Goal: Task Accomplishment & Management: Complete application form

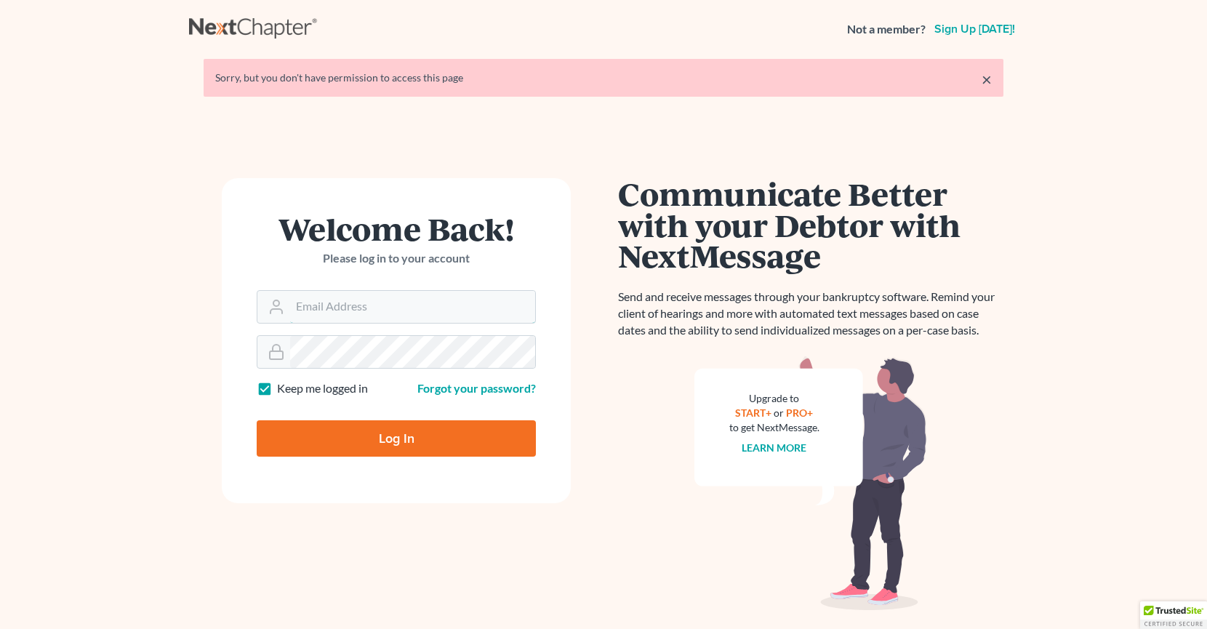
type input "[PERSON_NAME][EMAIL_ADDRESS][DOMAIN_NAME]"
click at [431, 447] on input "Log In" at bounding box center [396, 438] width 279 height 36
type input "Thinking..."
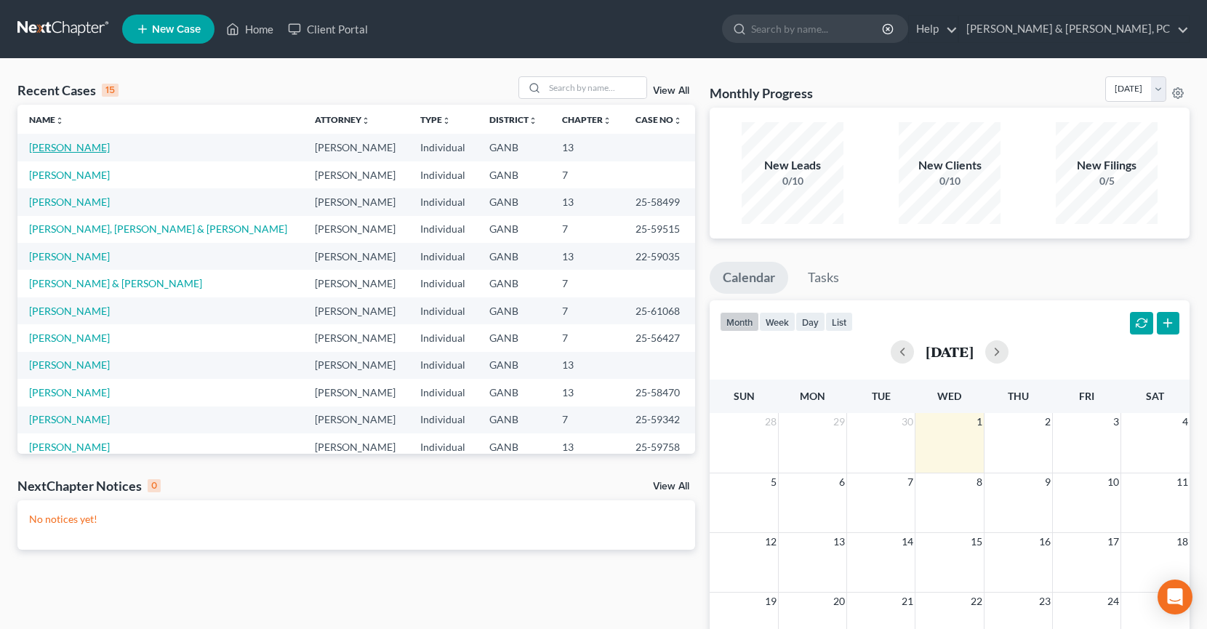
click at [62, 150] on link "[PERSON_NAME]" at bounding box center [69, 147] width 81 height 12
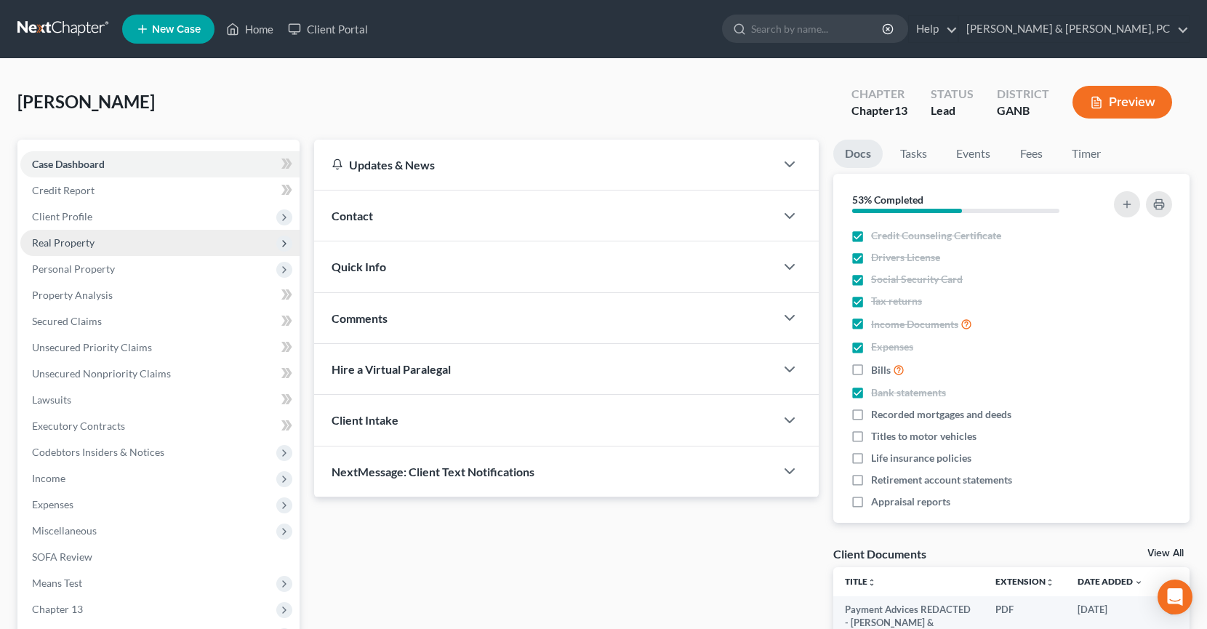
click at [84, 245] on span "Real Property" at bounding box center [63, 242] width 63 height 12
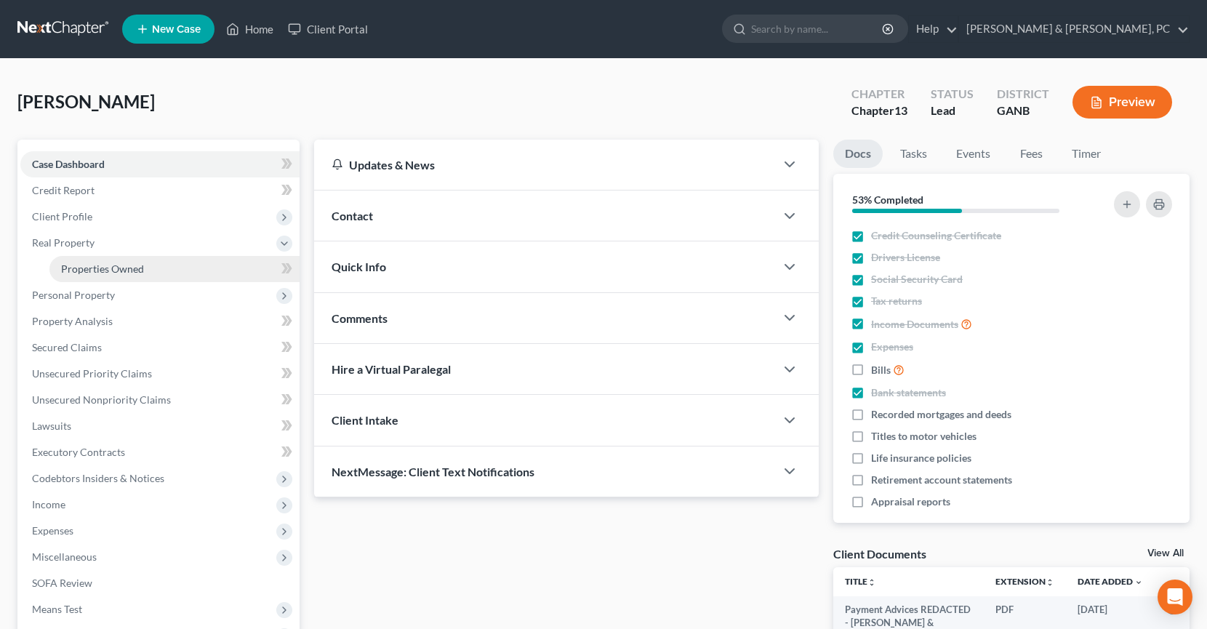
click at [100, 271] on span "Properties Owned" at bounding box center [102, 269] width 83 height 12
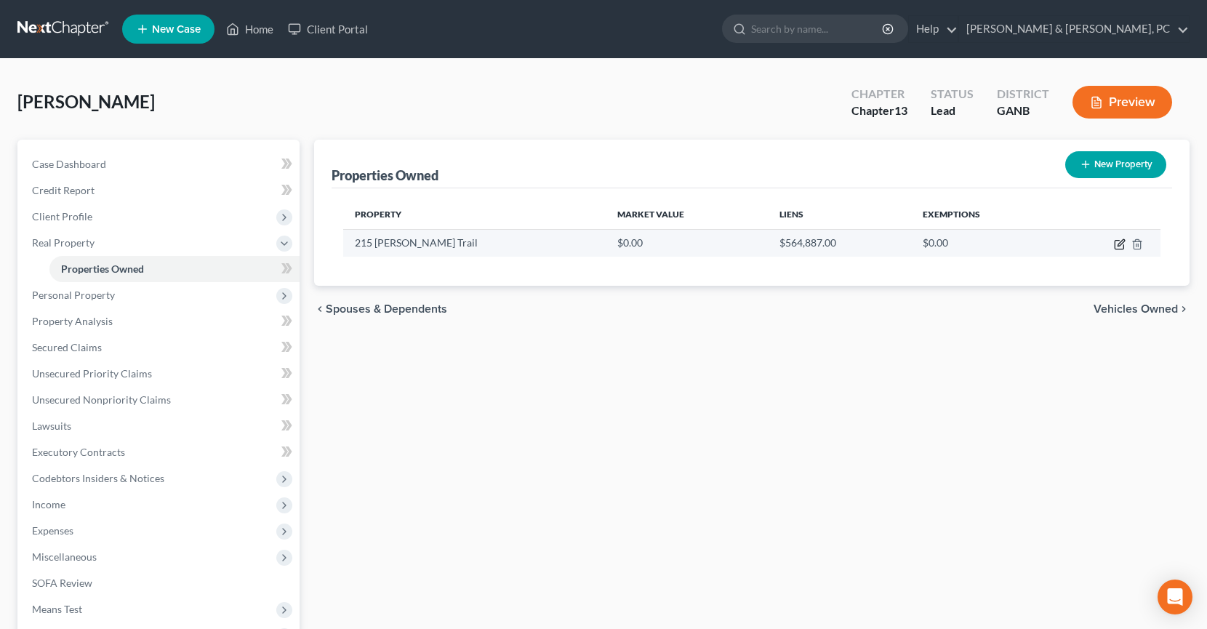
click at [1121, 247] on icon "button" at bounding box center [1120, 245] width 12 height 12
select select "10"
select select "0"
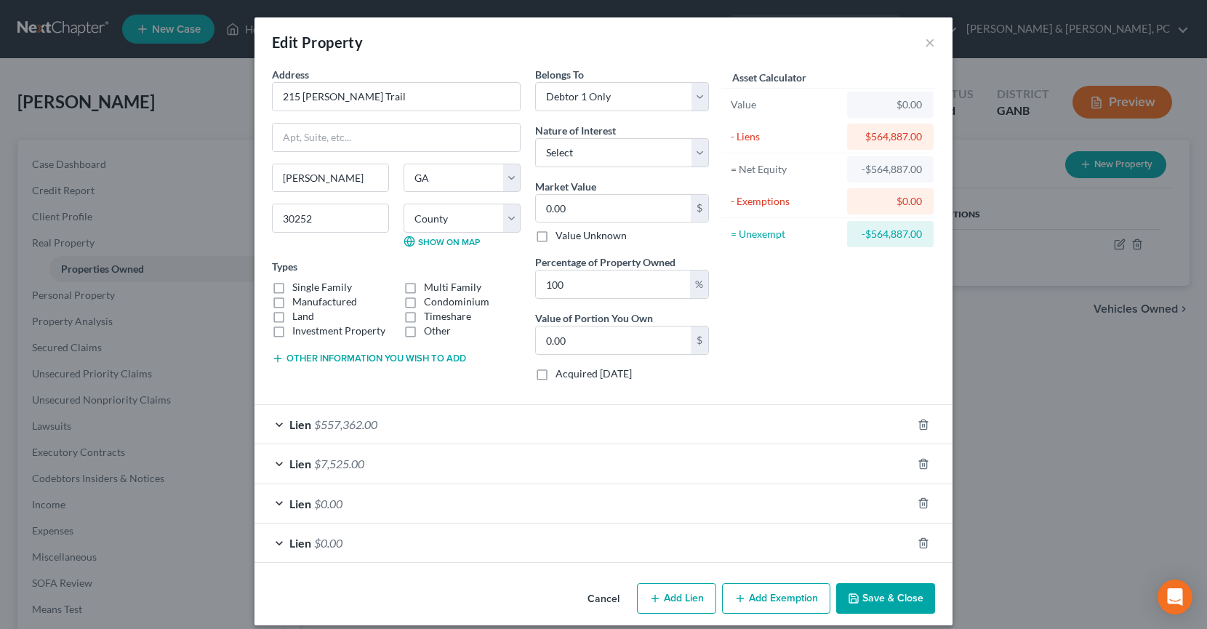
click at [901, 595] on button "Save & Close" at bounding box center [885, 598] width 99 height 31
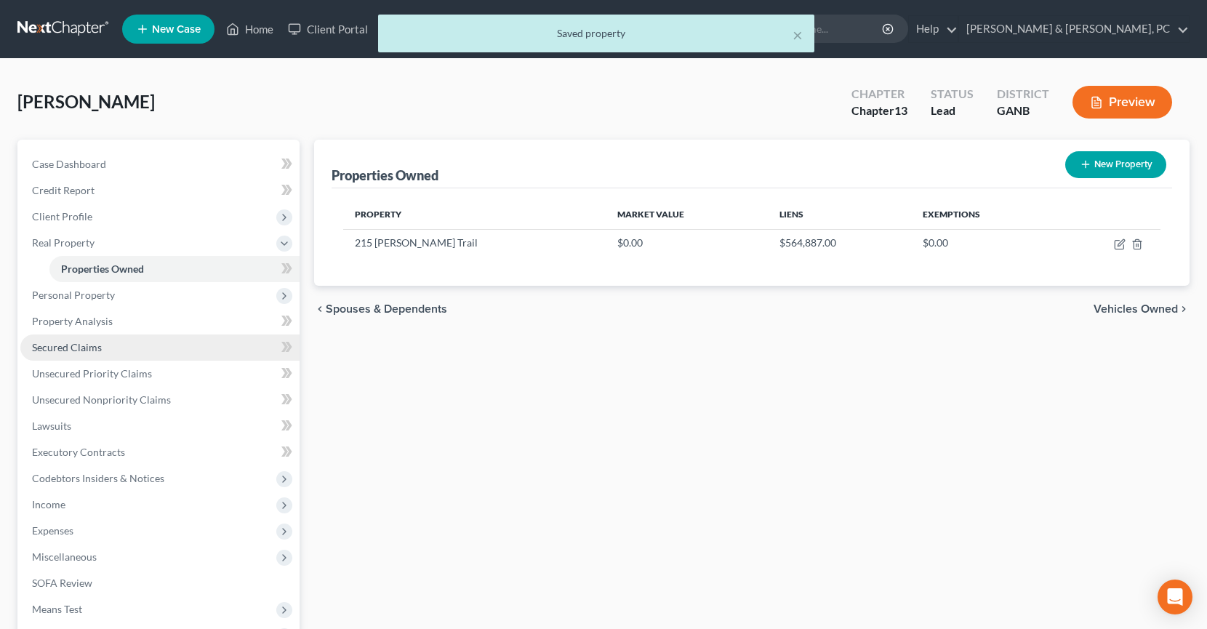
click at [137, 353] on link "Secured Claims" at bounding box center [159, 348] width 279 height 26
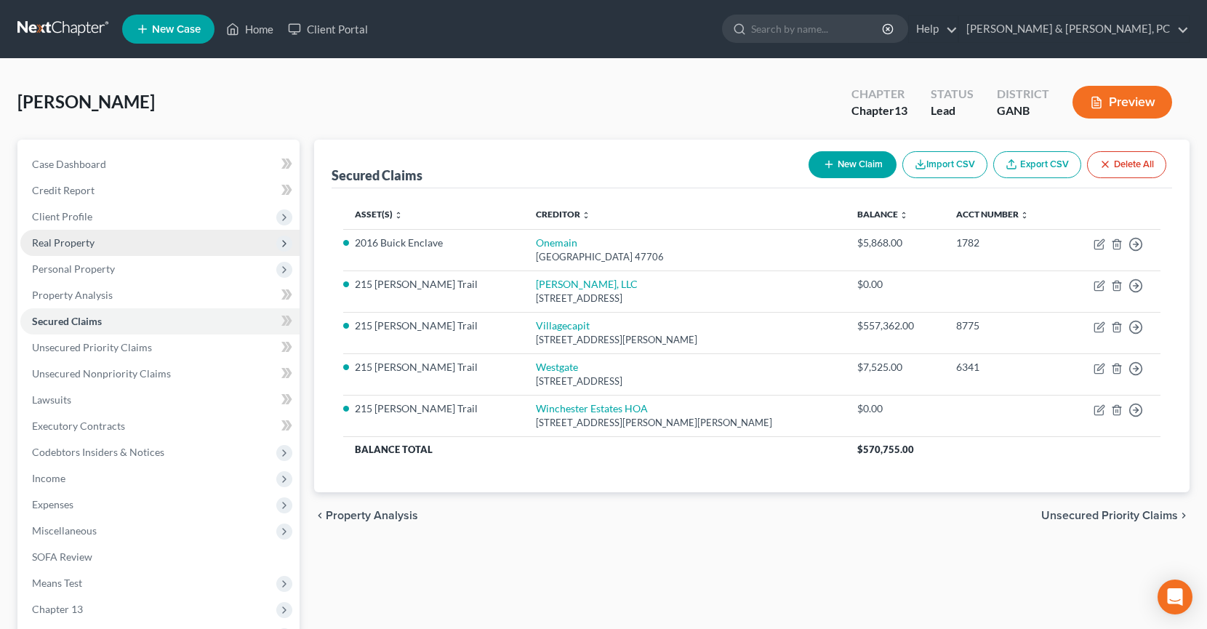
click at [113, 250] on span "Real Property" at bounding box center [159, 243] width 279 height 26
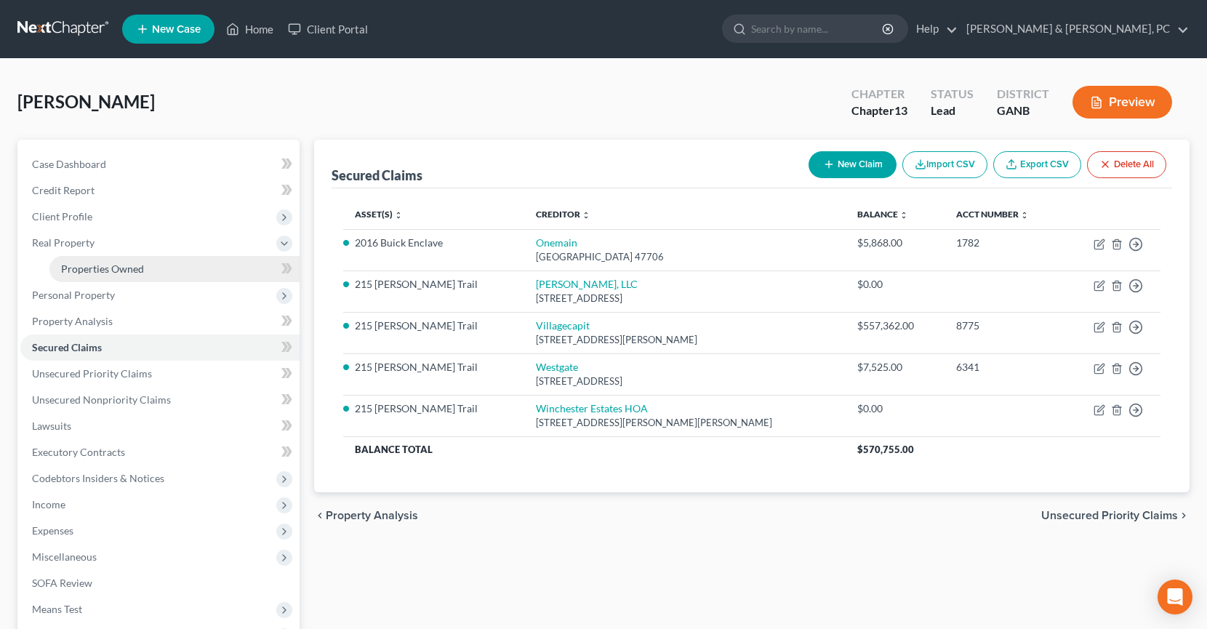
click at [116, 269] on span "Properties Owned" at bounding box center [102, 269] width 83 height 12
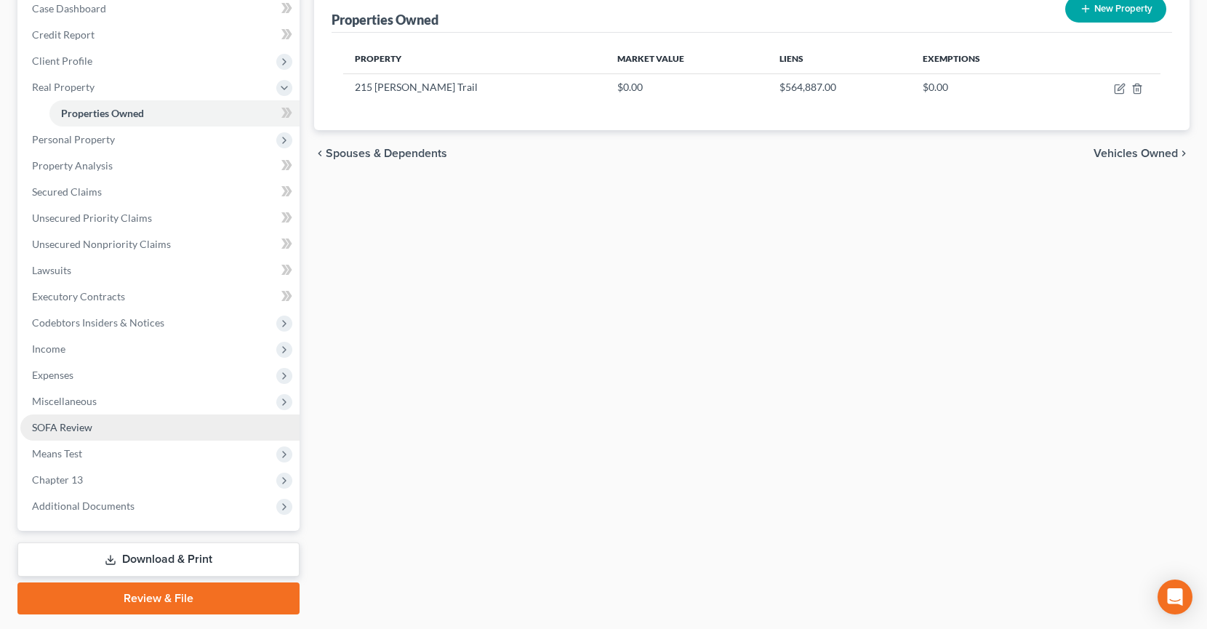
scroll to position [195, 0]
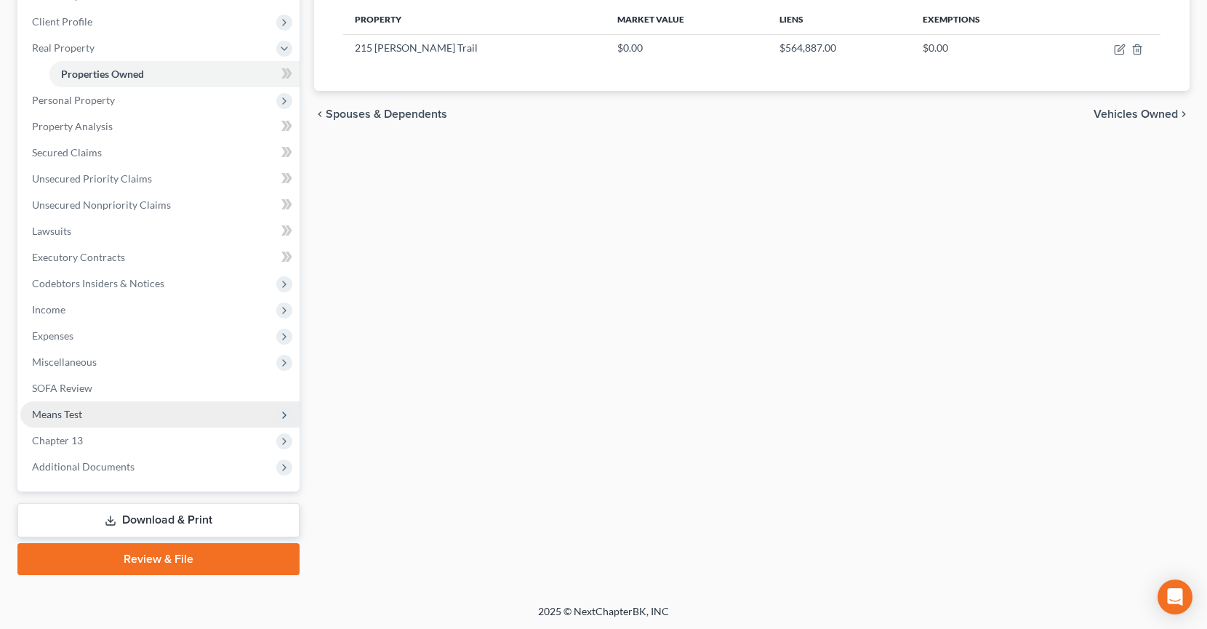
click at [140, 413] on span "Means Test" at bounding box center [159, 414] width 279 height 26
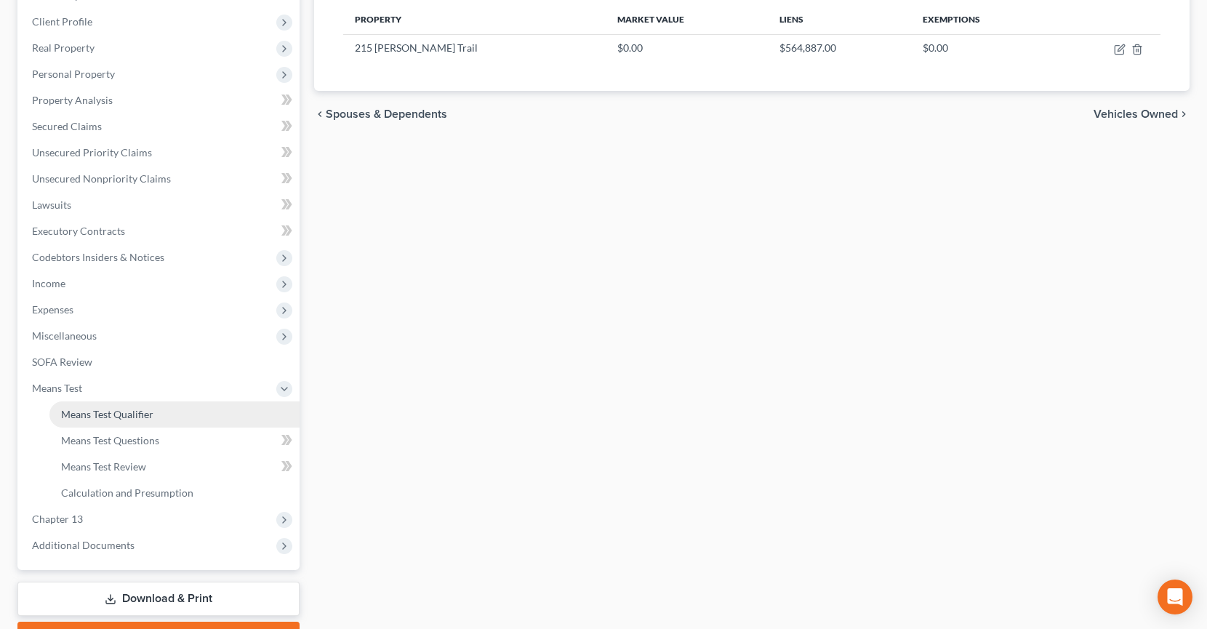
click at [149, 423] on link "Means Test Qualifier" at bounding box center [174, 414] width 250 height 26
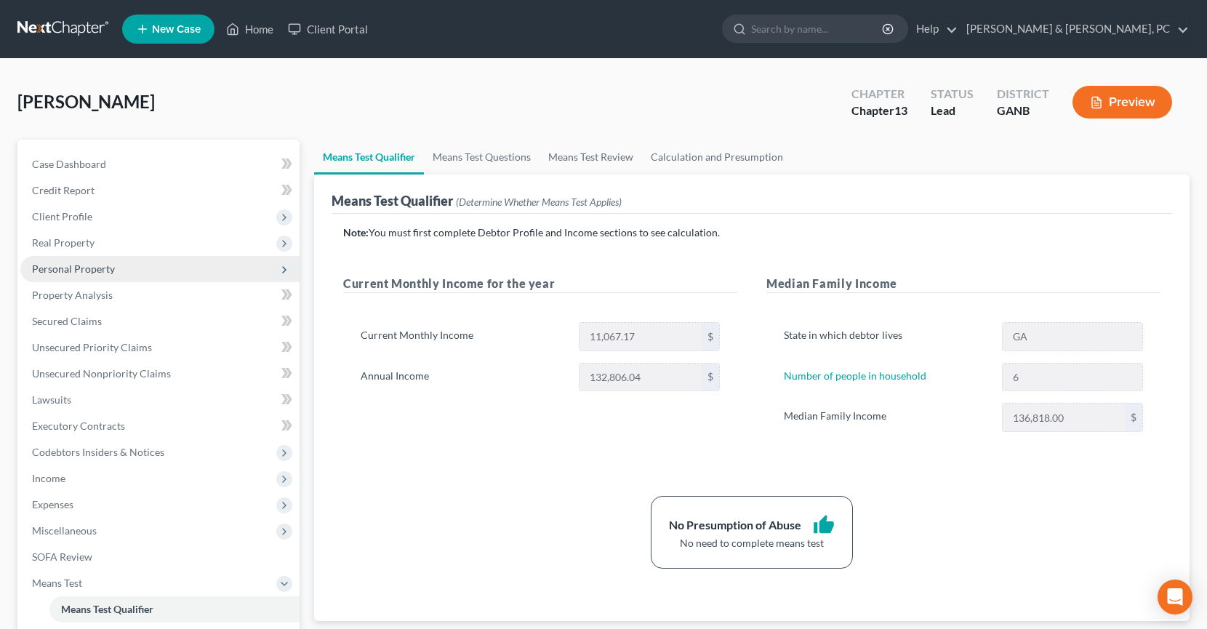
click at [99, 267] on span "Personal Property" at bounding box center [73, 269] width 83 height 12
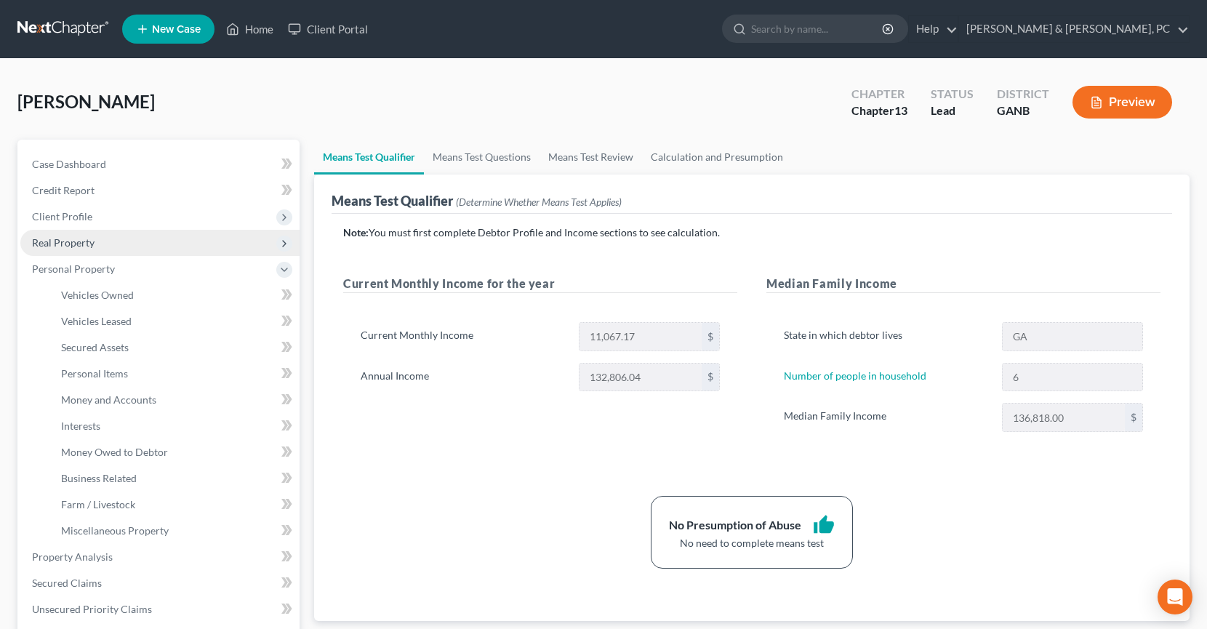
click at [99, 250] on span "Real Property" at bounding box center [159, 243] width 279 height 26
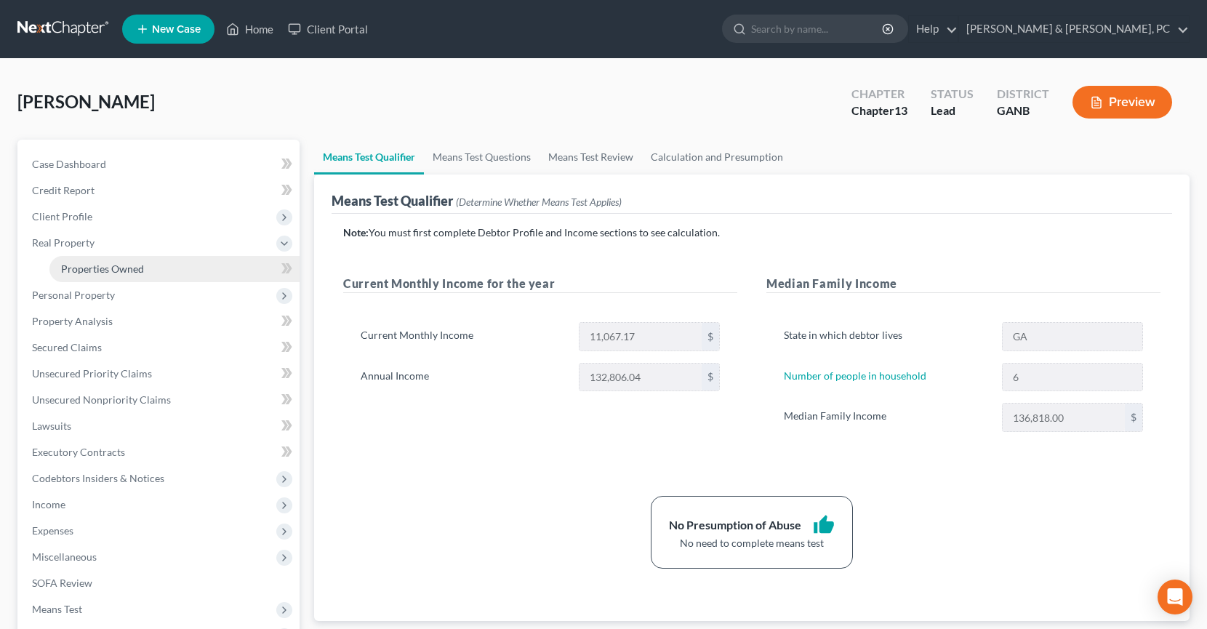
click at [104, 260] on link "Properties Owned" at bounding box center [174, 269] width 250 height 26
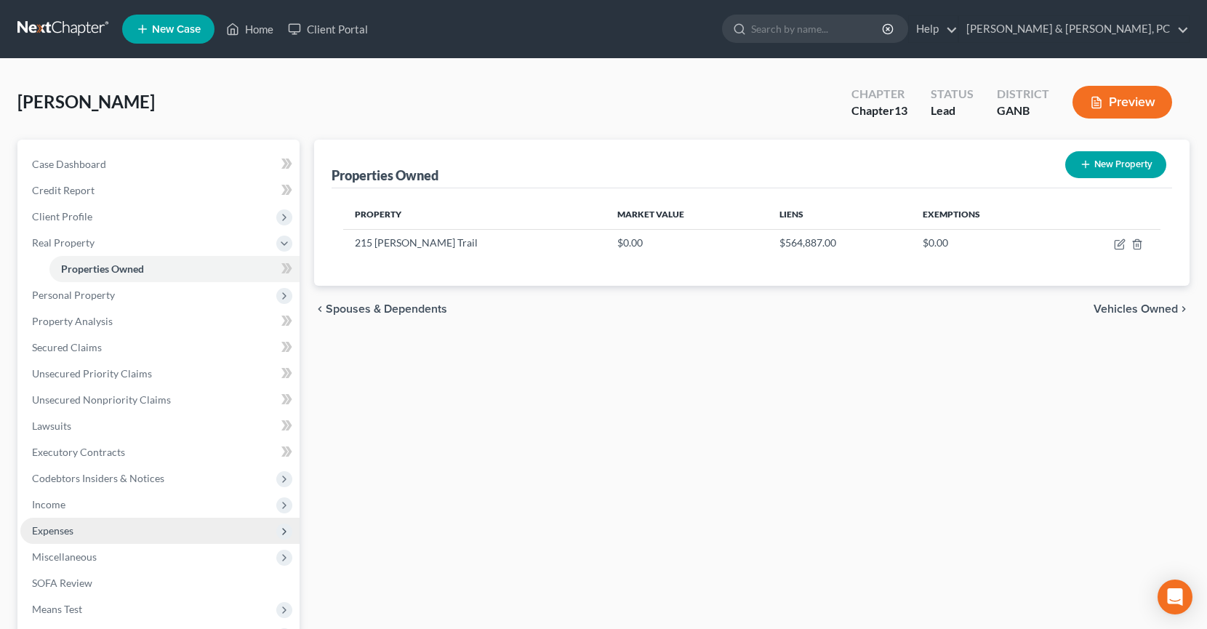
click at [118, 529] on span "Expenses" at bounding box center [159, 531] width 279 height 26
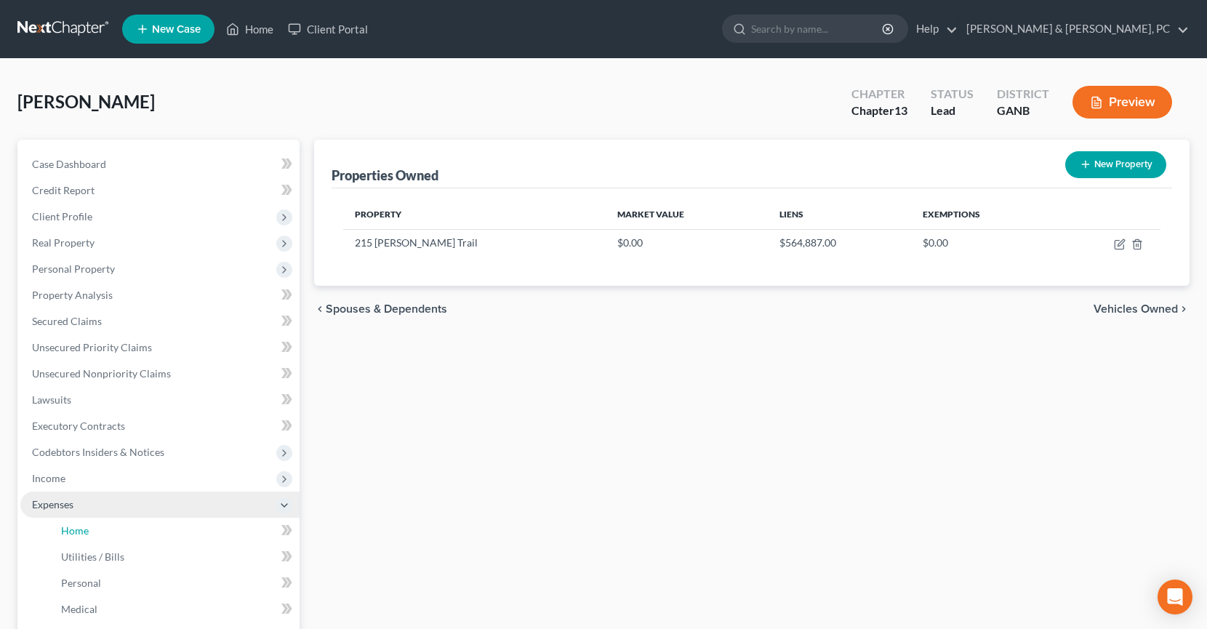
click at [118, 529] on link "Home" at bounding box center [174, 531] width 250 height 26
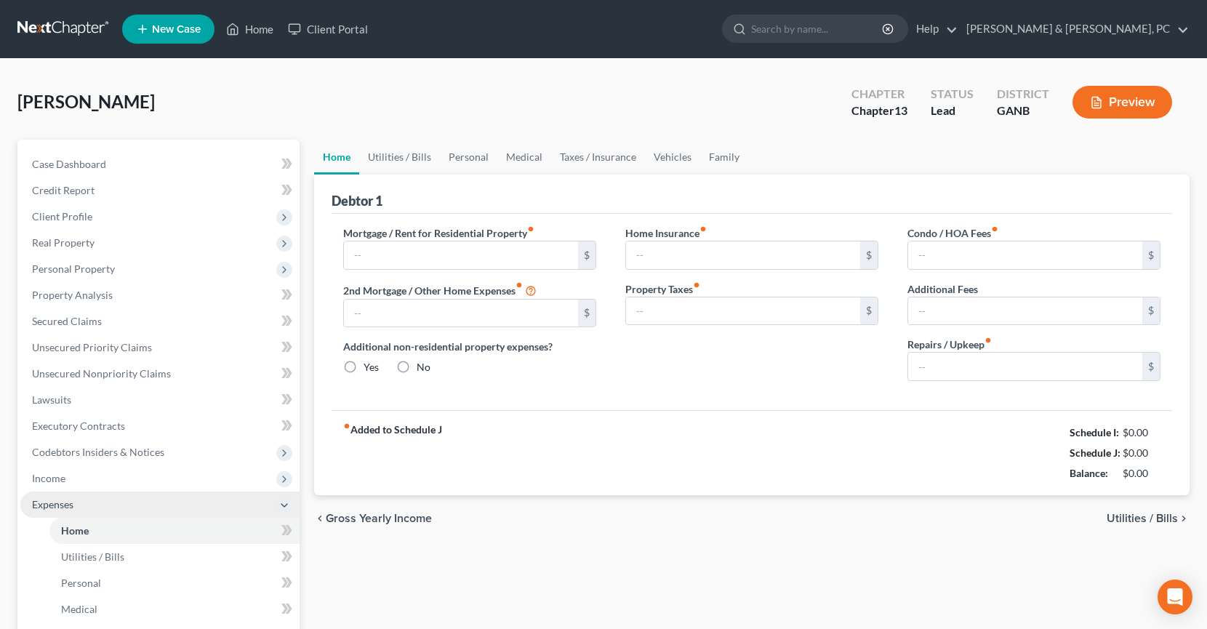
type input "4,000.00"
type input "0.00"
radio input "true"
type input "0.00"
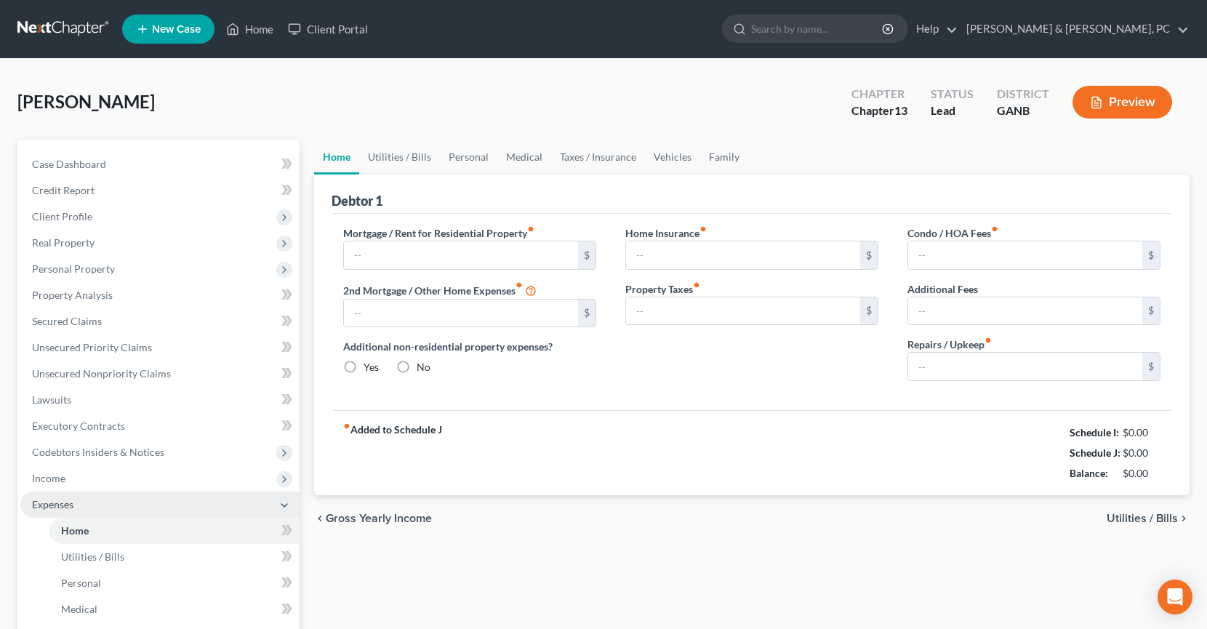
type input "33.33"
type input "0.00"
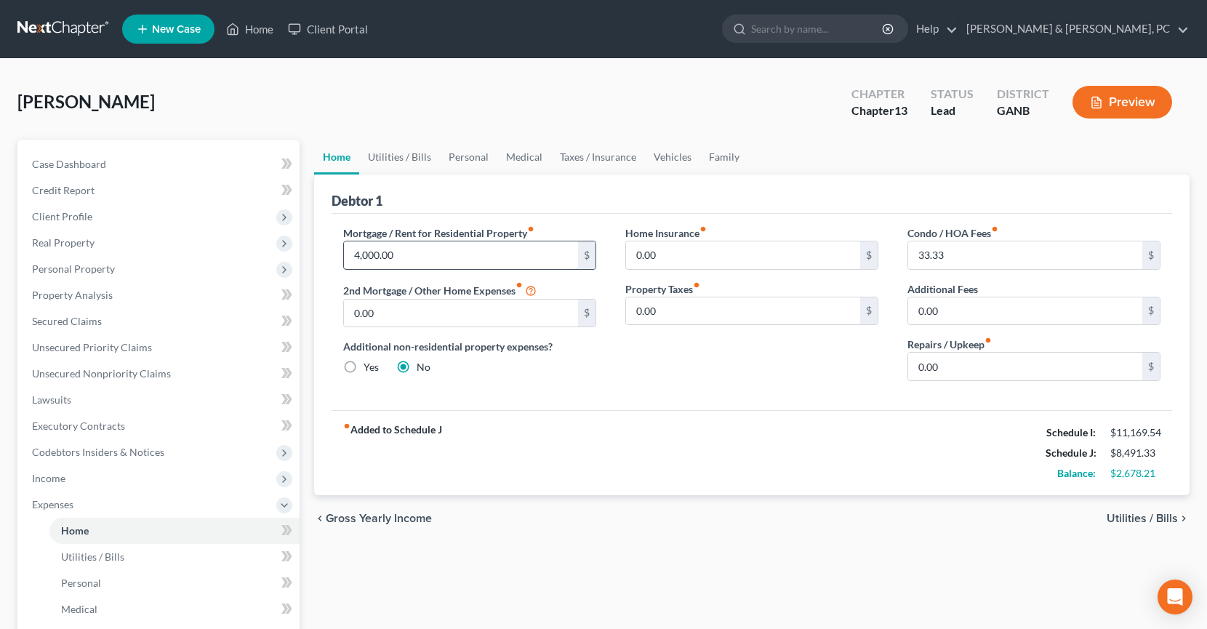
drag, startPoint x: 367, startPoint y: 252, endPoint x: 418, endPoint y: 250, distance: 51.0
click at [418, 250] on input "4,000.00" at bounding box center [461, 255] width 234 height 28
click at [657, 397] on div "Mortgage / Rent for Residential Property fiber_manual_record 4,023 $ 2nd Mortga…" at bounding box center [752, 312] width 841 height 196
click at [809, 404] on div "Mortgage / Rent for Residential Property fiber_manual_record 4,023 $ 2nd Mortga…" at bounding box center [752, 312] width 841 height 196
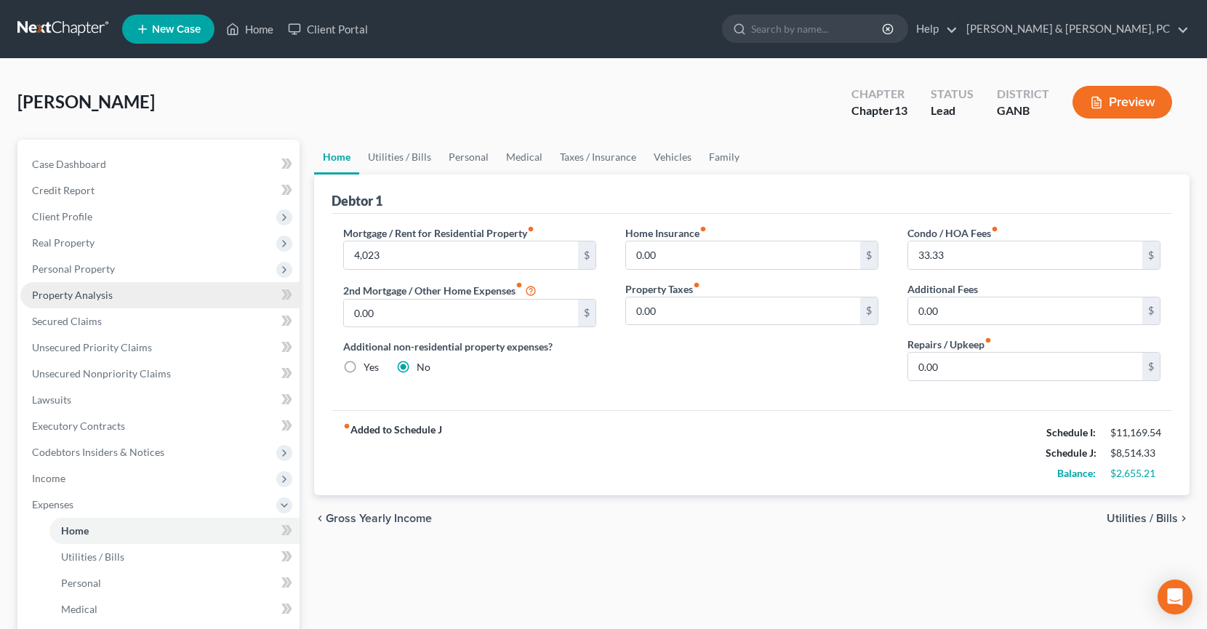
click at [88, 290] on span "Property Analysis" at bounding box center [72, 295] width 81 height 12
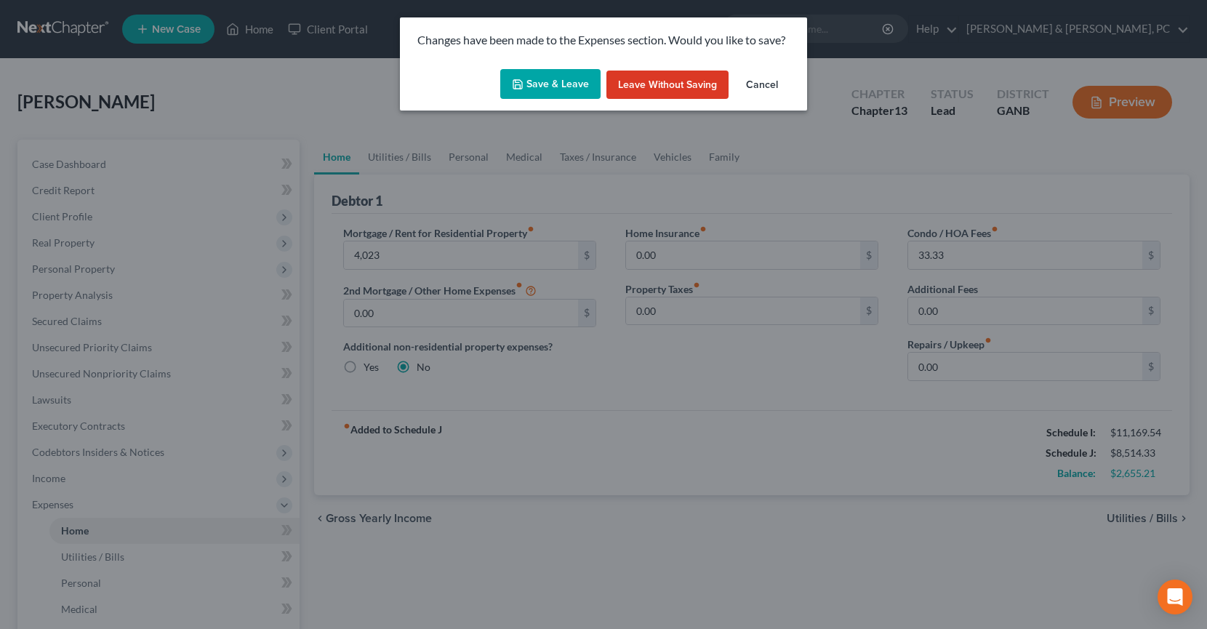
click at [573, 79] on button "Save & Leave" at bounding box center [550, 84] width 100 height 31
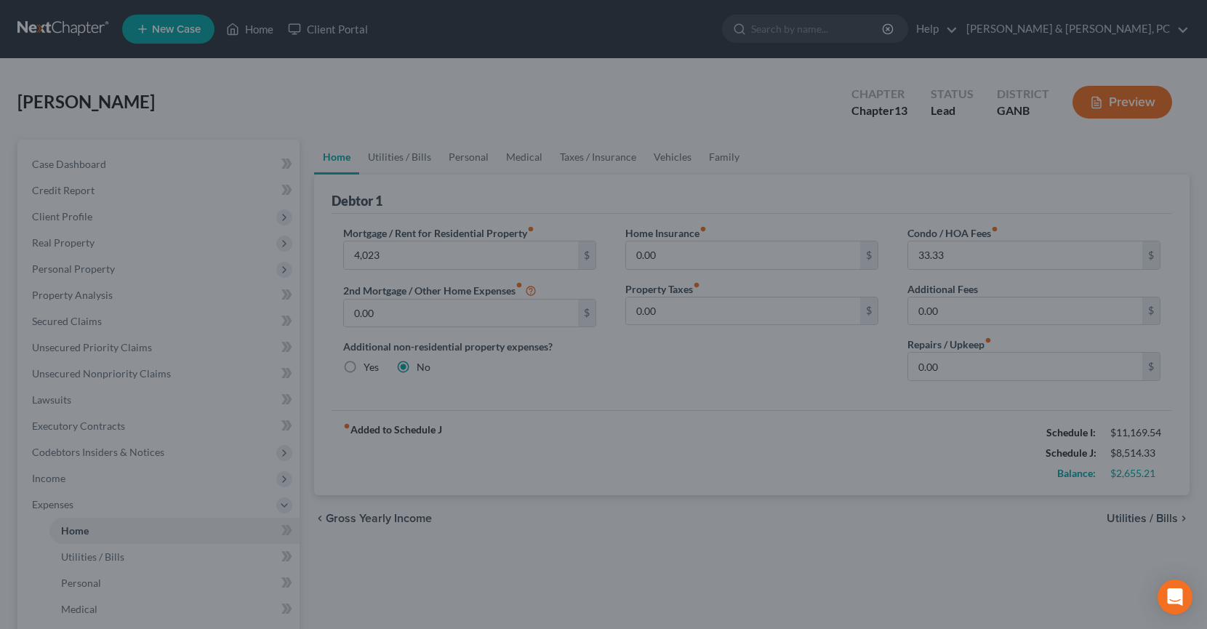
type input "4,023.00"
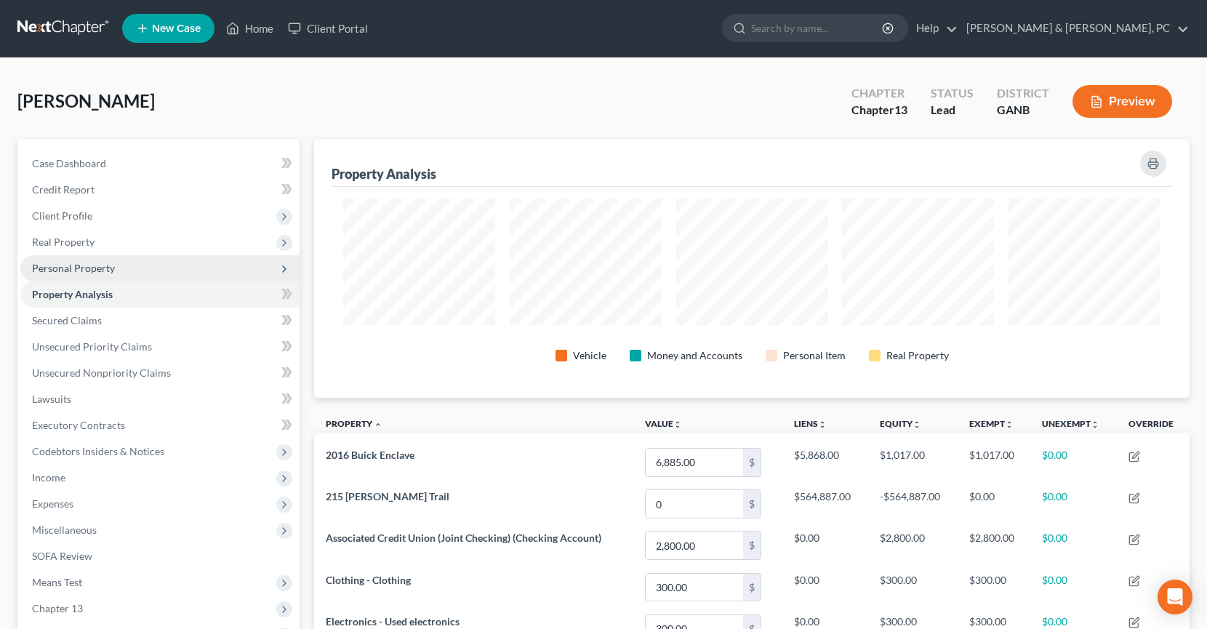
click at [95, 268] on span "Personal Property" at bounding box center [73, 268] width 83 height 12
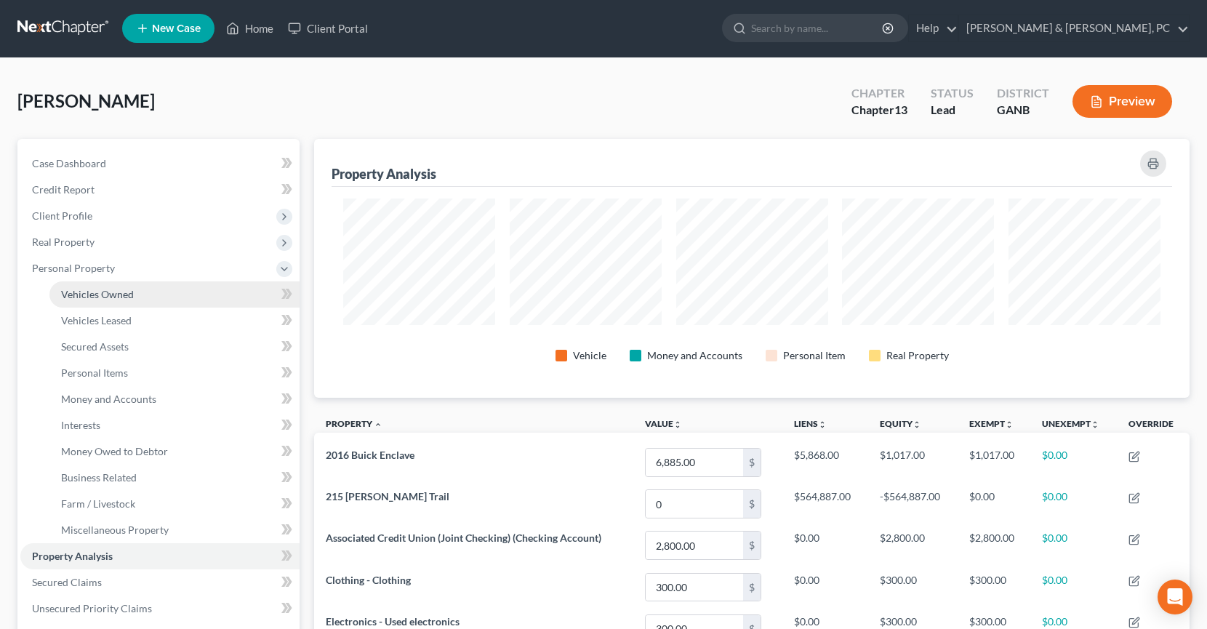
click at [98, 295] on span "Vehicles Owned" at bounding box center [97, 294] width 73 height 12
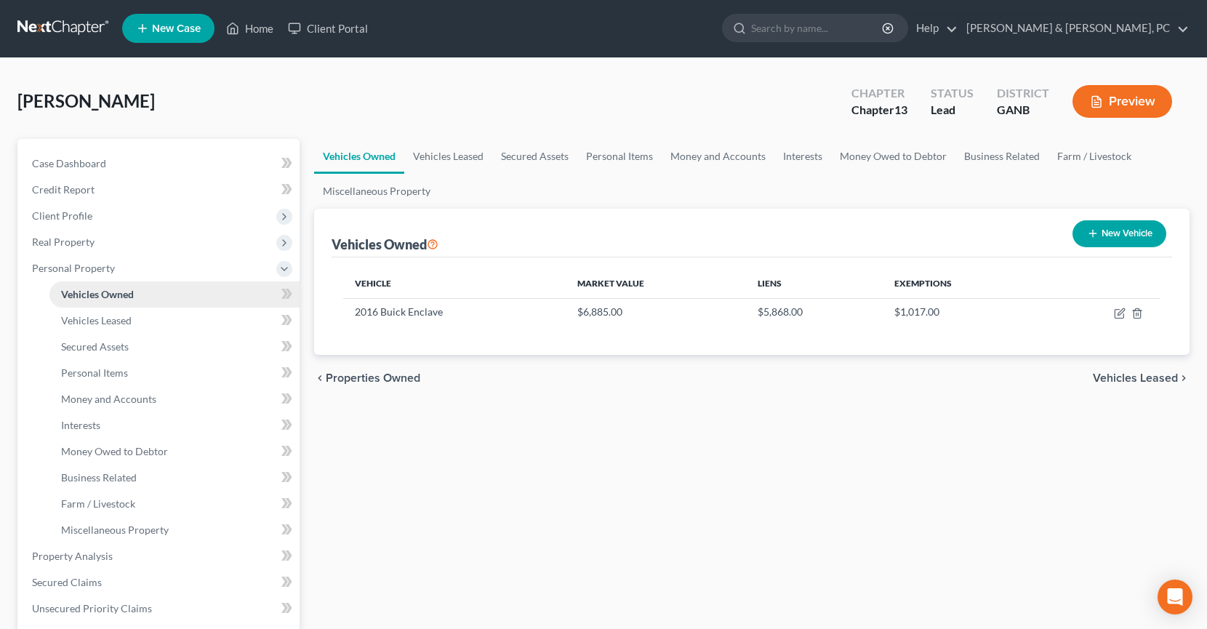
scroll to position [1, 0]
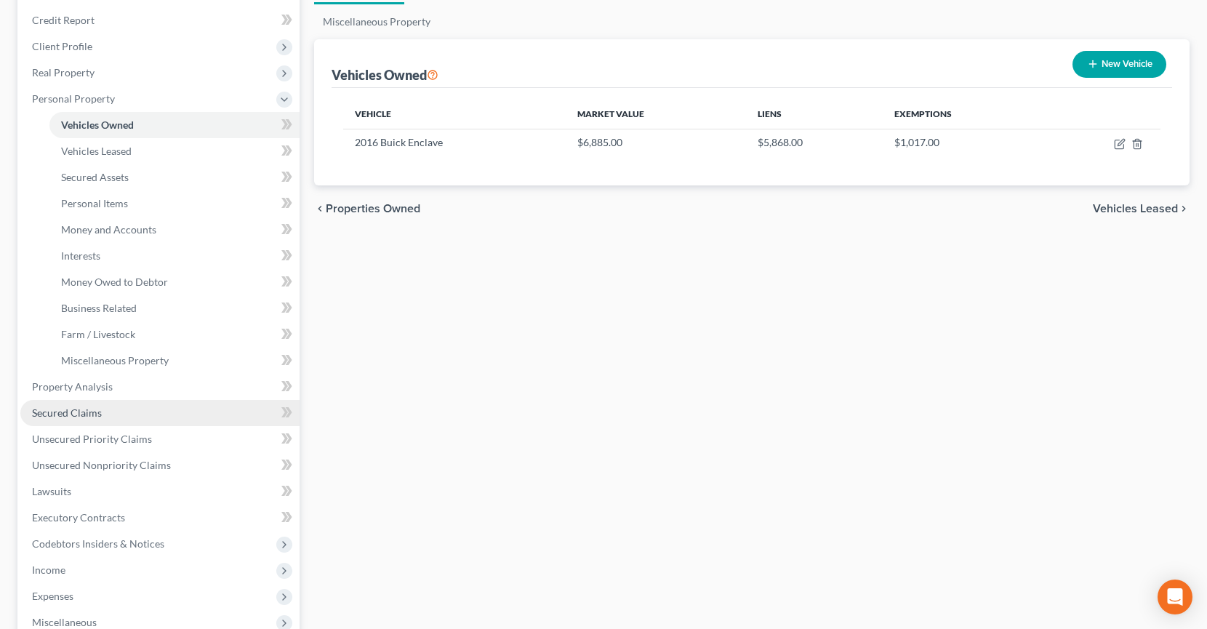
click at [88, 415] on span "Secured Claims" at bounding box center [67, 413] width 70 height 12
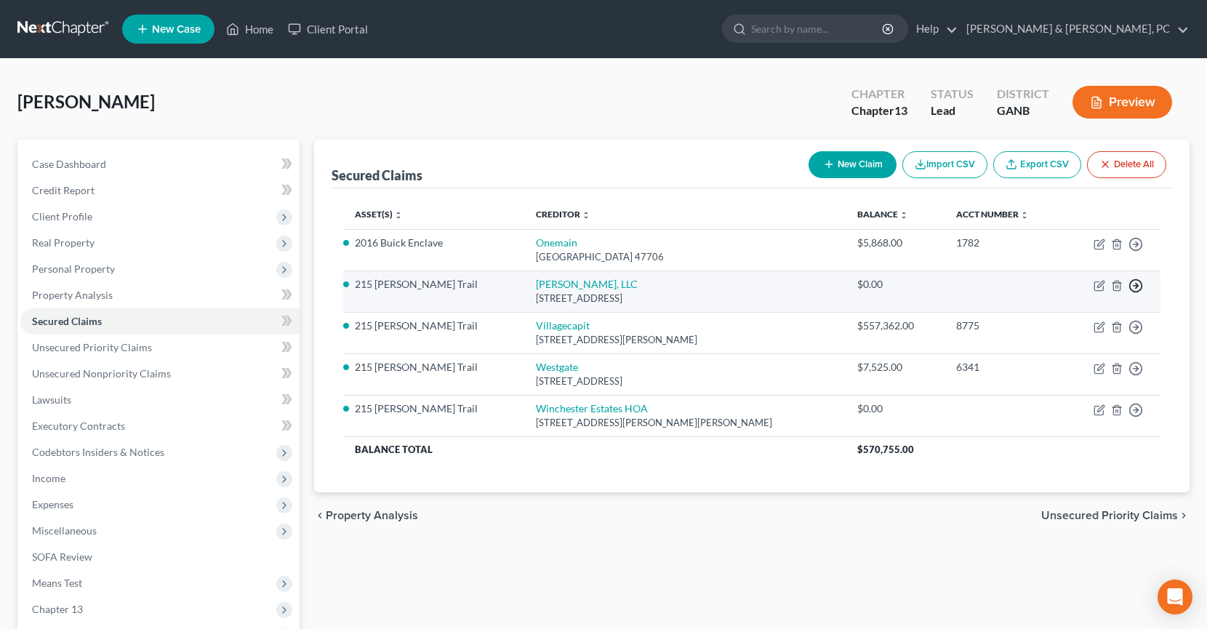
click at [1137, 287] on polyline "button" at bounding box center [1137, 286] width 2 height 5
click at [1099, 322] on link "Move to F" at bounding box center [1069, 321] width 121 height 25
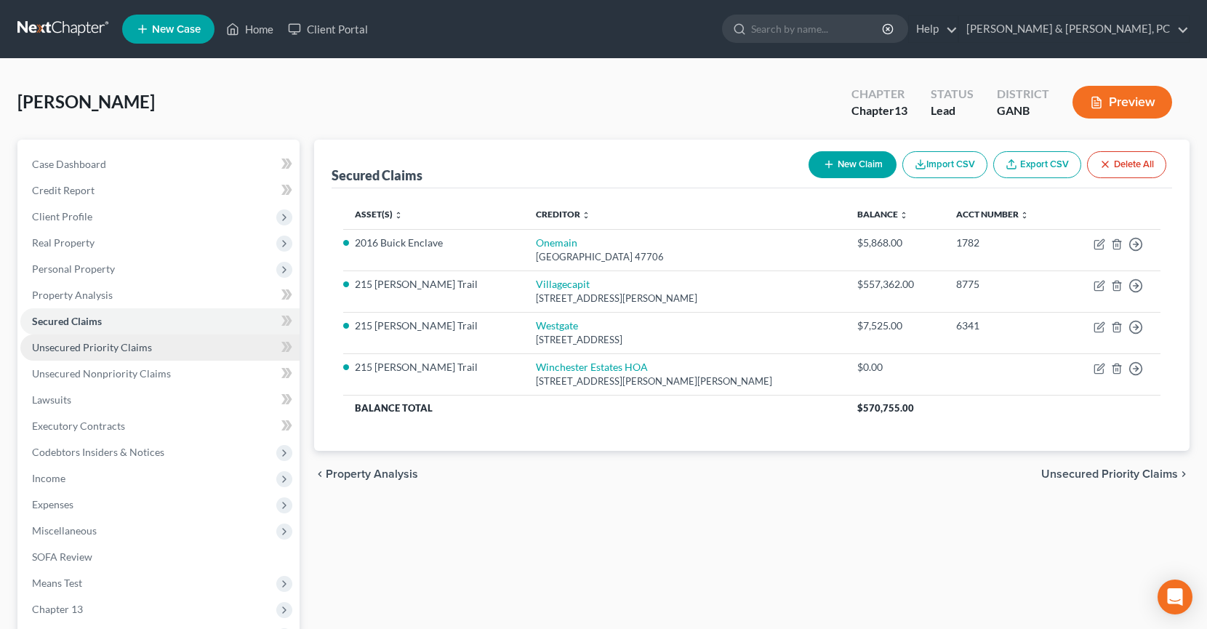
click at [134, 357] on link "Unsecured Priority Claims" at bounding box center [159, 348] width 279 height 26
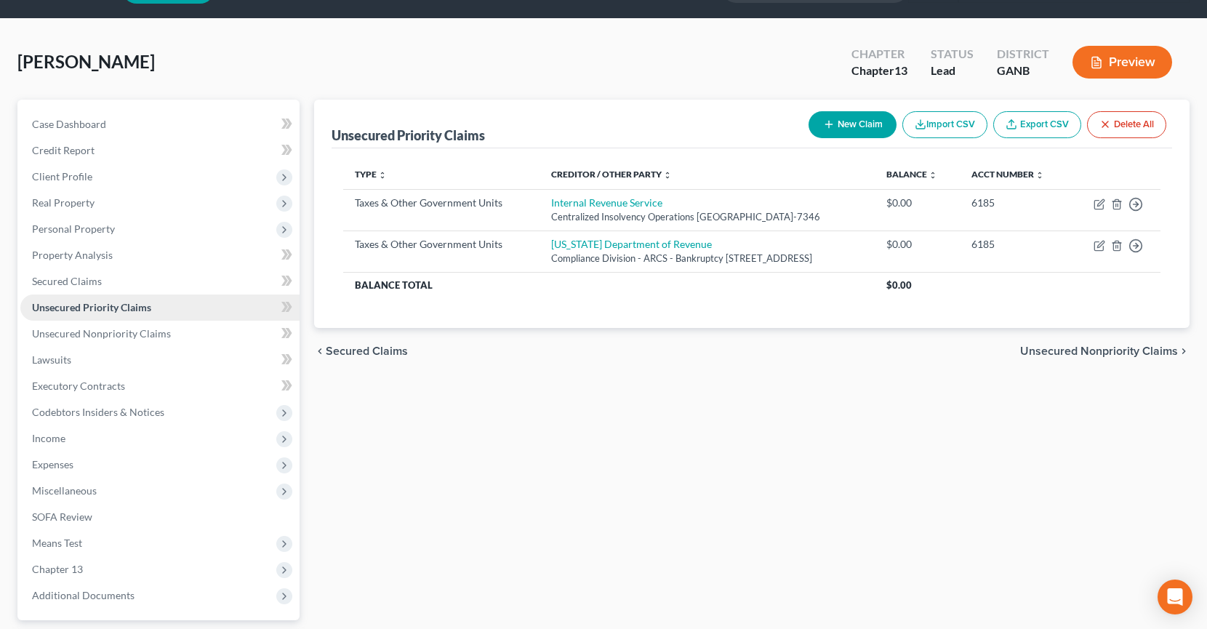
scroll to position [42, 0]
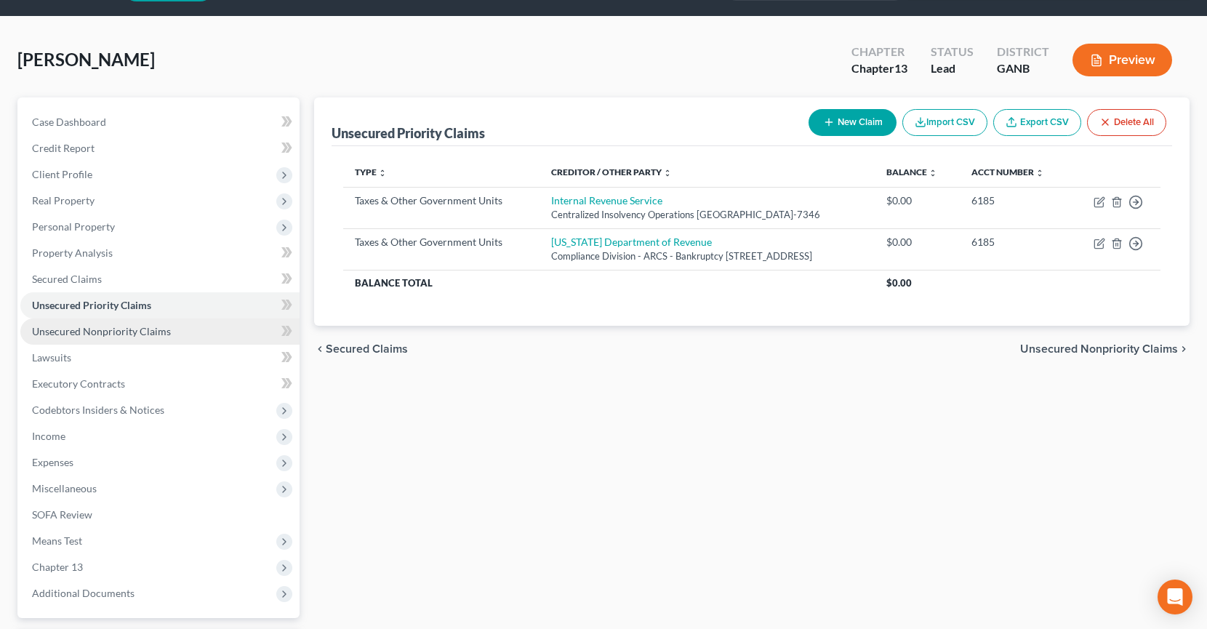
click at [186, 340] on link "Unsecured Nonpriority Claims" at bounding box center [159, 332] width 279 height 26
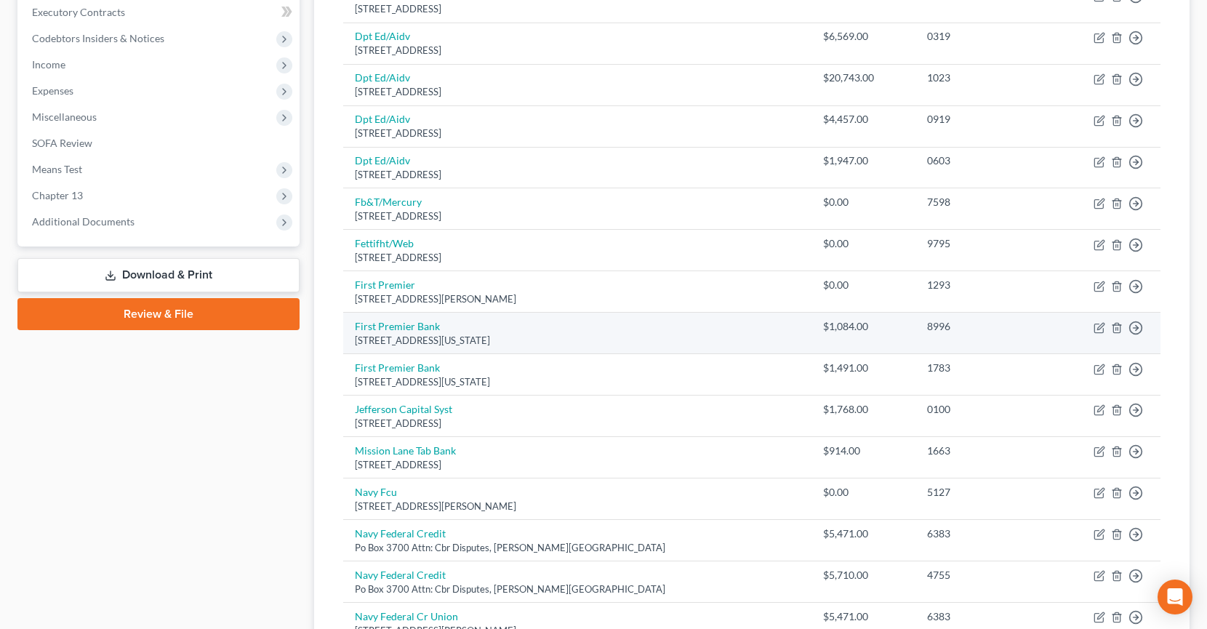
scroll to position [298, 0]
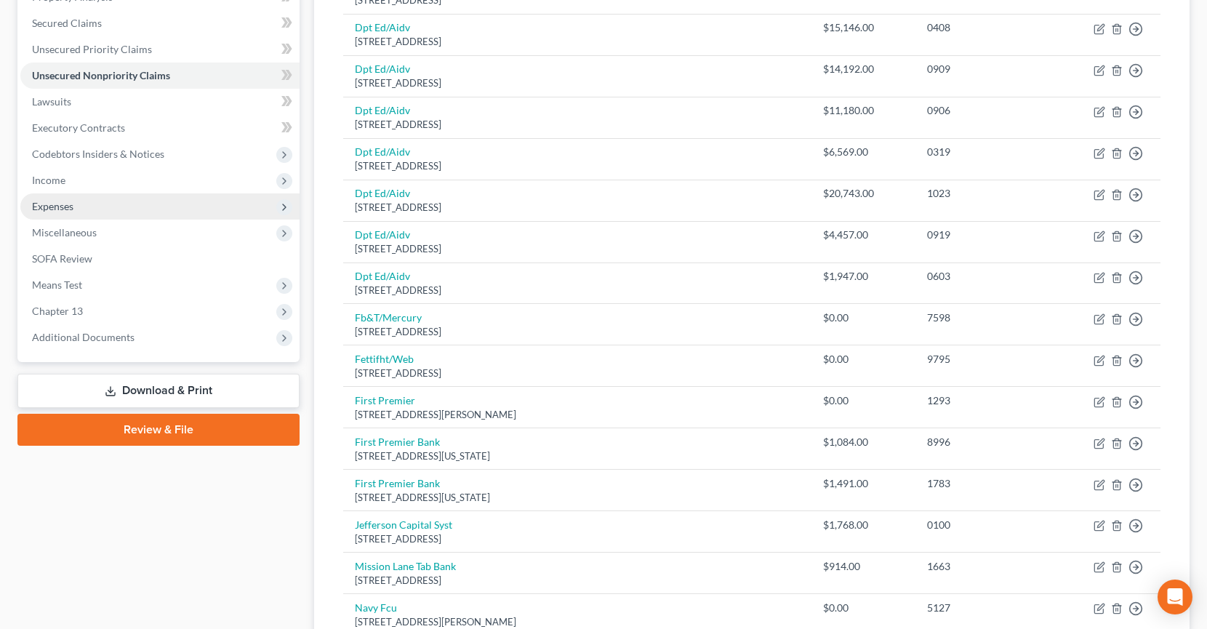
click at [87, 209] on span "Expenses" at bounding box center [159, 206] width 279 height 26
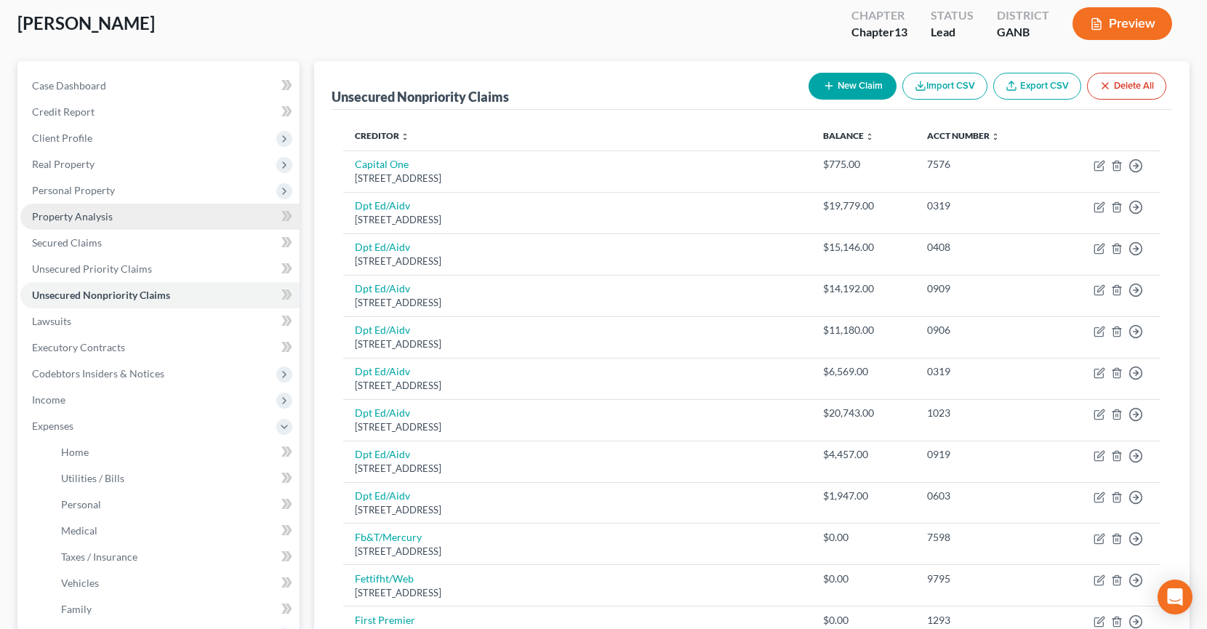
scroll to position [78, 0]
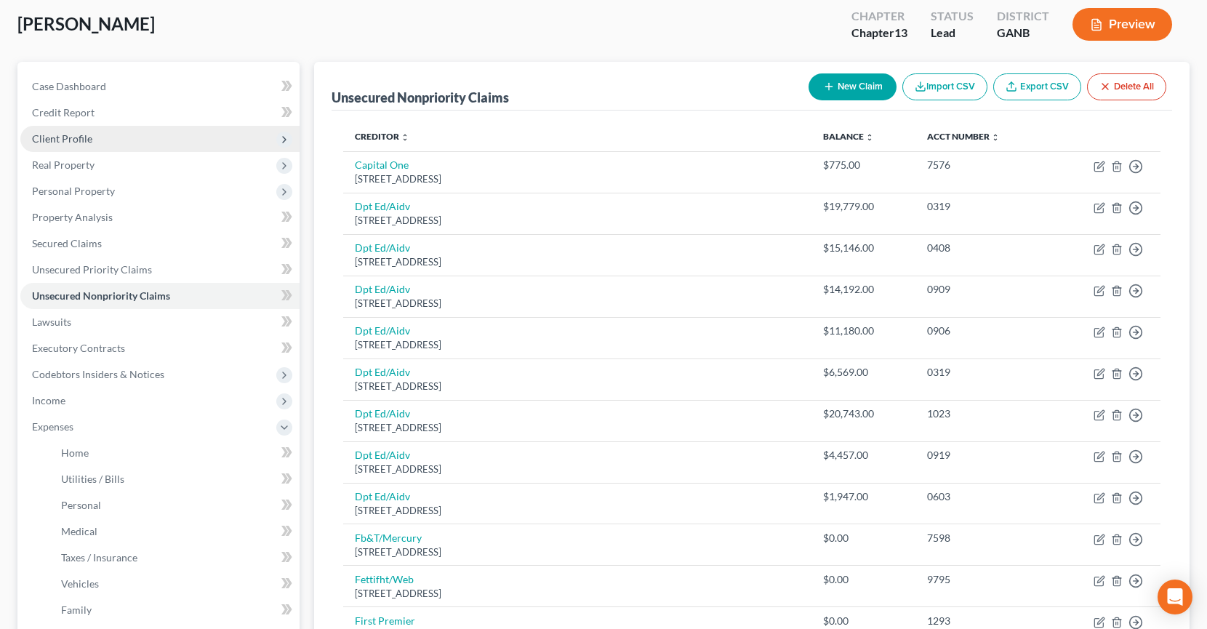
click at [153, 143] on span "Client Profile" at bounding box center [159, 139] width 279 height 26
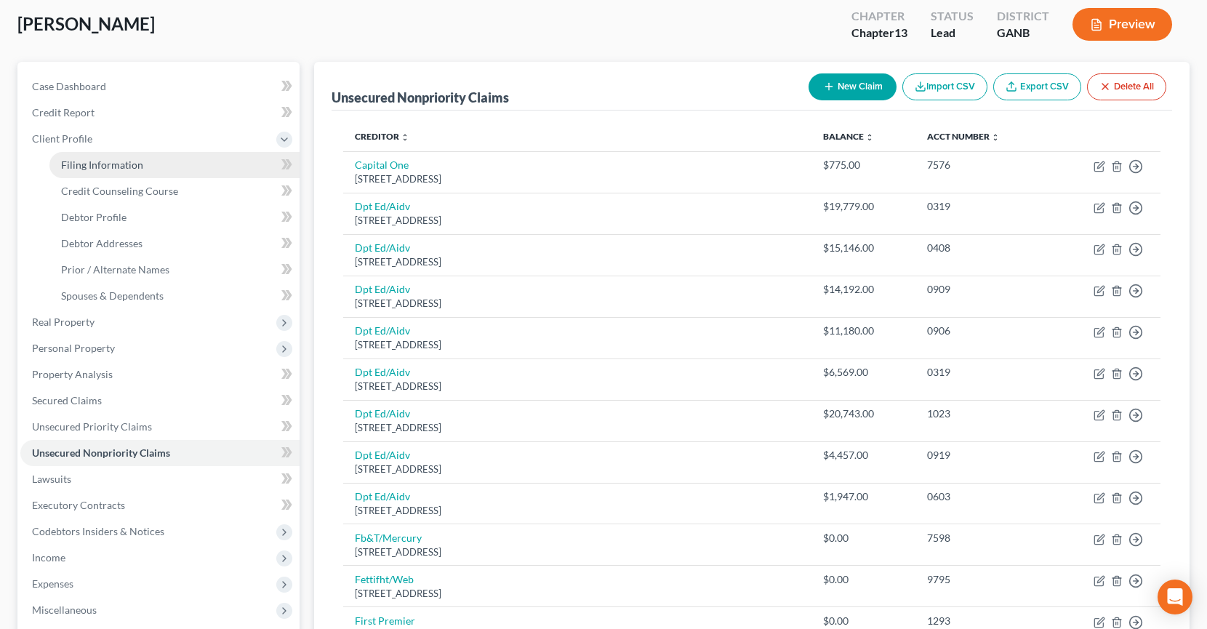
click at [155, 166] on link "Filing Information" at bounding box center [174, 165] width 250 height 26
select select "1"
select select "0"
select select "3"
select select "10"
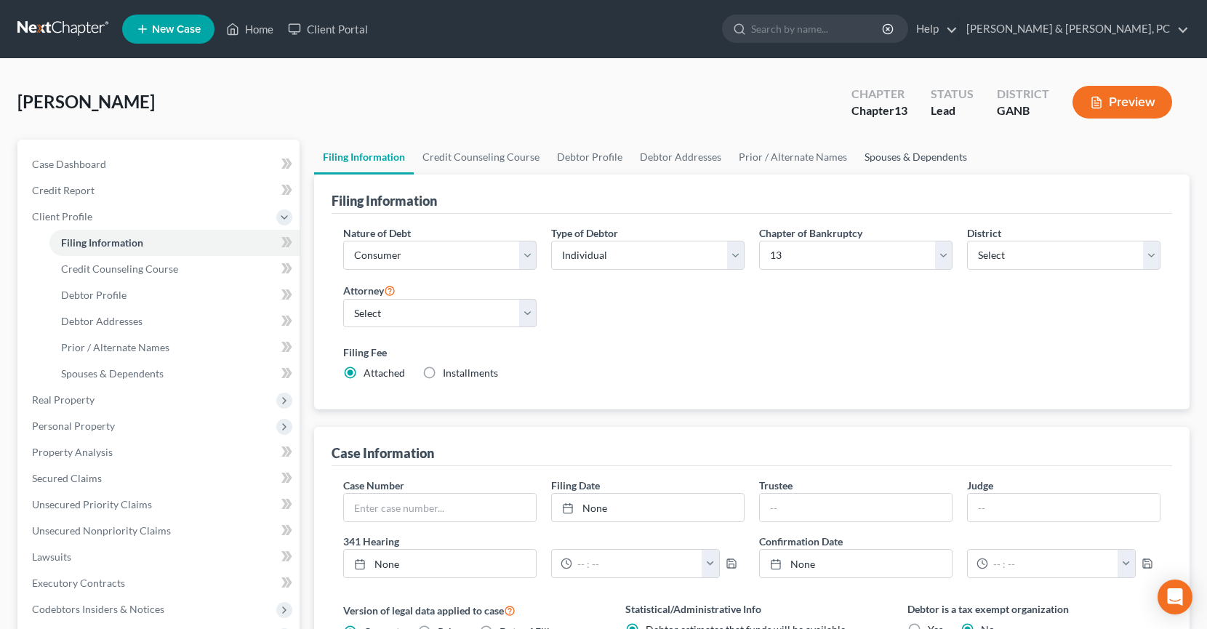
click at [860, 155] on link "Spouses & Dependents" at bounding box center [916, 157] width 120 height 35
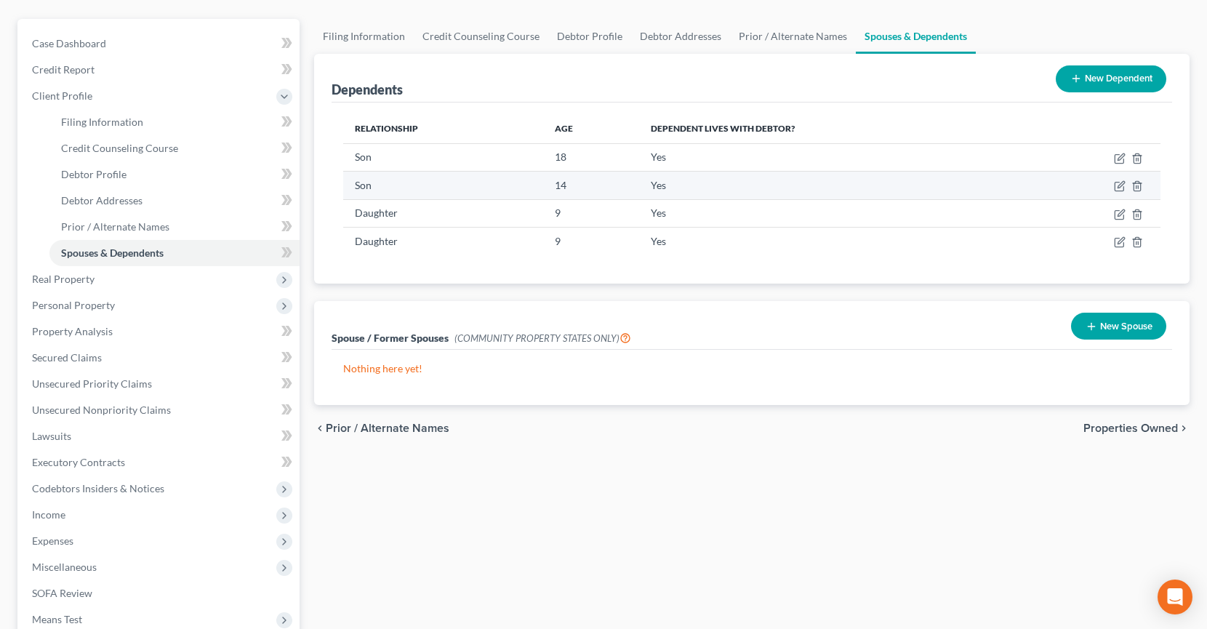
scroll to position [140, 0]
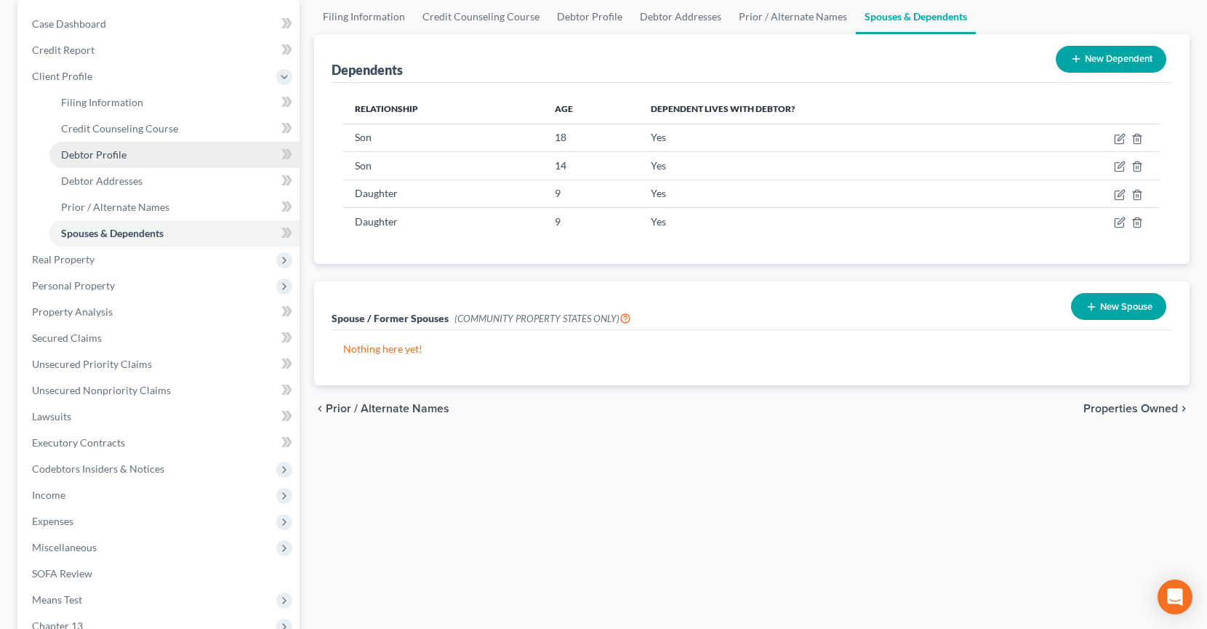
click at [117, 151] on span "Debtor Profile" at bounding box center [93, 154] width 65 height 12
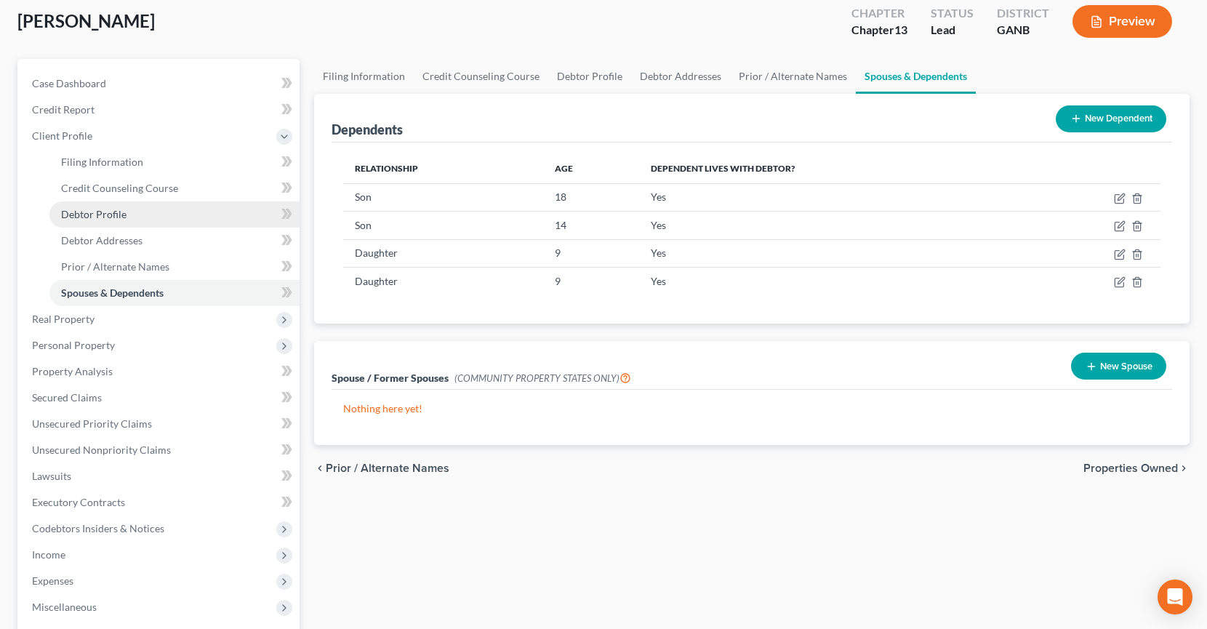
select select "1"
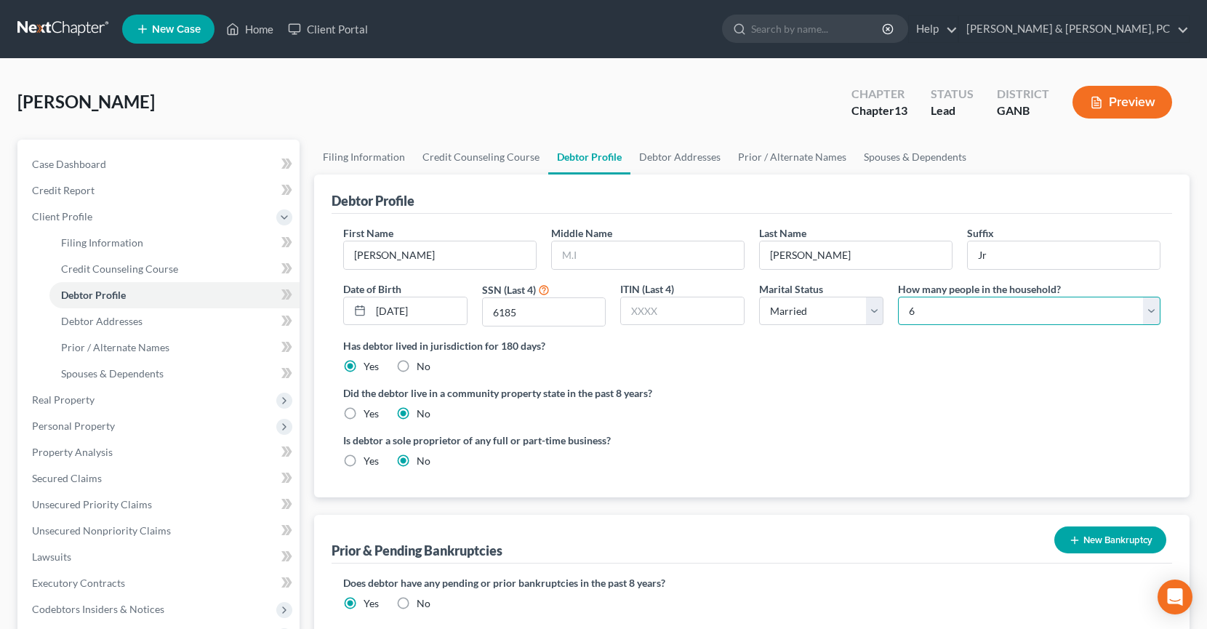
click at [998, 315] on select "Select 1 2 3 4 5 6 7 8 9 10 11 12 13 14 15 16 17 18 19 20" at bounding box center [1029, 311] width 263 height 29
select select "4"
click at [898, 297] on select "Select 1 2 3 4 5 6 7 8 9 10 11 12 13 14 15 16 17 18 19 20" at bounding box center [1029, 311] width 263 height 29
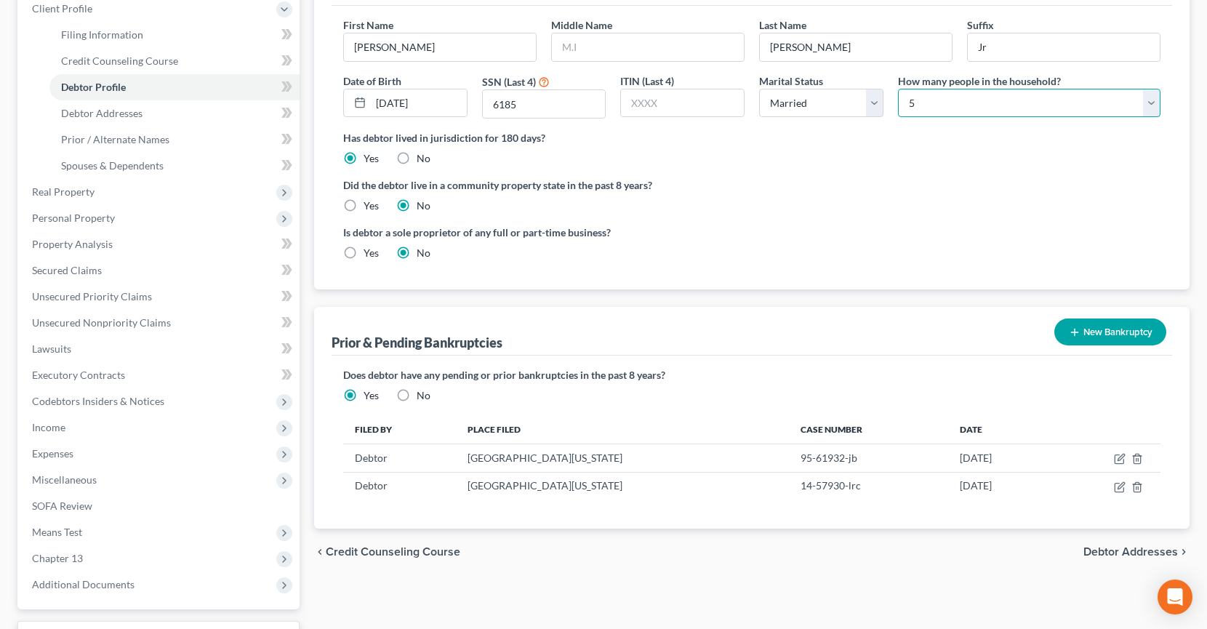
scroll to position [246, 0]
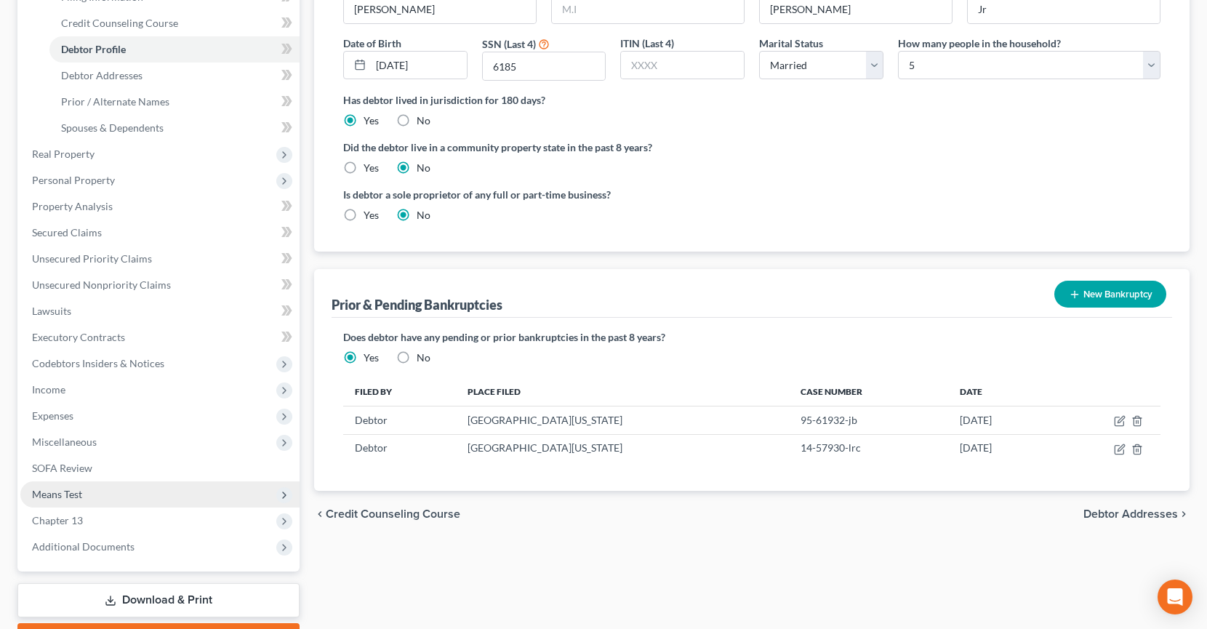
click at [78, 501] on span "Means Test" at bounding box center [159, 494] width 279 height 26
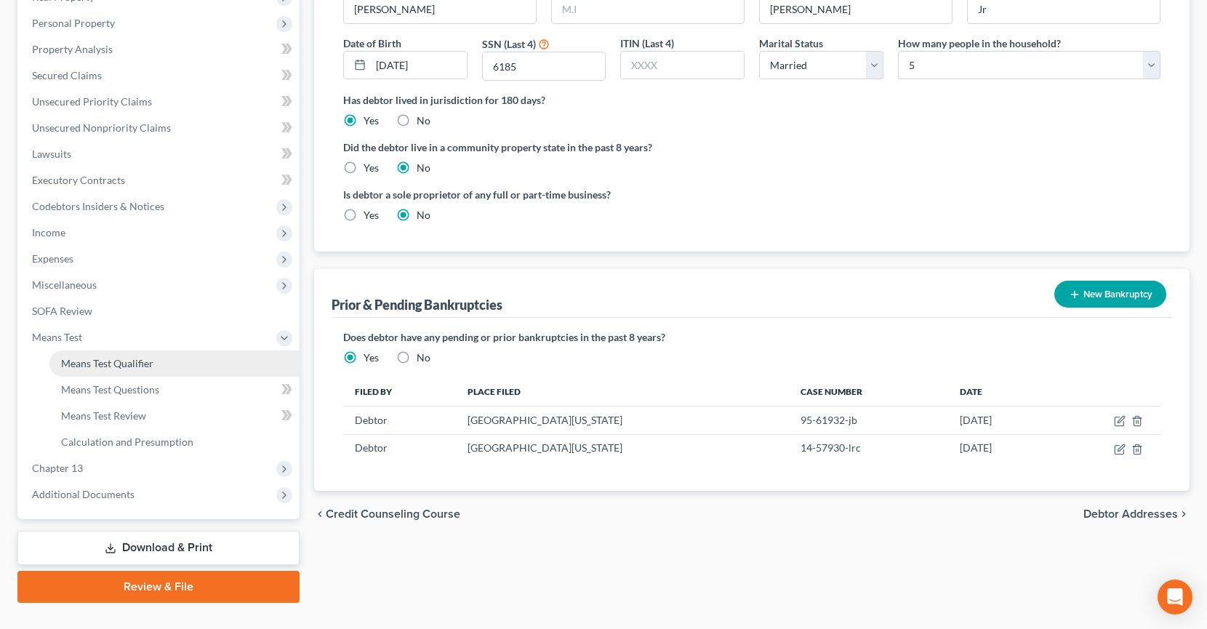
click at [113, 353] on link "Means Test Qualifier" at bounding box center [174, 364] width 250 height 26
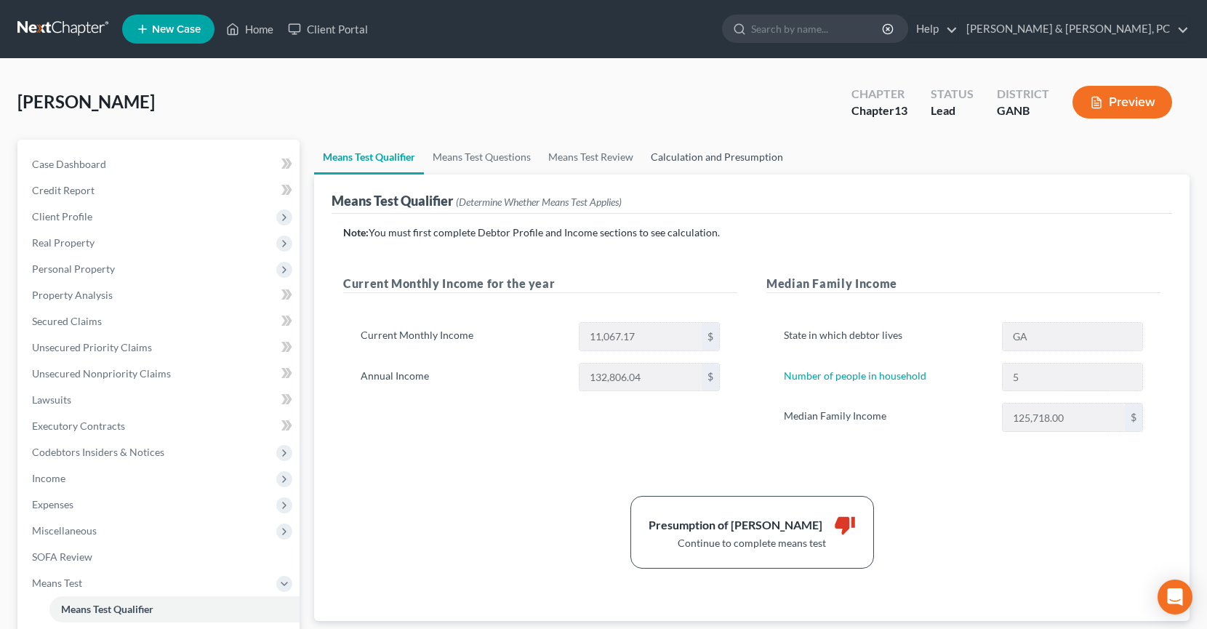
click at [710, 164] on link "Calculation and Presumption" at bounding box center [717, 157] width 150 height 35
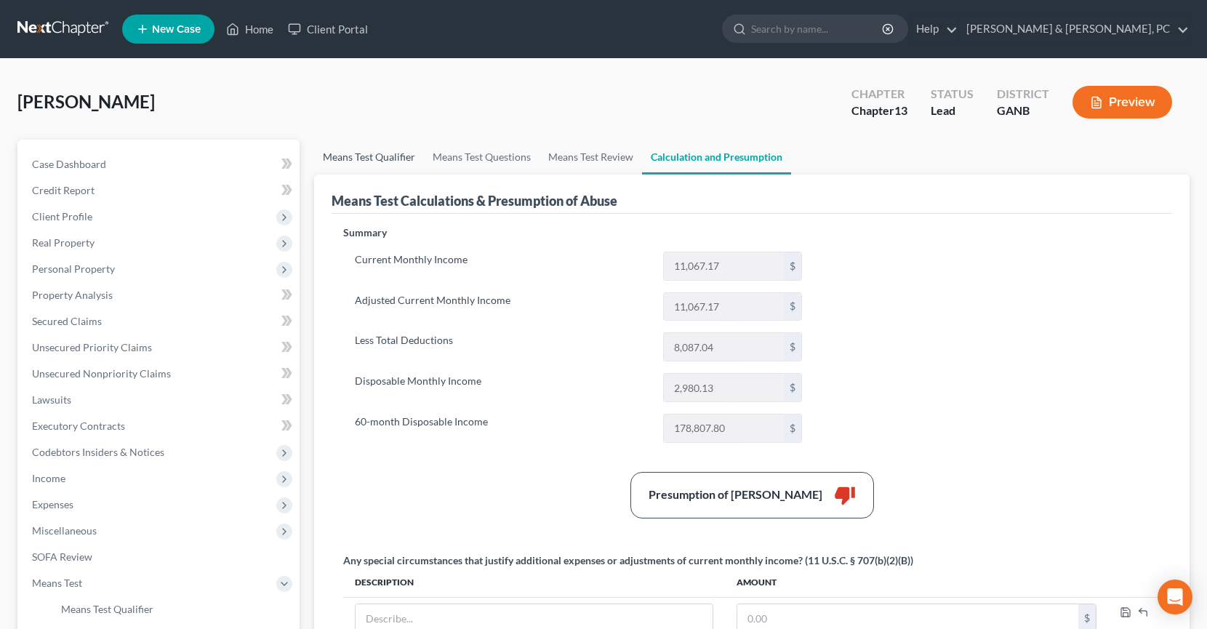
click at [366, 156] on link "Means Test Qualifier" at bounding box center [369, 157] width 110 height 35
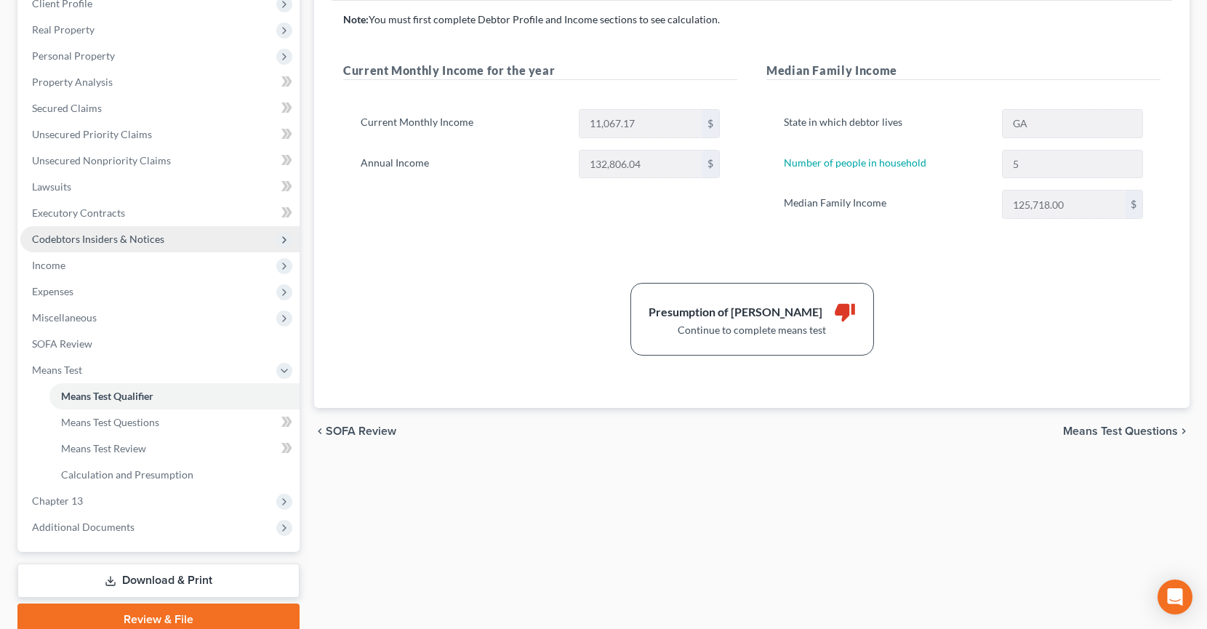
scroll to position [273, 0]
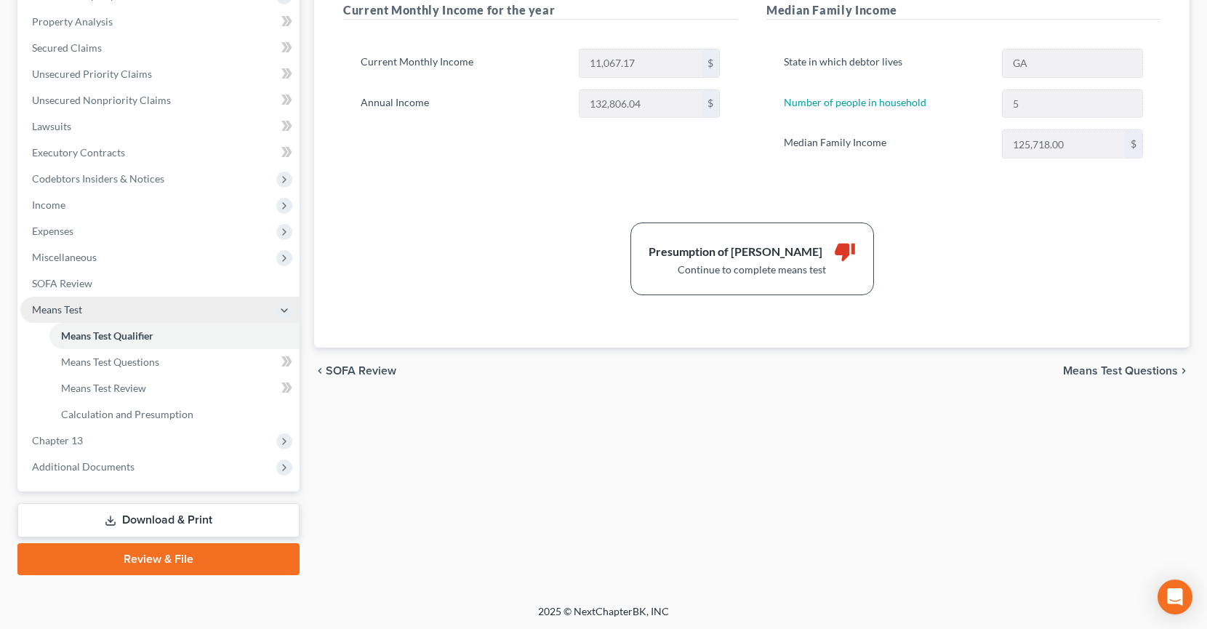
click at [217, 310] on span "Means Test" at bounding box center [159, 310] width 279 height 26
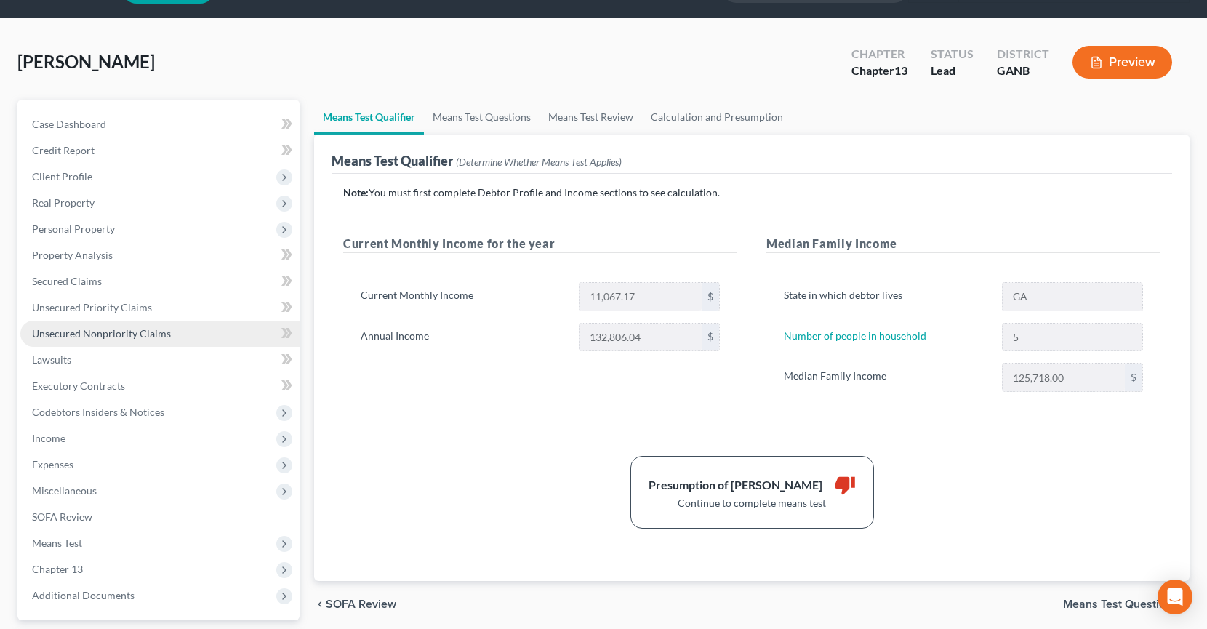
scroll to position [0, 0]
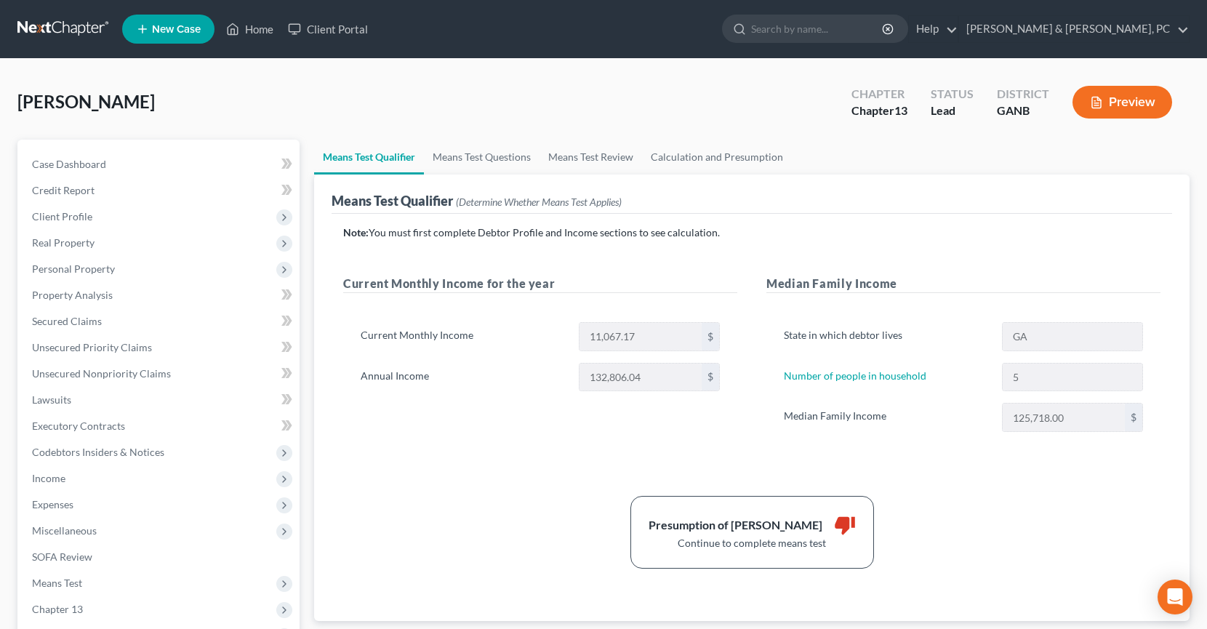
click at [57, 25] on link at bounding box center [63, 29] width 93 height 26
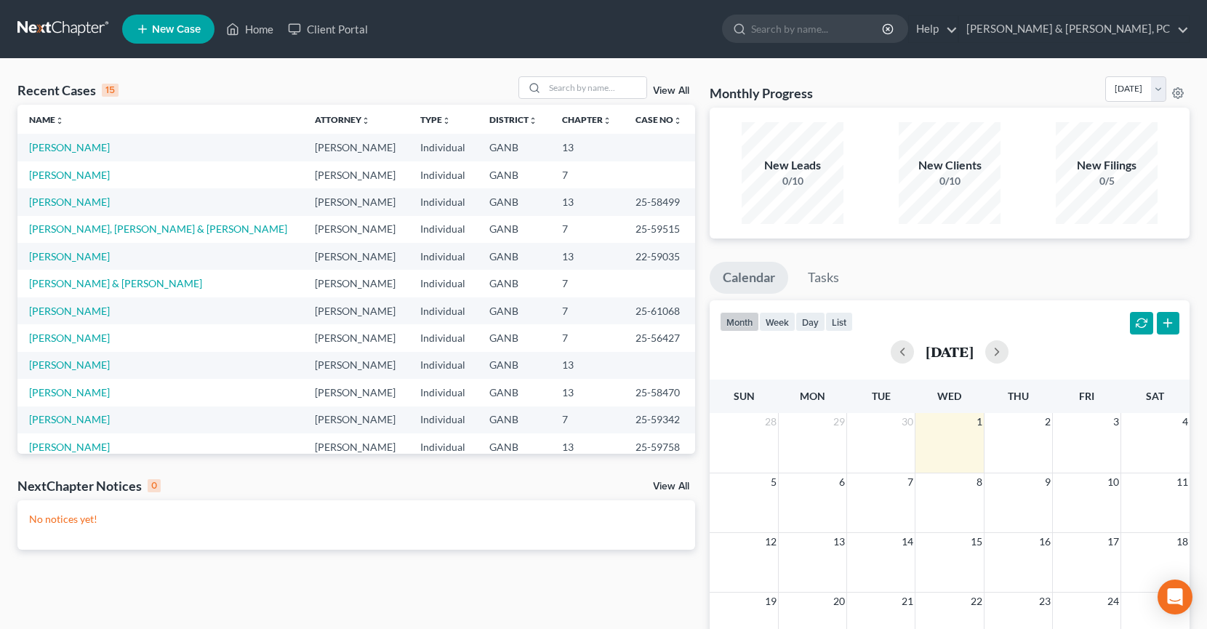
click at [367, 84] on div "Recent Cases 15 View All" at bounding box center [356, 90] width 678 height 28
click at [73, 148] on link "[PERSON_NAME]" at bounding box center [69, 147] width 81 height 12
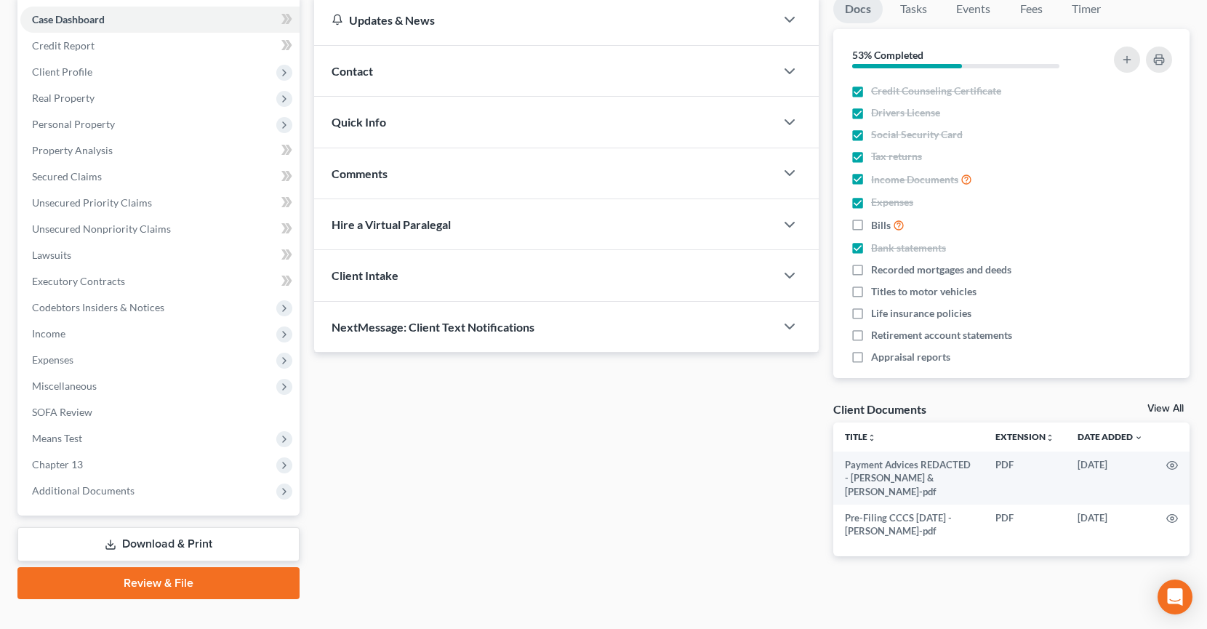
scroll to position [169, 0]
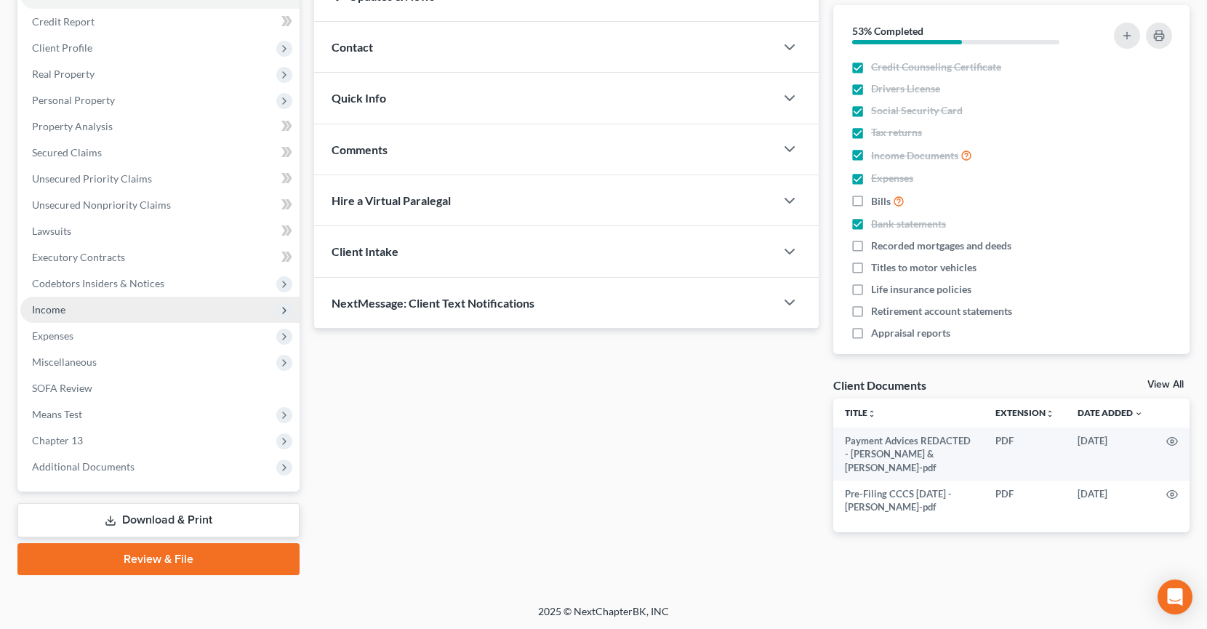
click at [121, 319] on span "Income" at bounding box center [159, 310] width 279 height 26
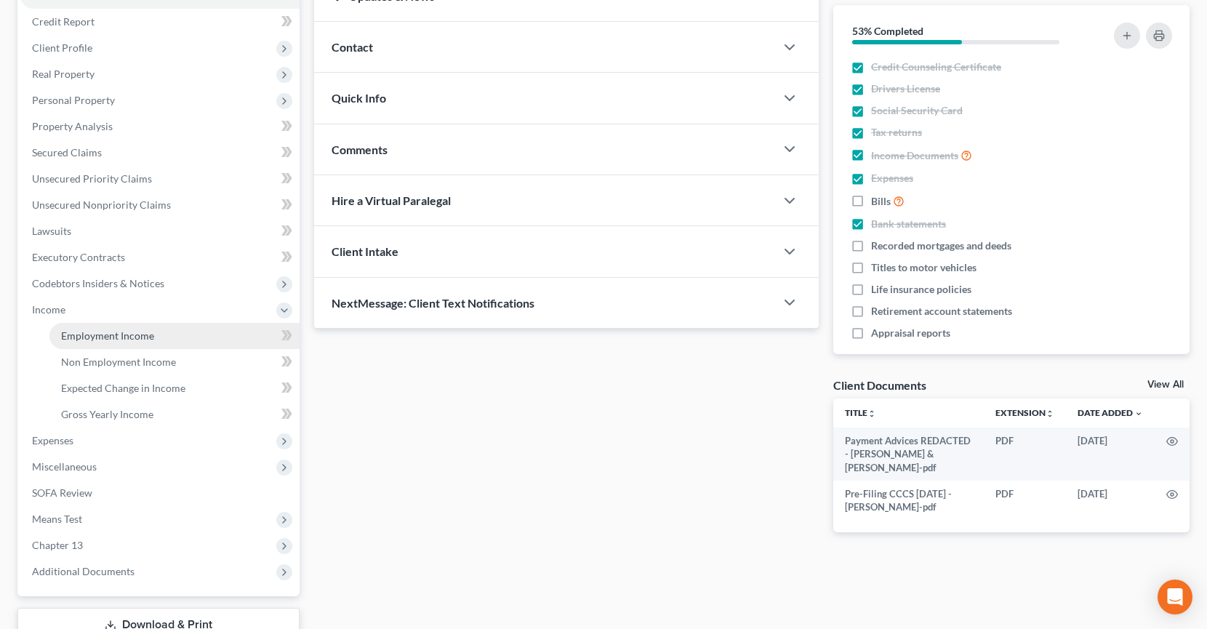
click at [129, 345] on link "Employment Income" at bounding box center [174, 336] width 250 height 26
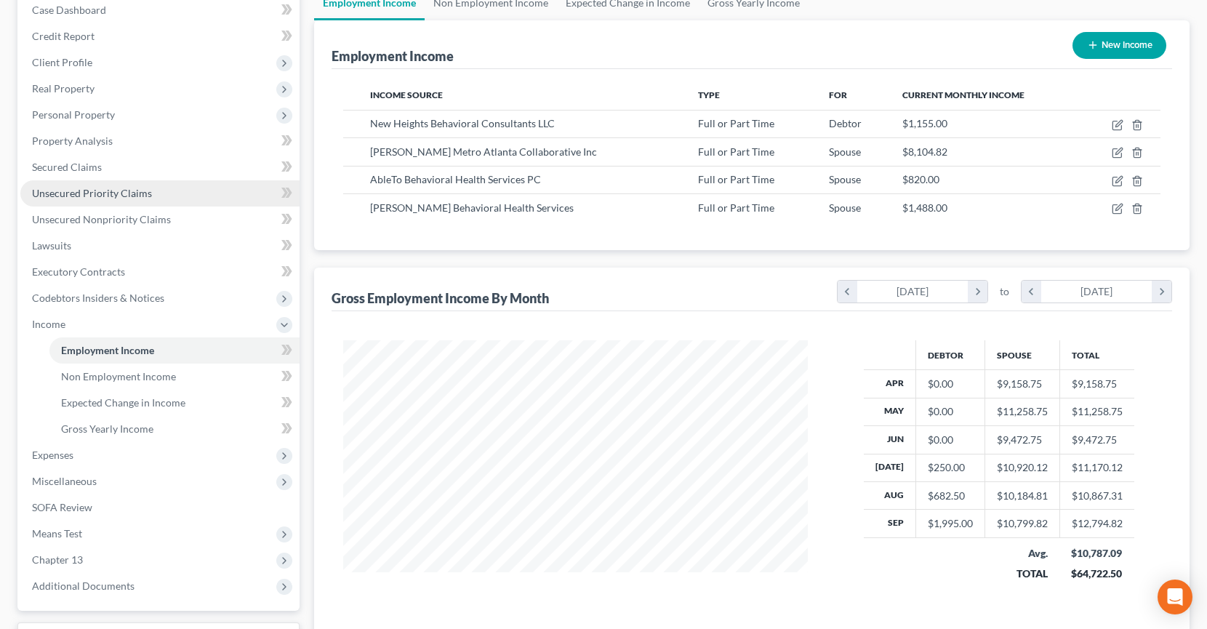
scroll to position [255, 0]
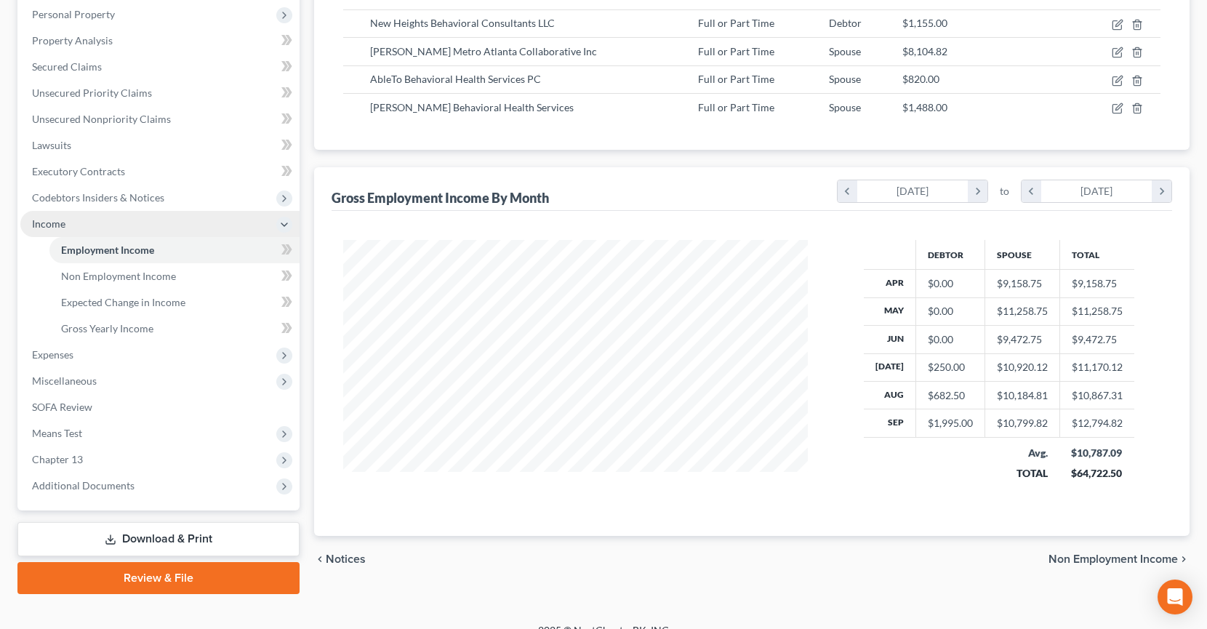
click at [84, 221] on span "Income" at bounding box center [159, 224] width 279 height 26
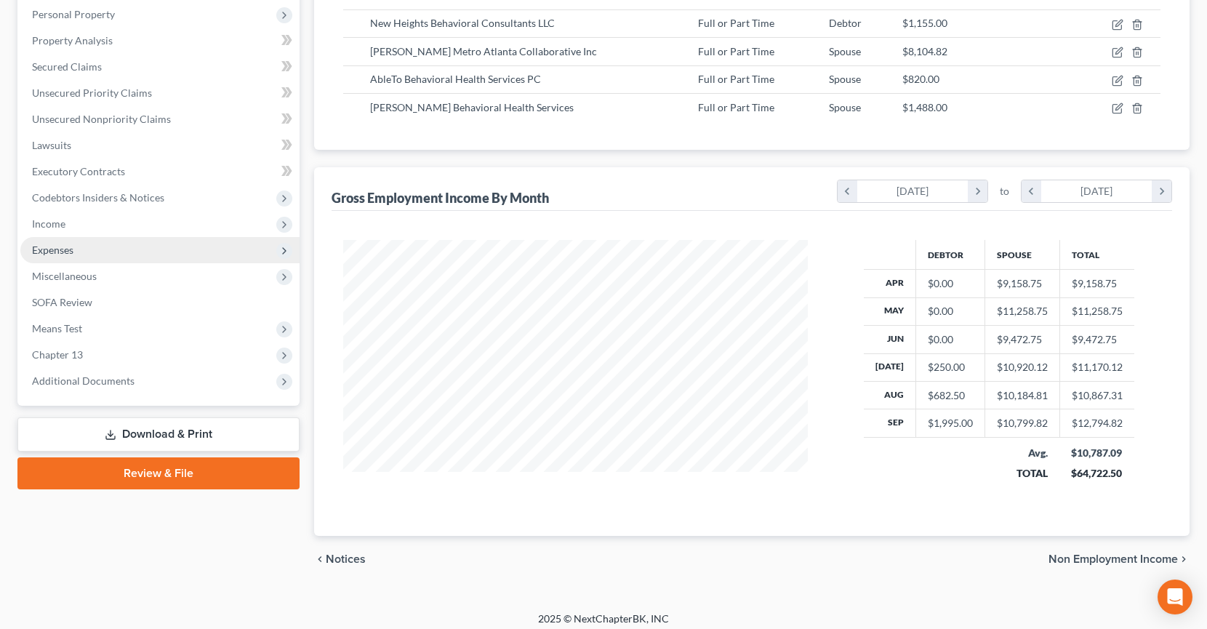
click at [92, 252] on span "Expenses" at bounding box center [159, 250] width 279 height 26
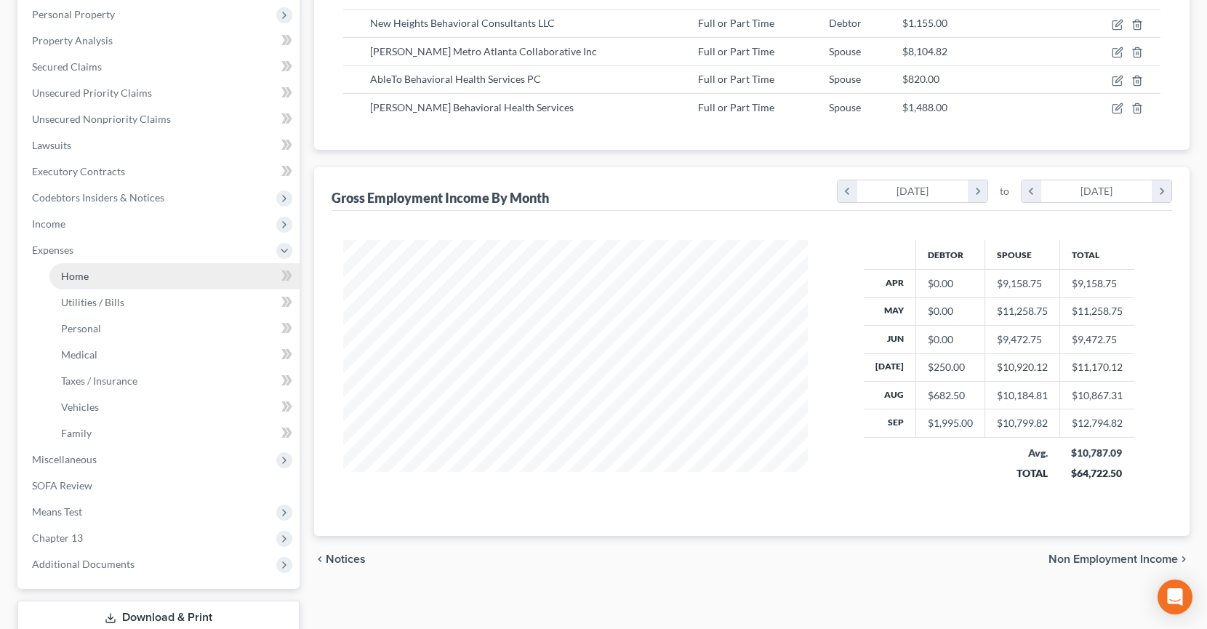
click at [97, 282] on link "Home" at bounding box center [174, 276] width 250 height 26
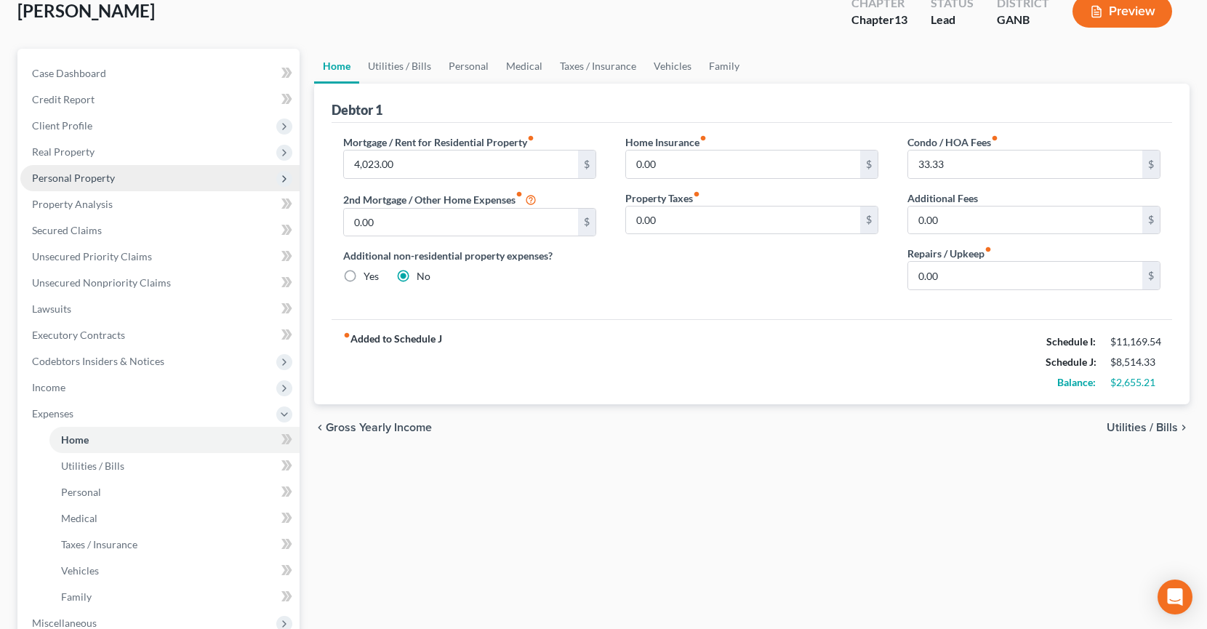
scroll to position [129, 0]
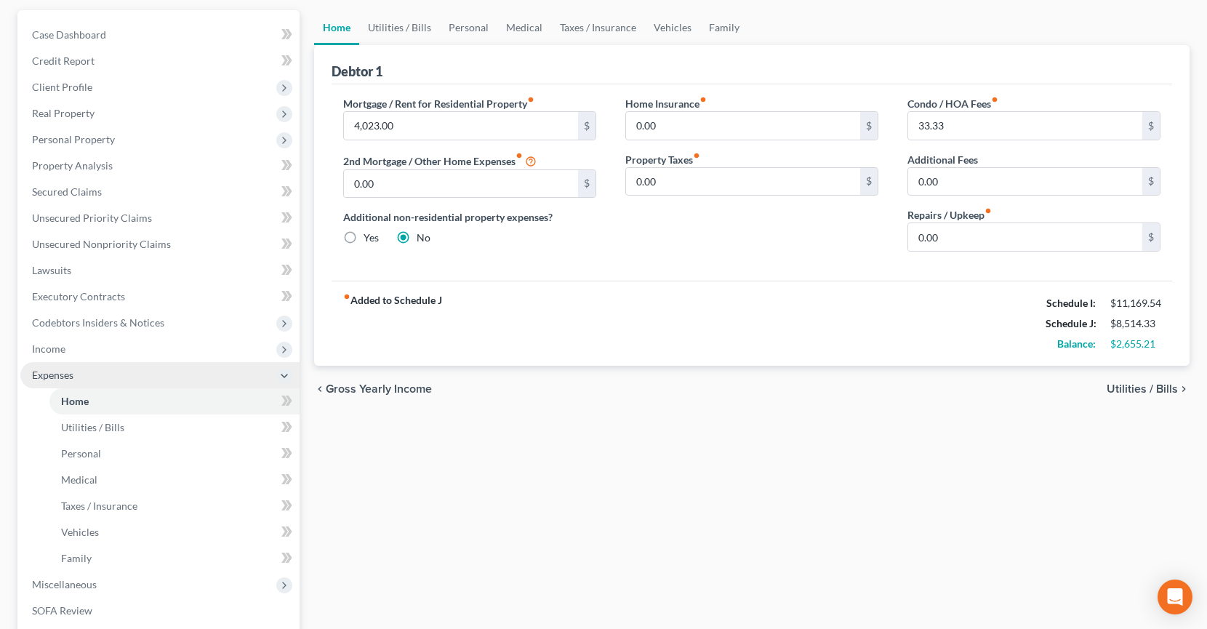
click at [97, 375] on span "Expenses" at bounding box center [159, 375] width 279 height 26
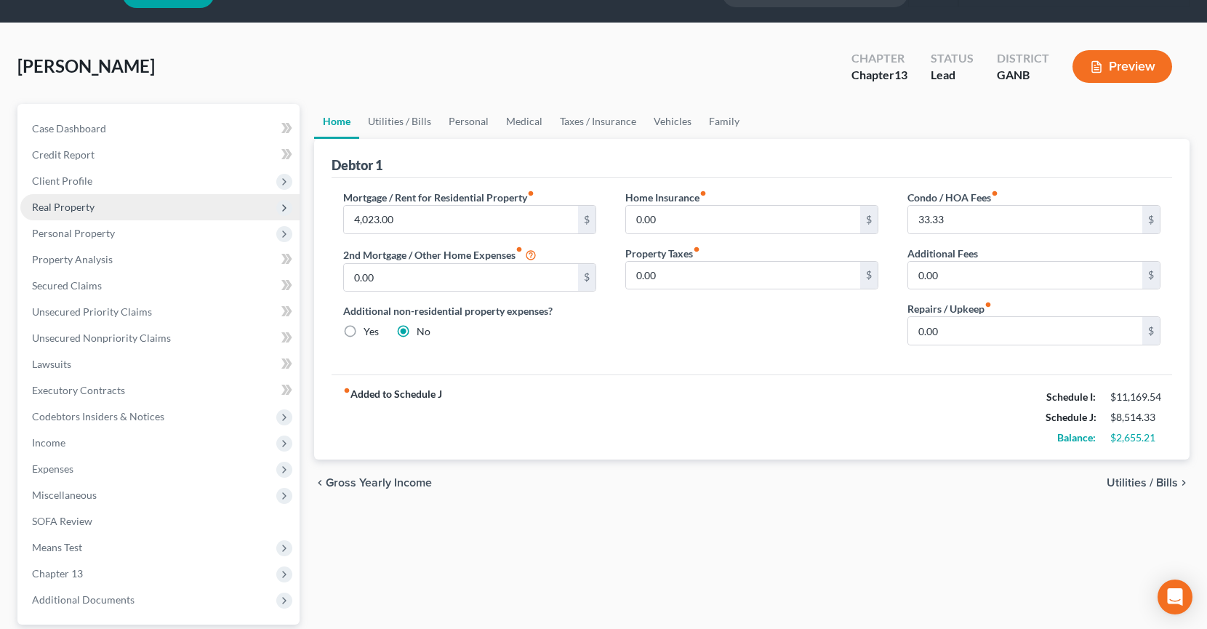
scroll to position [24, 0]
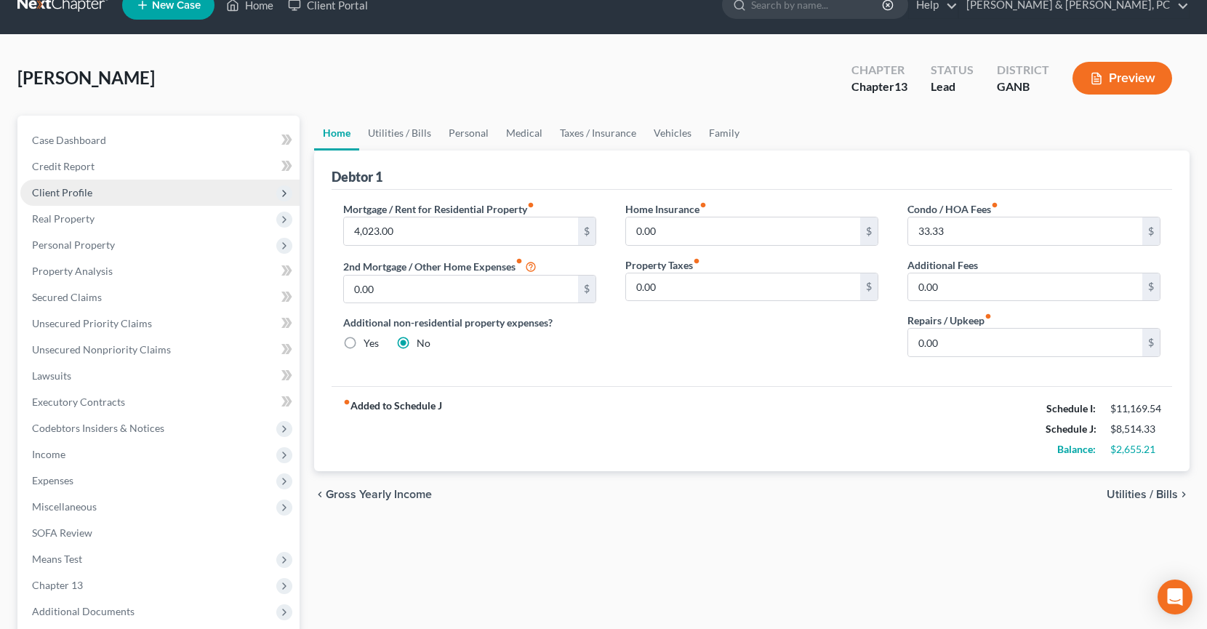
click at [89, 199] on span "Client Profile" at bounding box center [159, 193] width 279 height 26
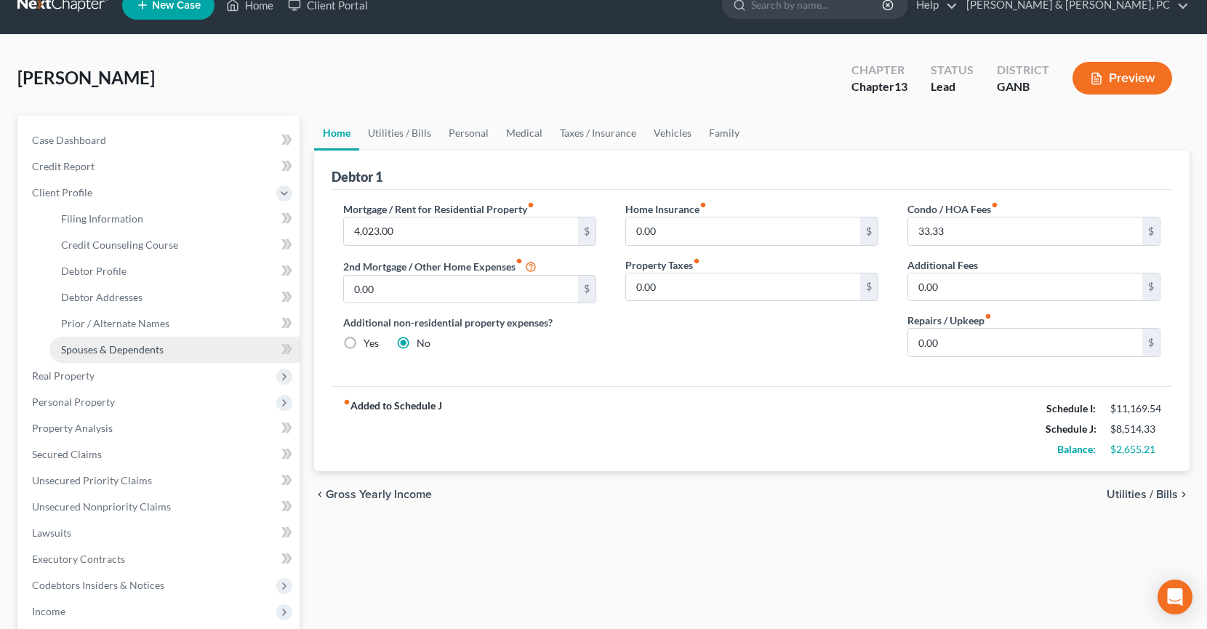
click at [137, 350] on span "Spouses & Dependents" at bounding box center [112, 349] width 103 height 12
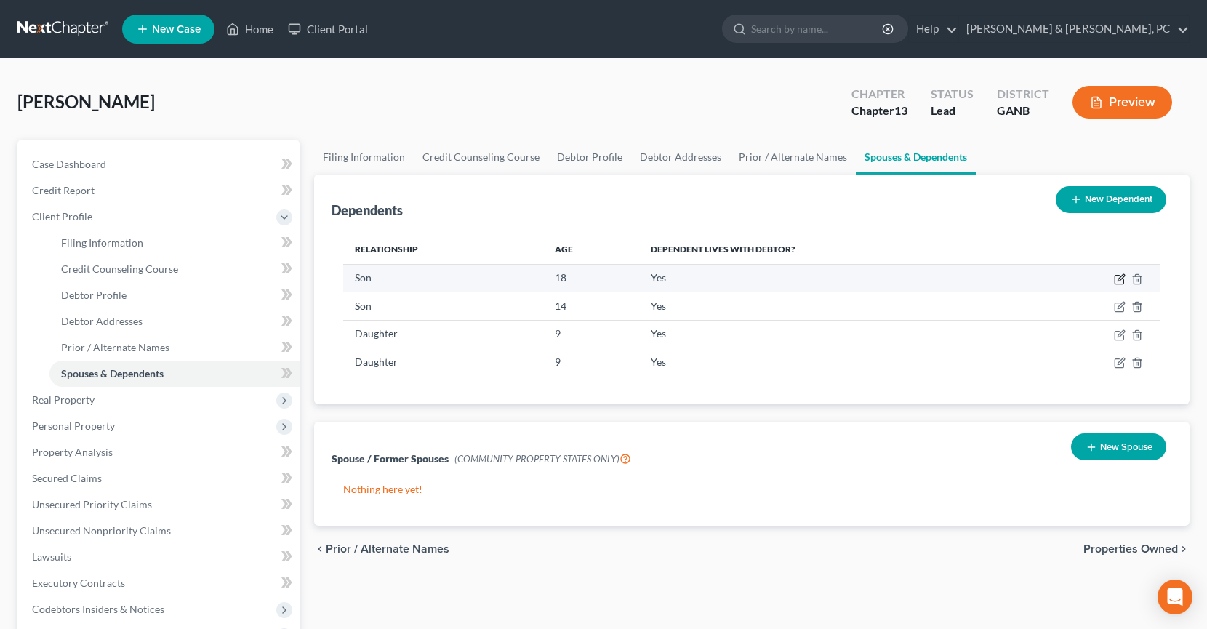
click at [1121, 282] on icon "button" at bounding box center [1120, 279] width 12 height 12
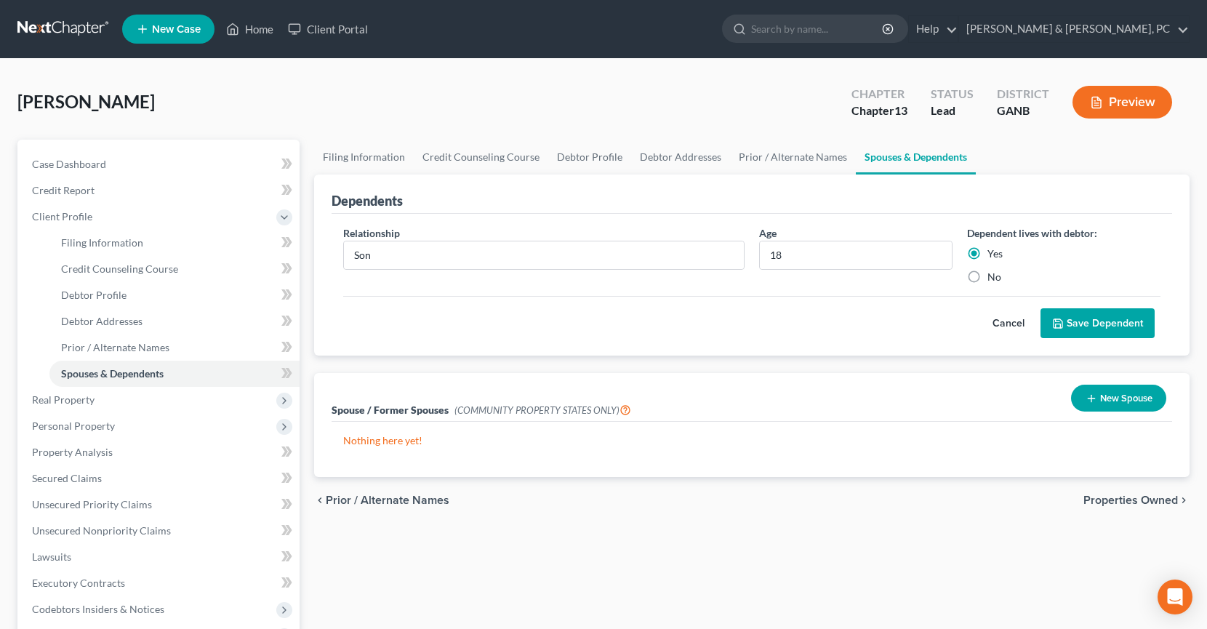
click at [988, 272] on label "No" at bounding box center [995, 277] width 14 height 15
click at [993, 272] on input "No" at bounding box center [997, 274] width 9 height 9
radio input "true"
click at [1106, 331] on button "Save Dependent" at bounding box center [1098, 323] width 114 height 31
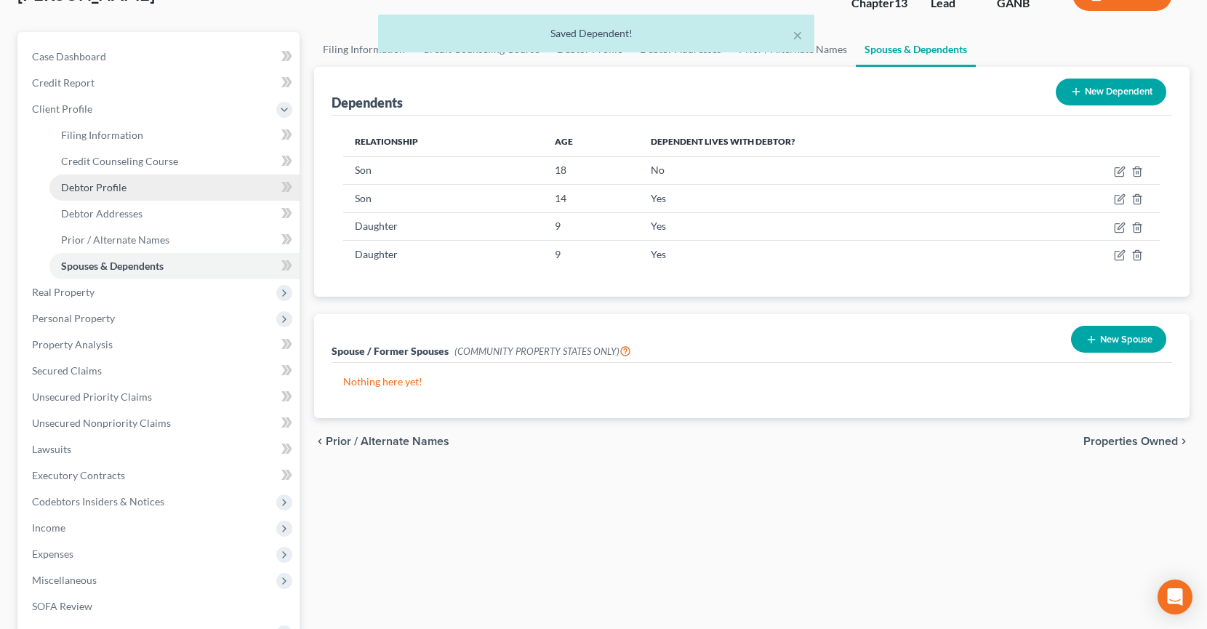
click at [121, 191] on span "Debtor Profile" at bounding box center [93, 187] width 65 height 12
select select "1"
select select "4"
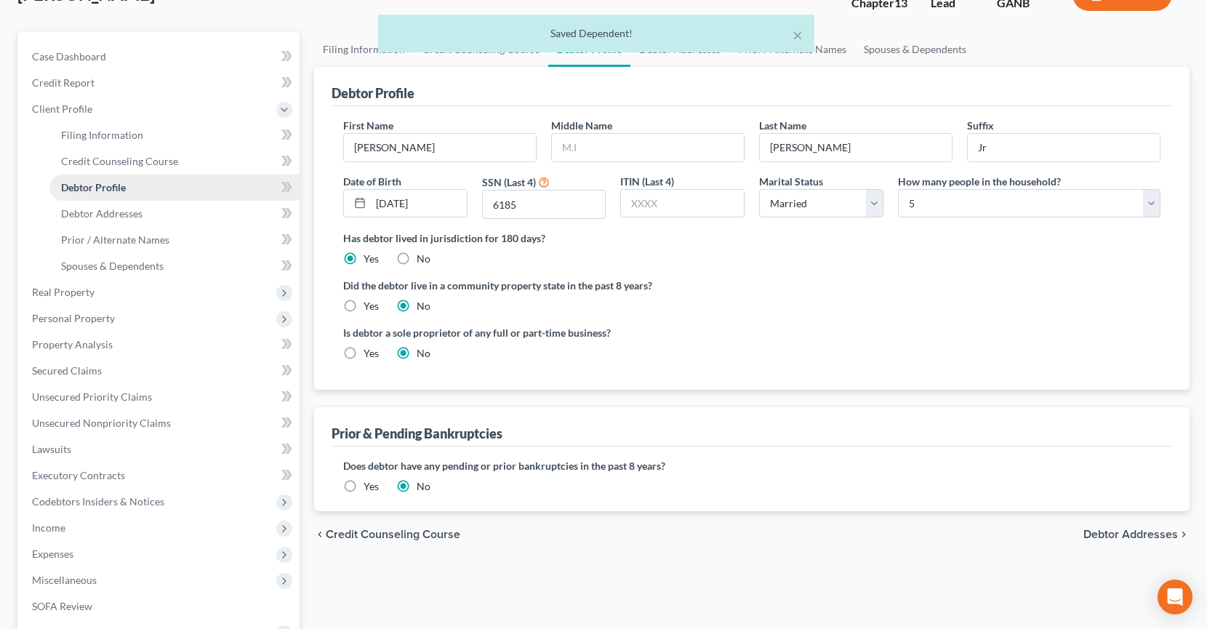
radio input "true"
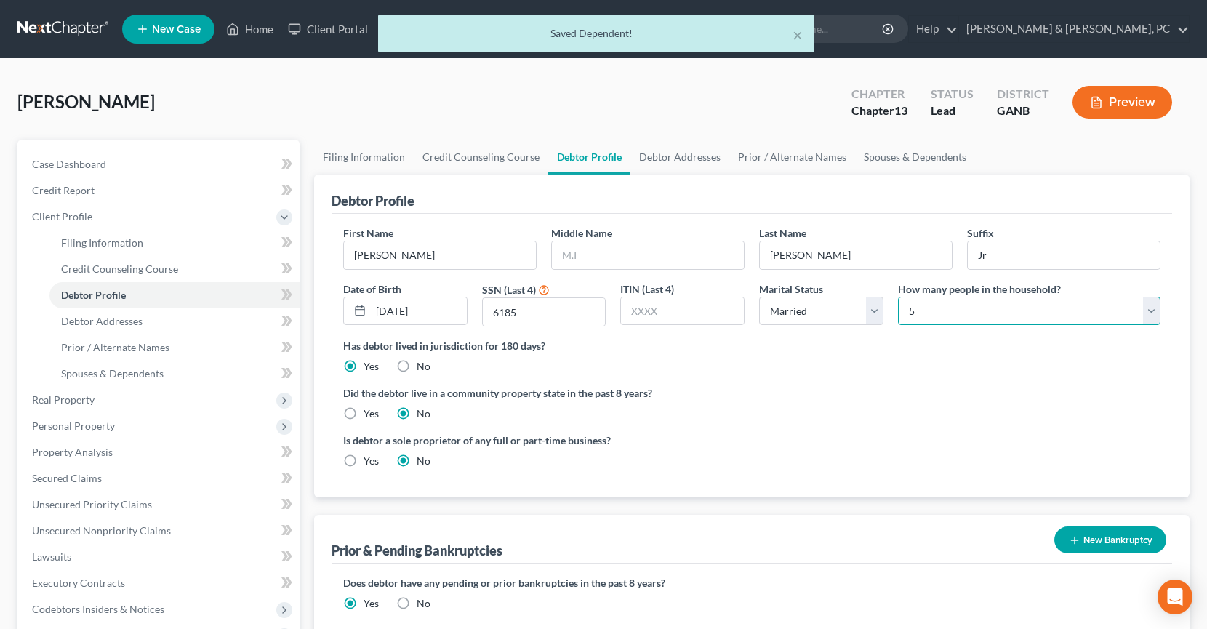
click at [964, 312] on select "Select 1 2 3 4 5 6 7 8 9 10 11 12 13 14 15 16 17 18 19 20" at bounding box center [1029, 311] width 263 height 29
click at [898, 297] on select "Select 1 2 3 4 5 6 7 8 9 10 11 12 13 14 15 16 17 18 19 20" at bounding box center [1029, 311] width 263 height 29
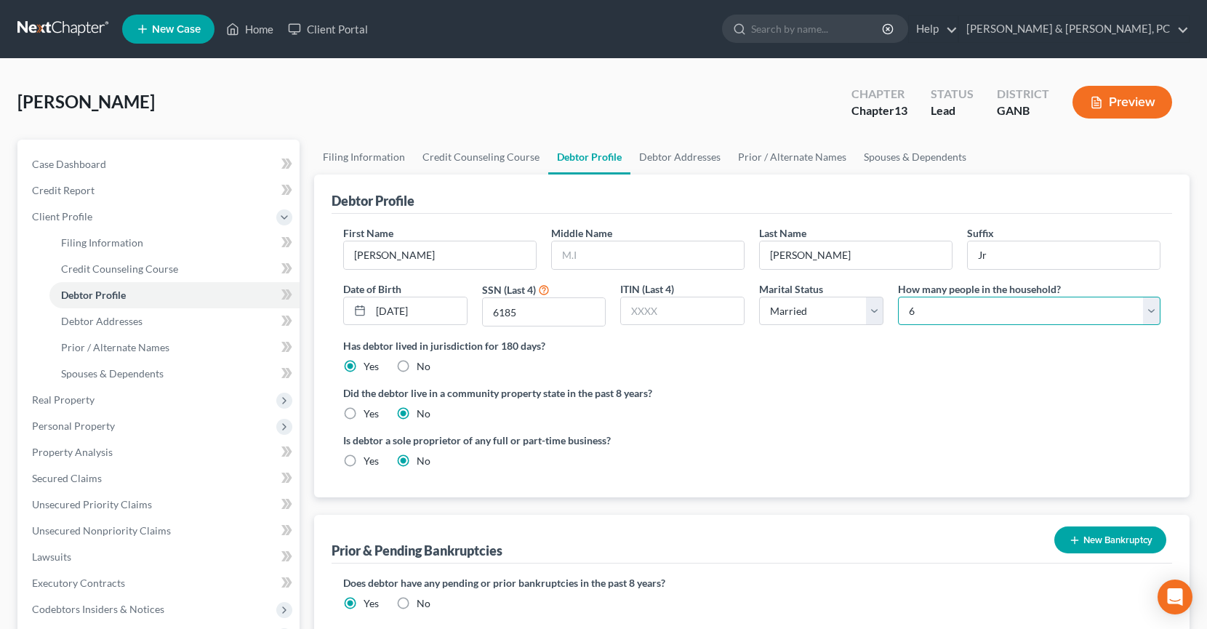
click at [960, 314] on select "Select 1 2 3 4 5 6 7 8 9 10 11 12 13 14 15 16 17 18 19 20" at bounding box center [1029, 311] width 263 height 29
select select "4"
click at [898, 297] on select "Select 1 2 3 4 5 6 7 8 9 10 11 12 13 14 15 16 17 18 19 20" at bounding box center [1029, 311] width 263 height 29
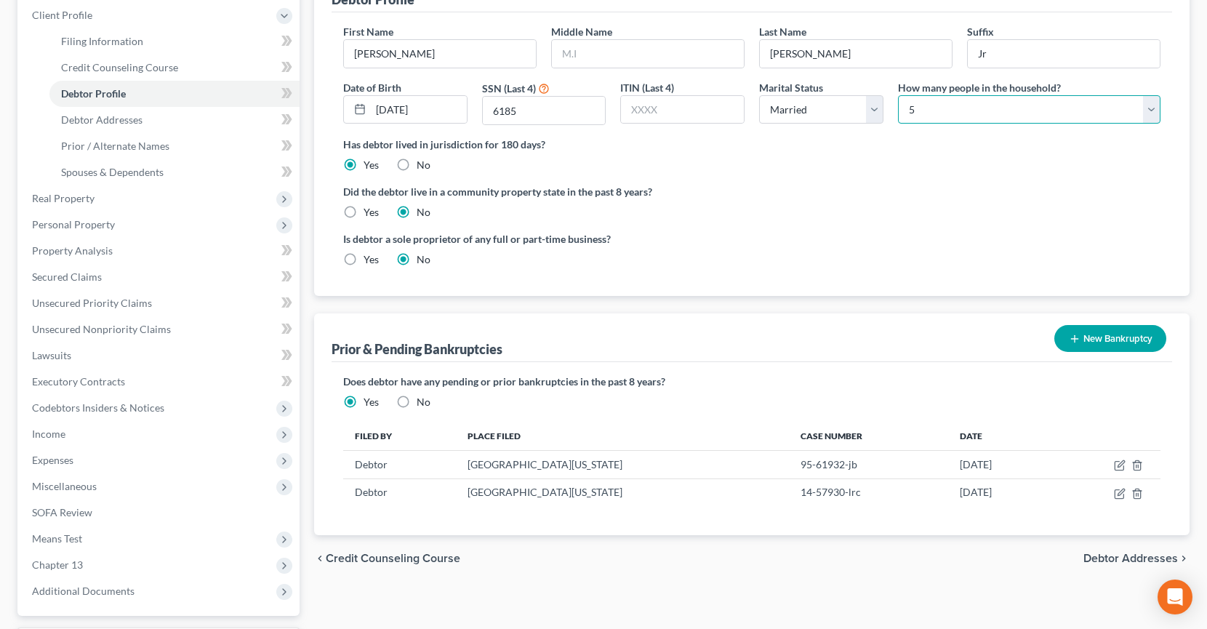
scroll to position [326, 0]
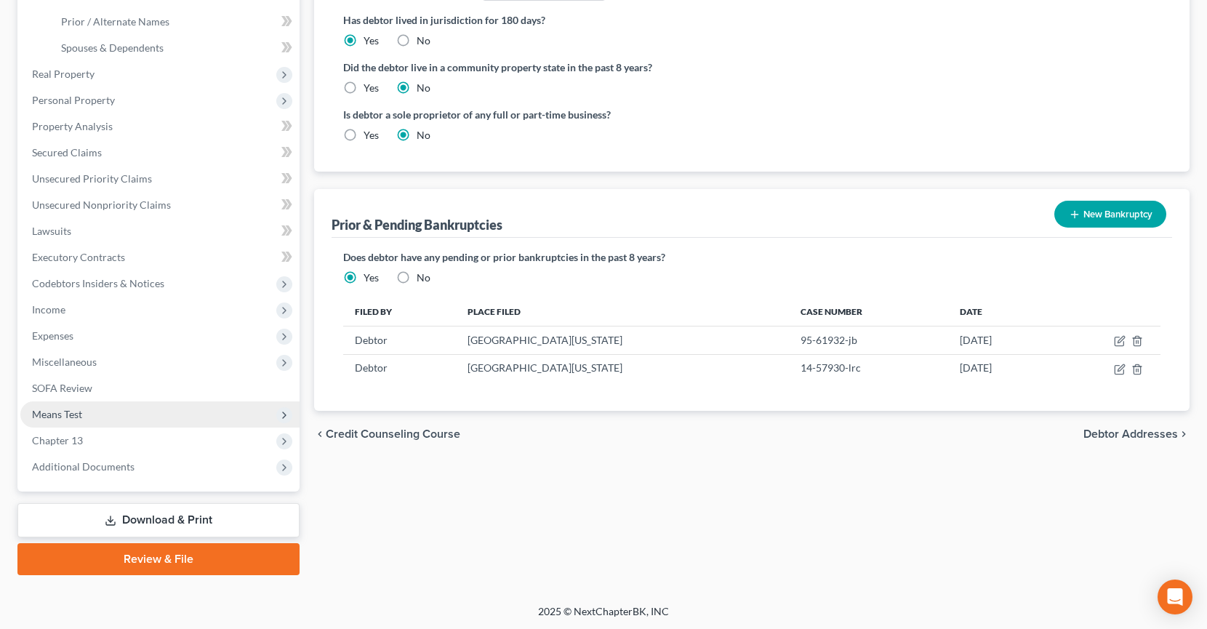
click at [129, 418] on span "Means Test" at bounding box center [159, 414] width 279 height 26
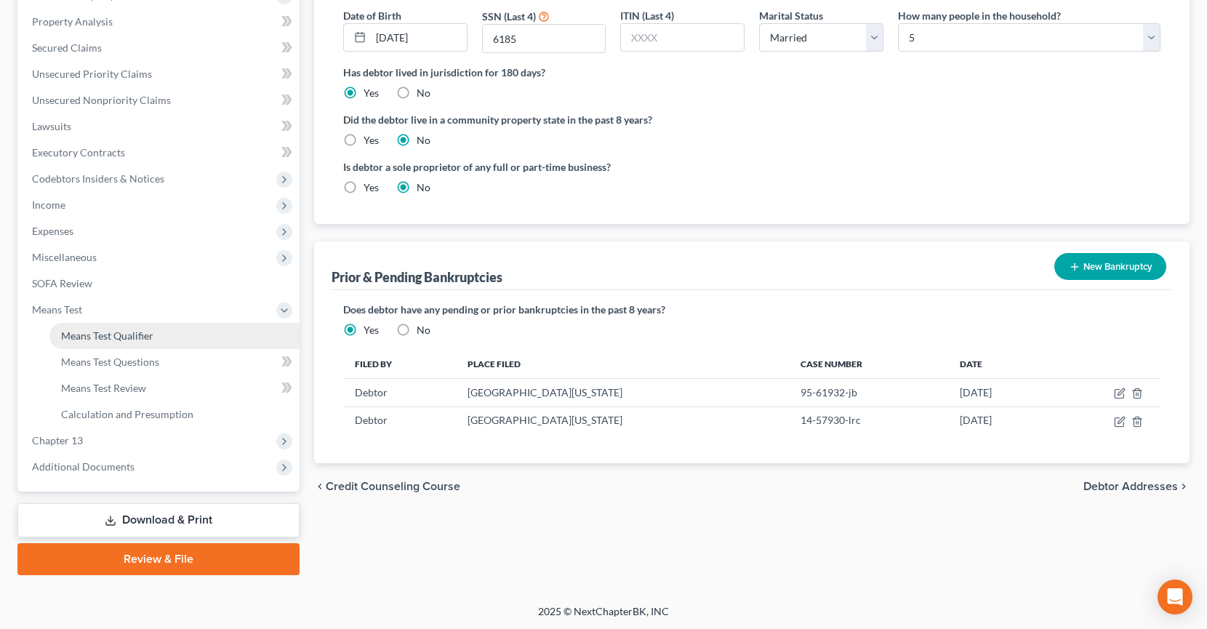
click at [121, 336] on span "Means Test Qualifier" at bounding box center [107, 335] width 92 height 12
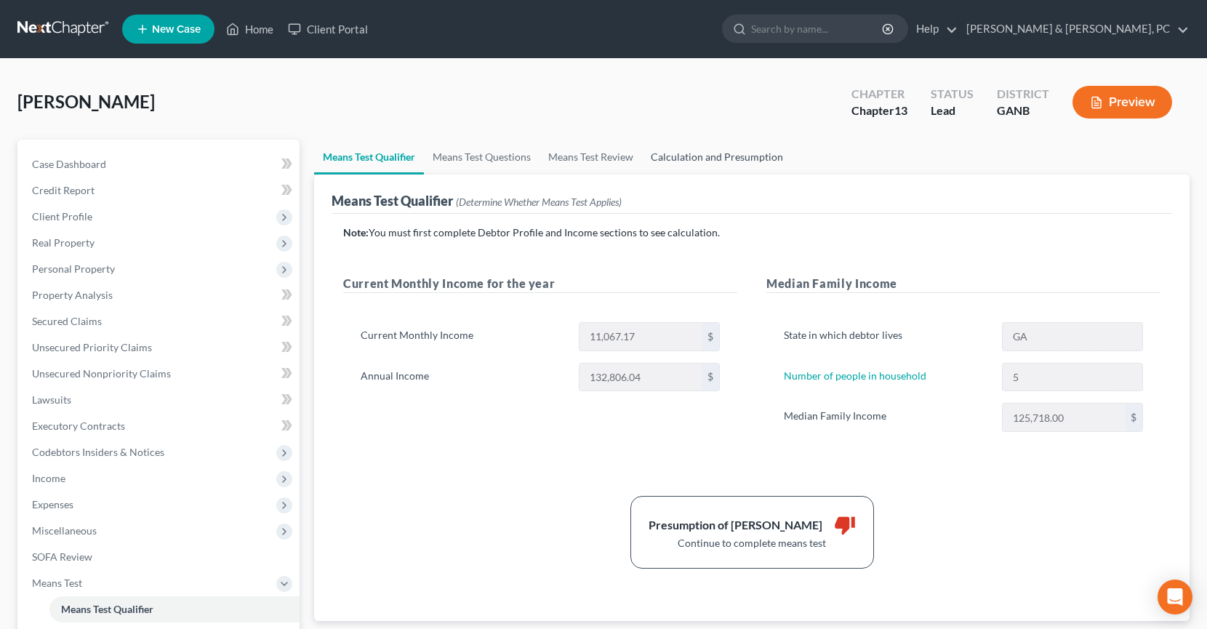
click at [724, 162] on link "Calculation and Presumption" at bounding box center [717, 157] width 150 height 35
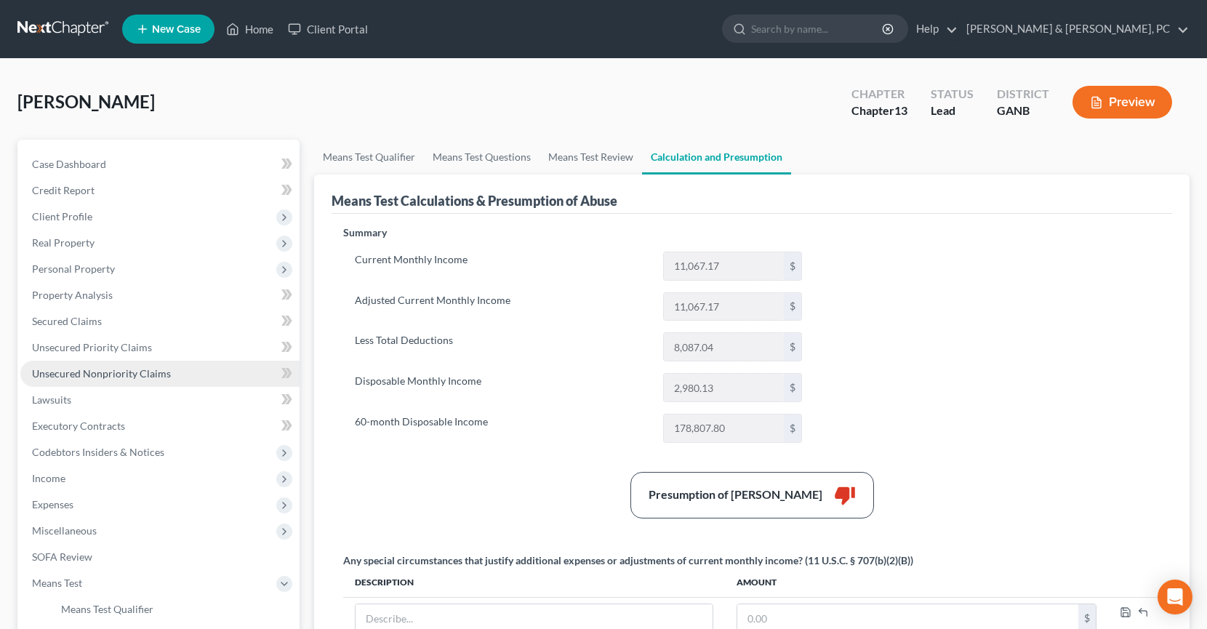
click at [84, 367] on span "Unsecured Nonpriority Claims" at bounding box center [101, 373] width 139 height 12
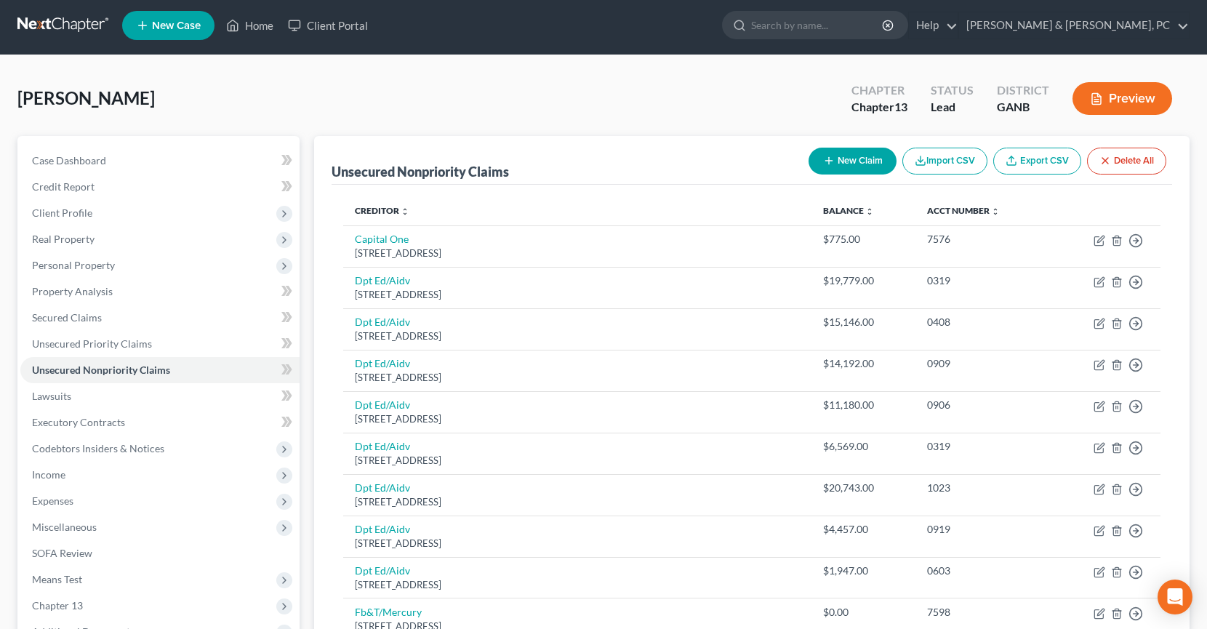
scroll to position [1, 0]
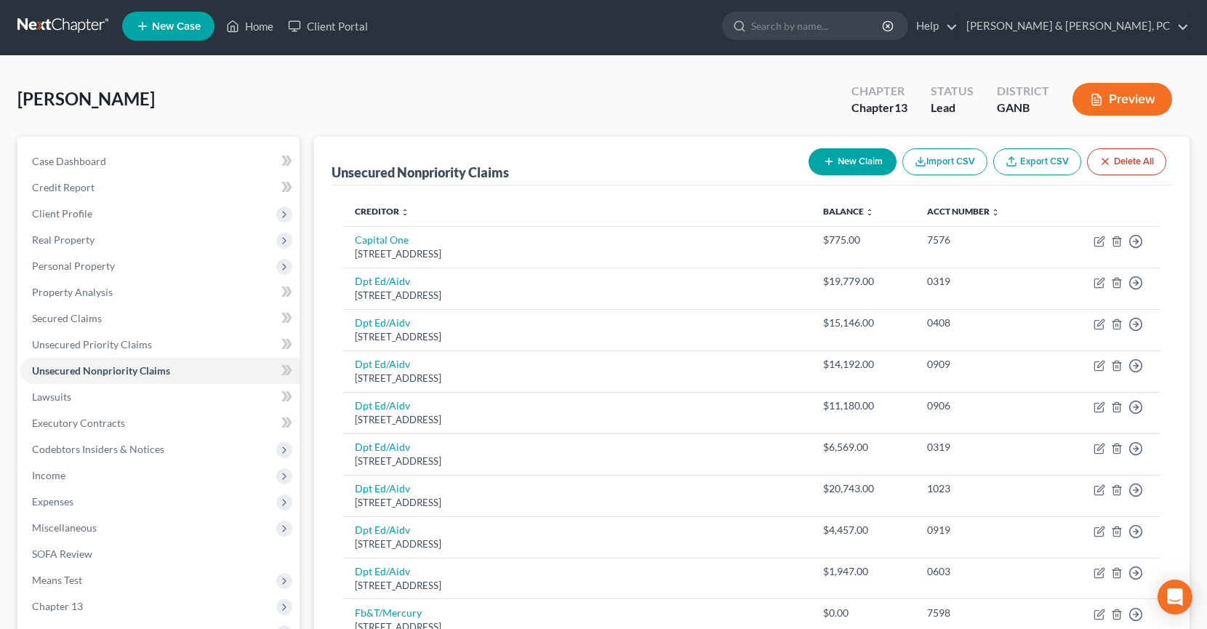
click at [1107, 97] on button "Preview" at bounding box center [1123, 99] width 100 height 33
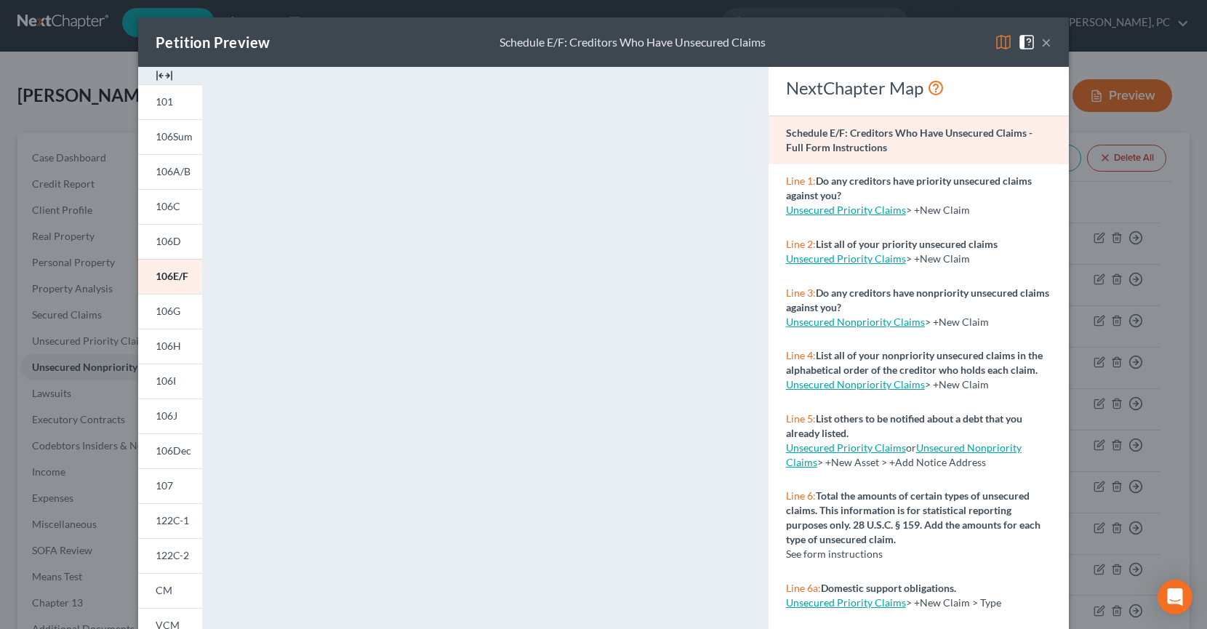
click at [1003, 44] on img at bounding box center [1003, 41] width 17 height 17
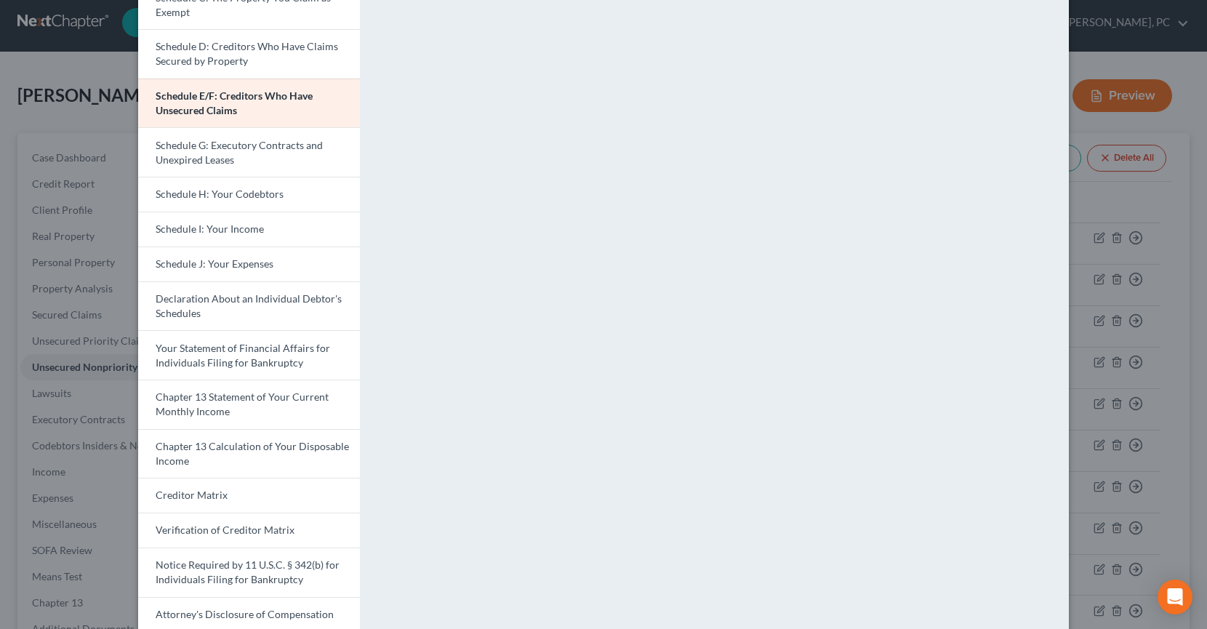
scroll to position [0, 0]
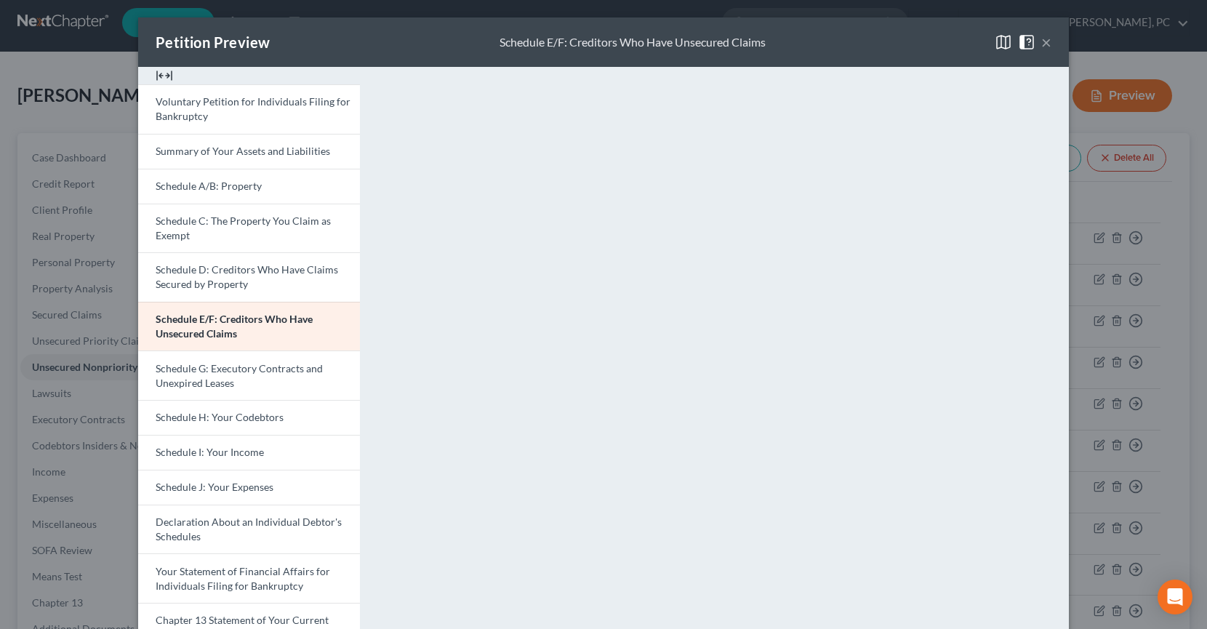
click at [1049, 42] on button "×" at bounding box center [1046, 41] width 10 height 17
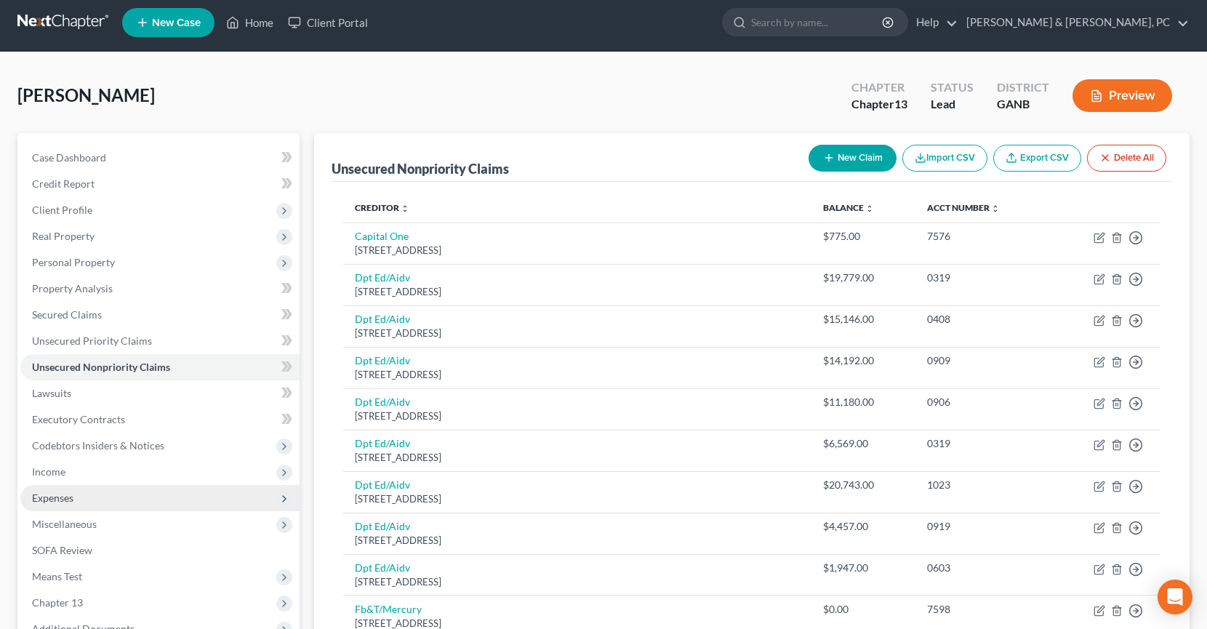
click at [191, 494] on span "Expenses" at bounding box center [159, 498] width 279 height 26
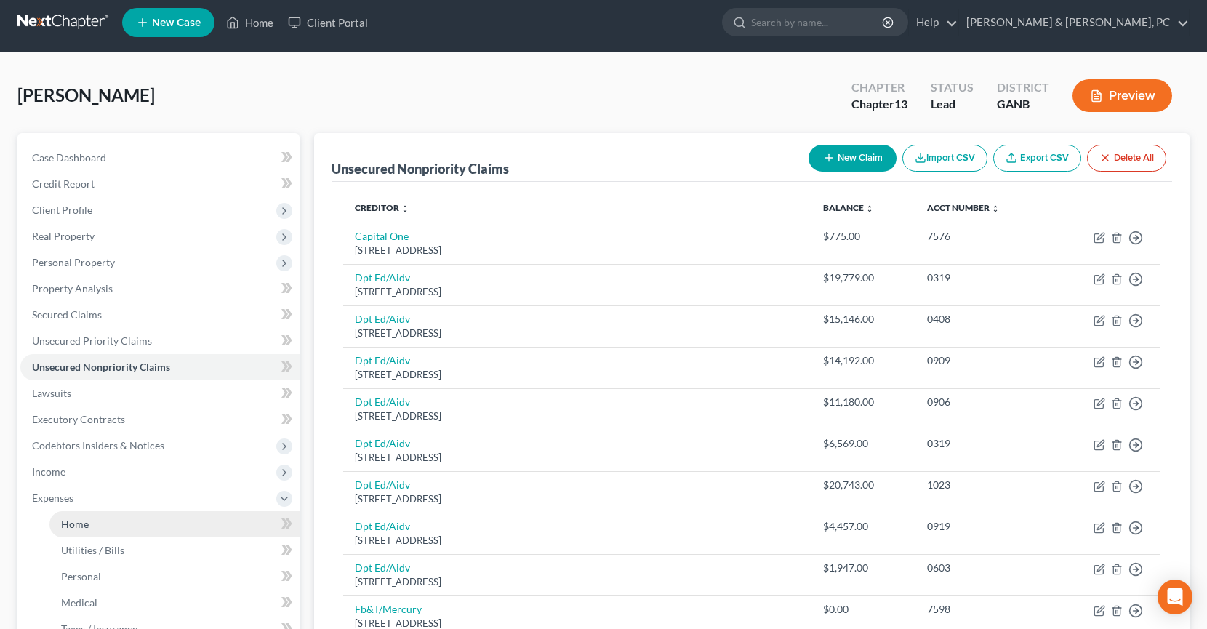
click at [185, 519] on link "Home" at bounding box center [174, 524] width 250 height 26
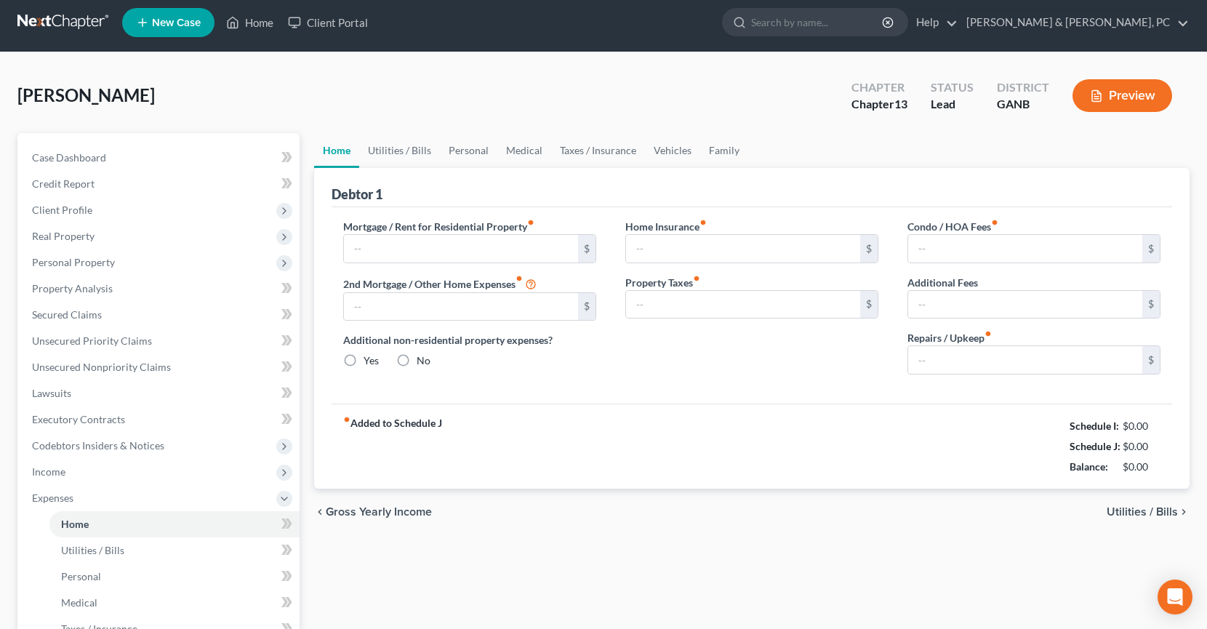
type input "4,023.00"
type input "0.00"
radio input "true"
type input "0.00"
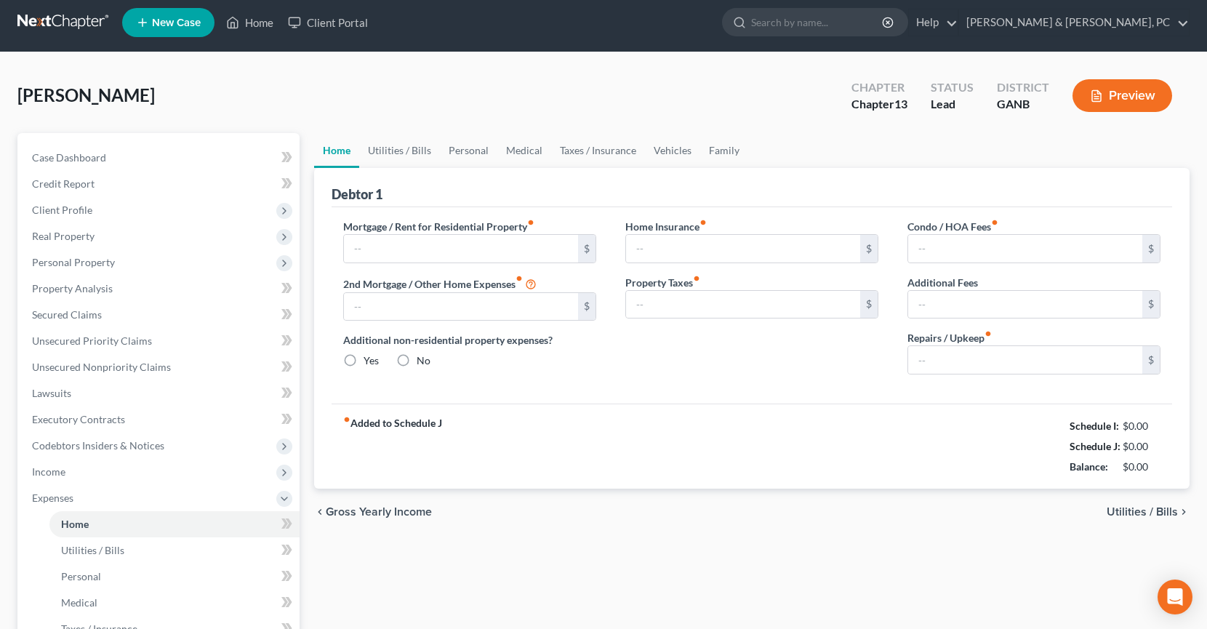
type input "33.33"
type input "0.00"
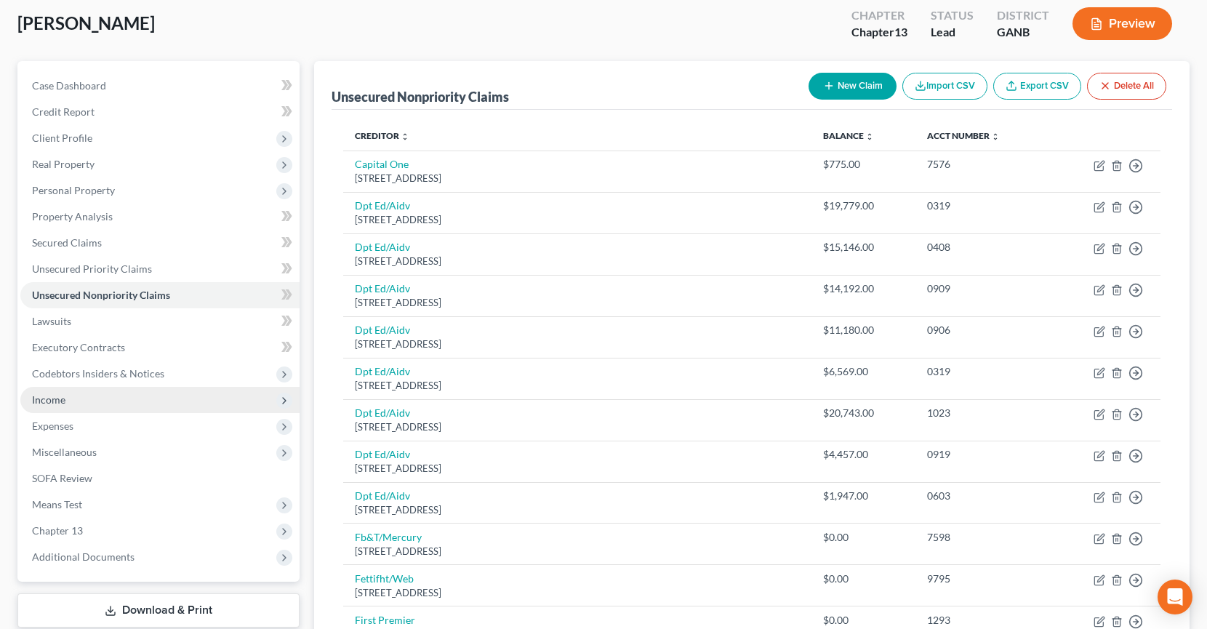
scroll to position [155, 0]
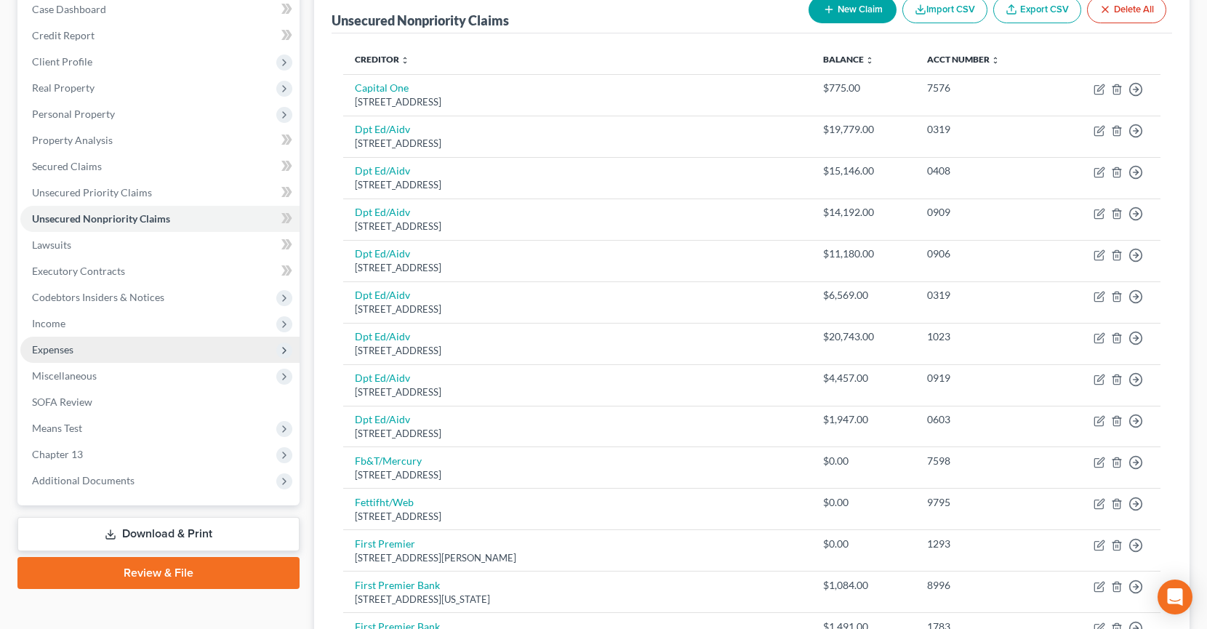
click at [151, 348] on span "Expenses" at bounding box center [159, 350] width 279 height 26
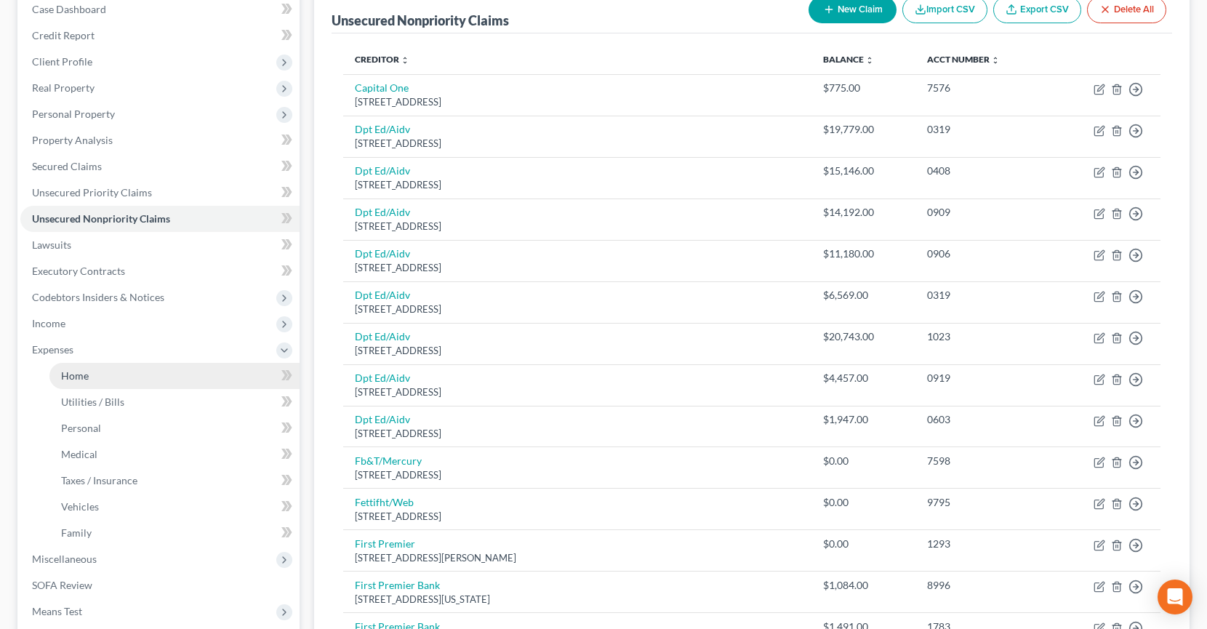
click at [153, 364] on link "Home" at bounding box center [174, 376] width 250 height 26
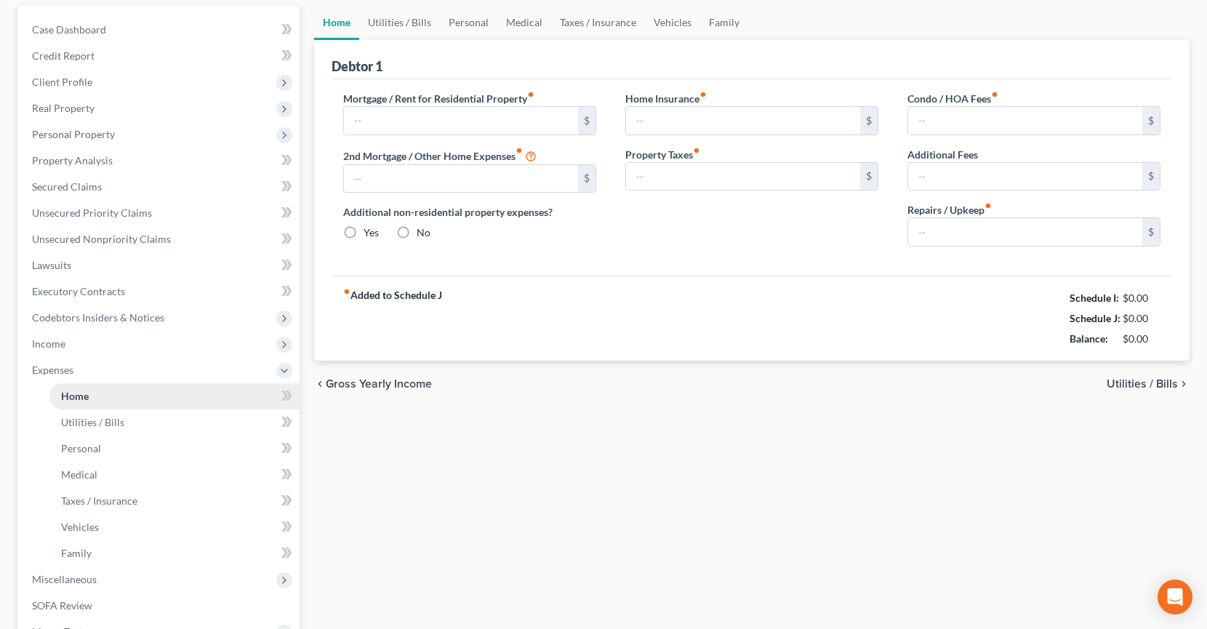
type input "4,023.00"
type input "0.00"
radio input "true"
type input "0.00"
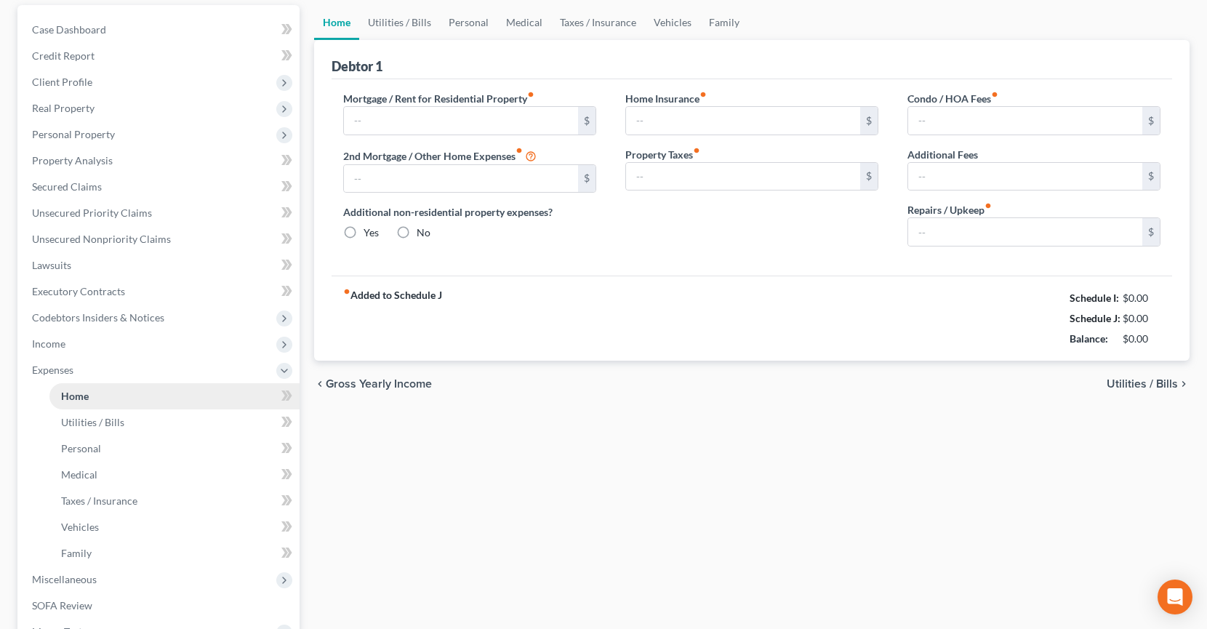
type input "33.33"
type input "0.00"
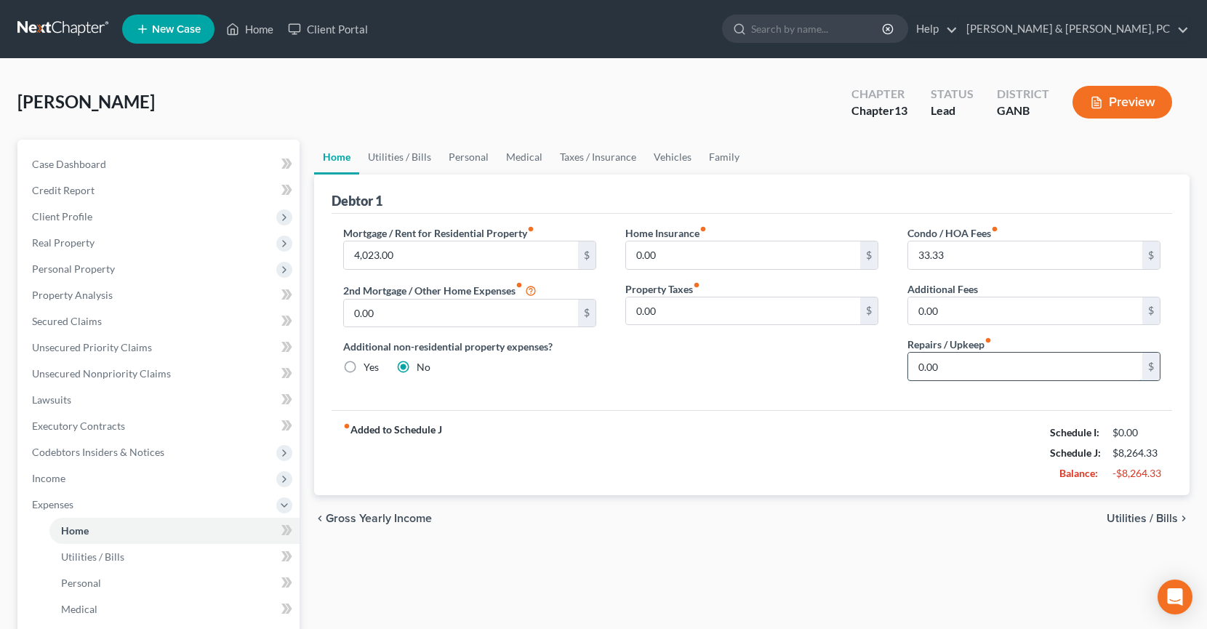
click at [974, 374] on input "0.00" at bounding box center [1025, 367] width 234 height 28
type input "50"
click at [386, 145] on link "Utilities / Bills" at bounding box center [399, 157] width 81 height 35
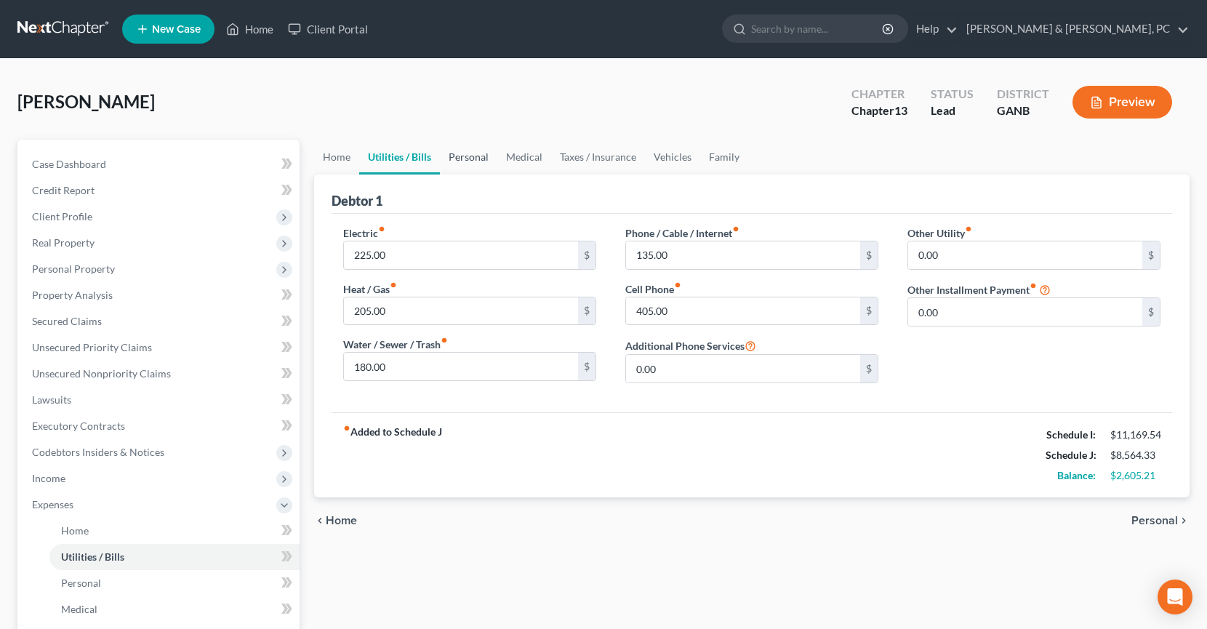
click at [478, 160] on link "Personal" at bounding box center [468, 157] width 57 height 35
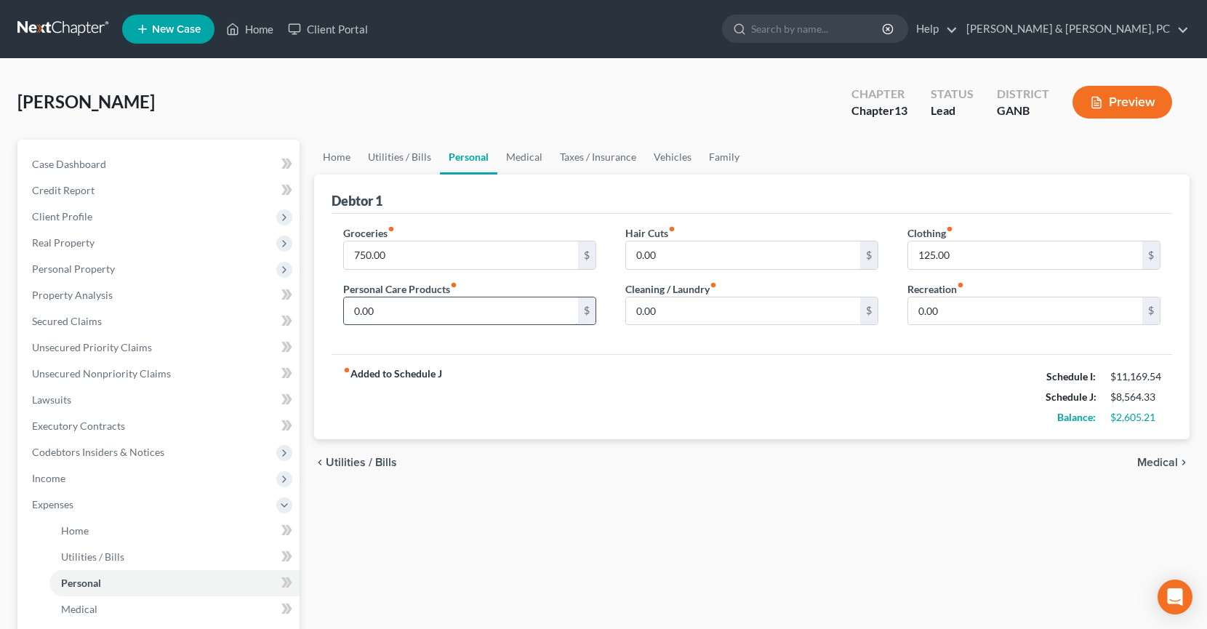
click at [417, 303] on input "0.00" at bounding box center [461, 311] width 234 height 28
type input "100"
click at [640, 354] on div "fiber_manual_record Added to Schedule J Schedule I: $11,169.54 Schedule J: $8,6…" at bounding box center [752, 396] width 841 height 85
click at [454, 263] on input "750.00" at bounding box center [461, 255] width 234 height 28
type input "1,000"
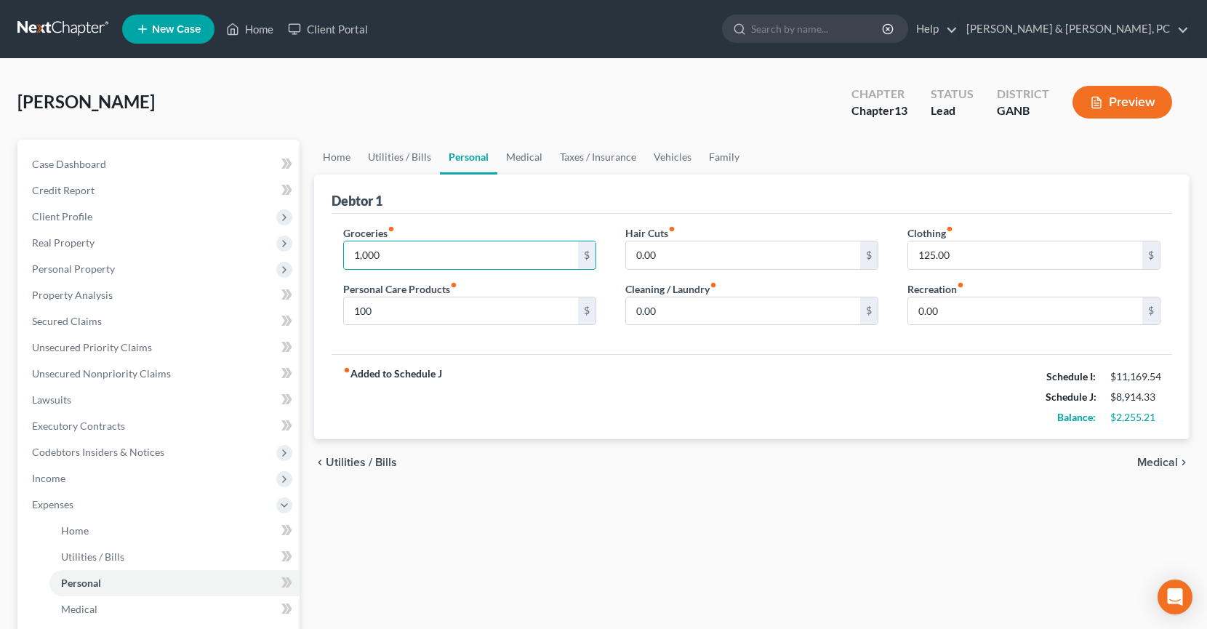
click at [491, 156] on link "Personal" at bounding box center [468, 157] width 57 height 35
click at [507, 156] on link "Medical" at bounding box center [524, 157] width 54 height 35
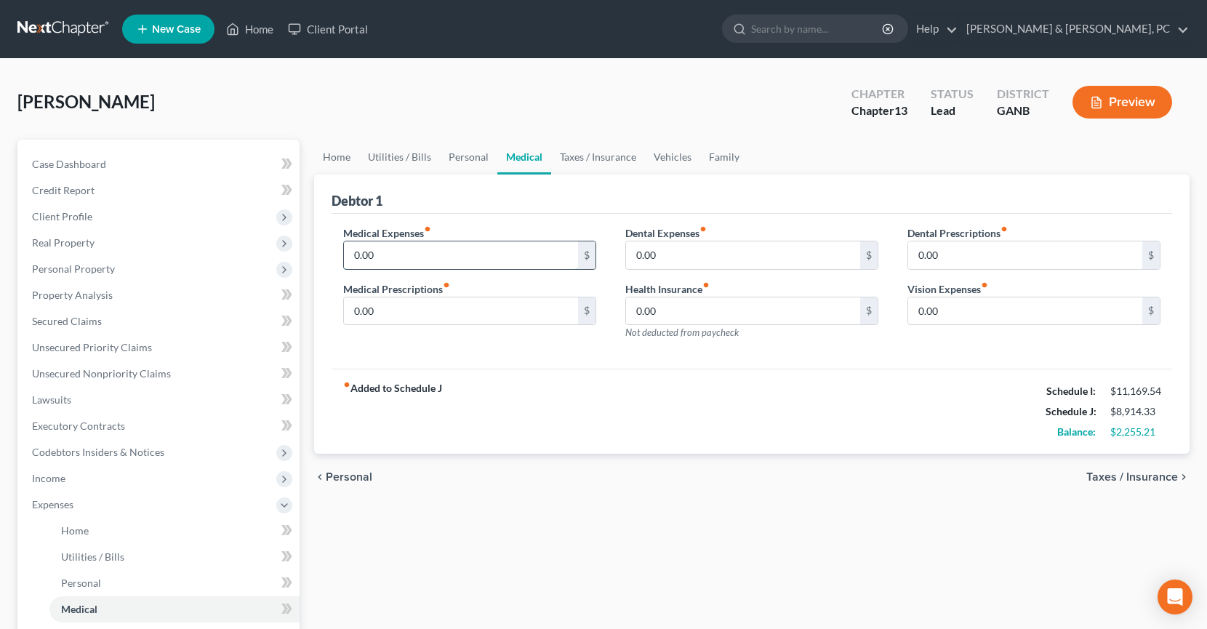
click at [486, 249] on input "0.00" at bounding box center [461, 255] width 234 height 28
type input "15"
click at [584, 159] on link "Taxes / Insurance" at bounding box center [598, 157] width 94 height 35
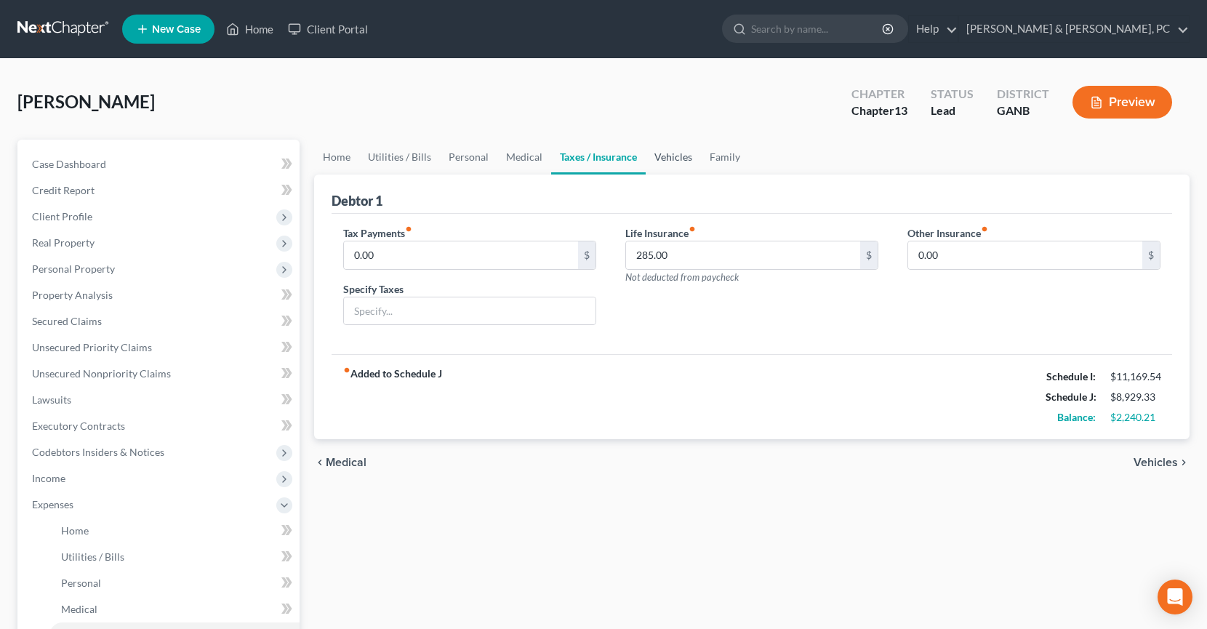
click at [674, 163] on link "Vehicles" at bounding box center [673, 157] width 55 height 35
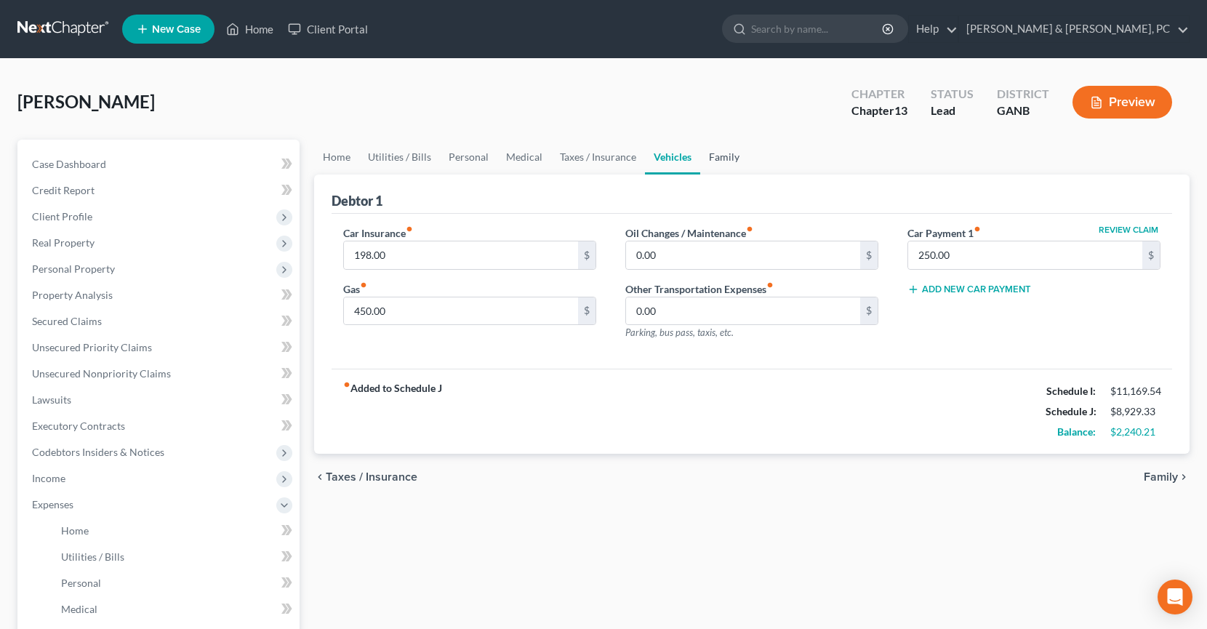
click at [724, 165] on link "Family" at bounding box center [724, 157] width 48 height 35
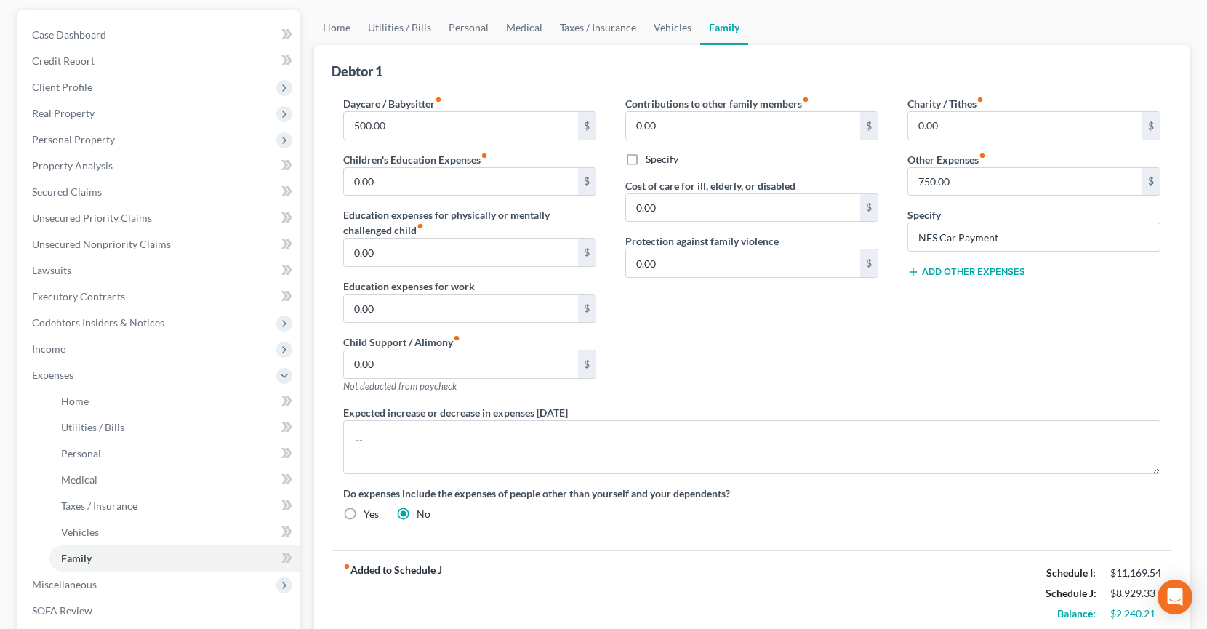
scroll to position [154, 0]
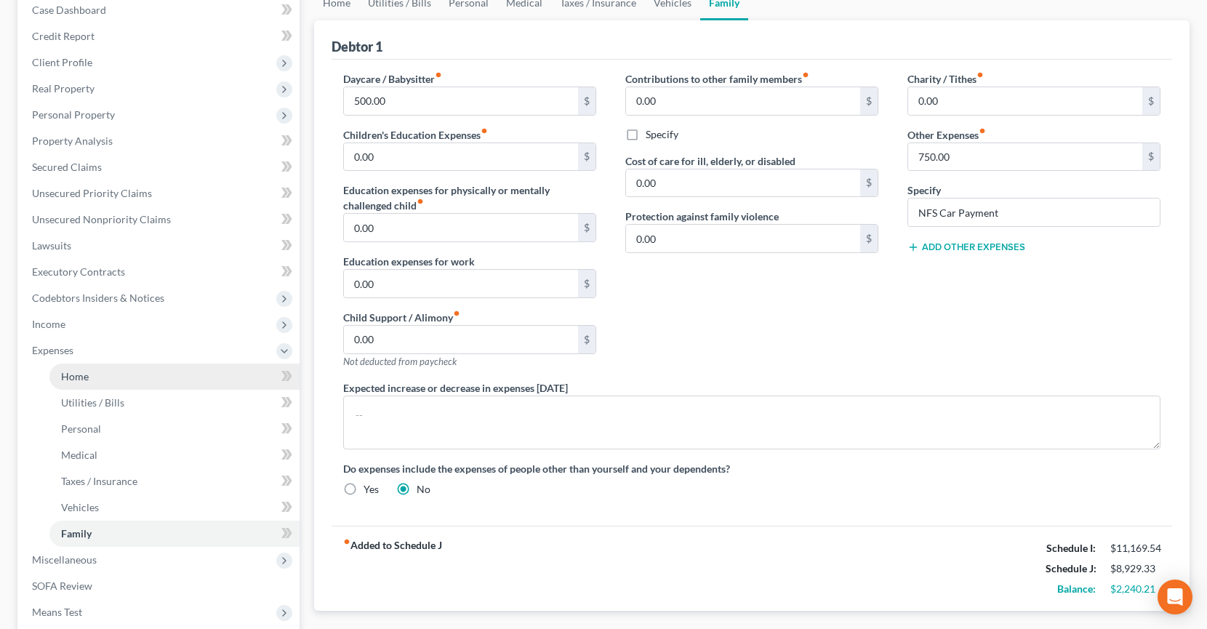
click at [117, 377] on link "Home" at bounding box center [174, 377] width 250 height 26
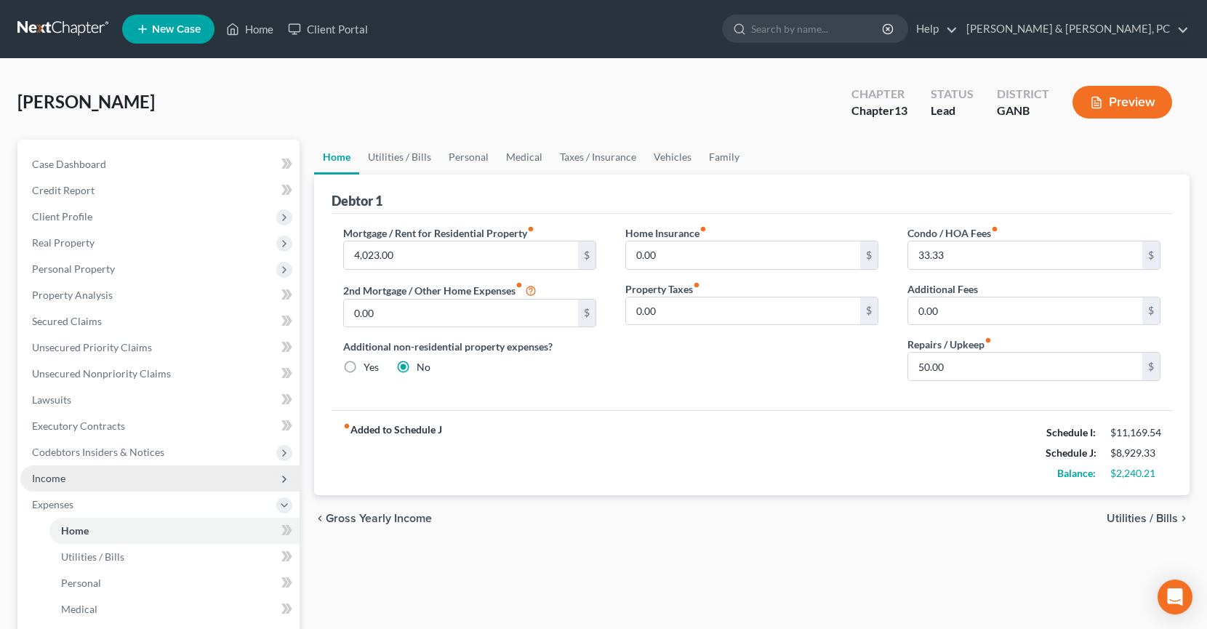
click at [44, 482] on span "Income" at bounding box center [48, 478] width 33 height 12
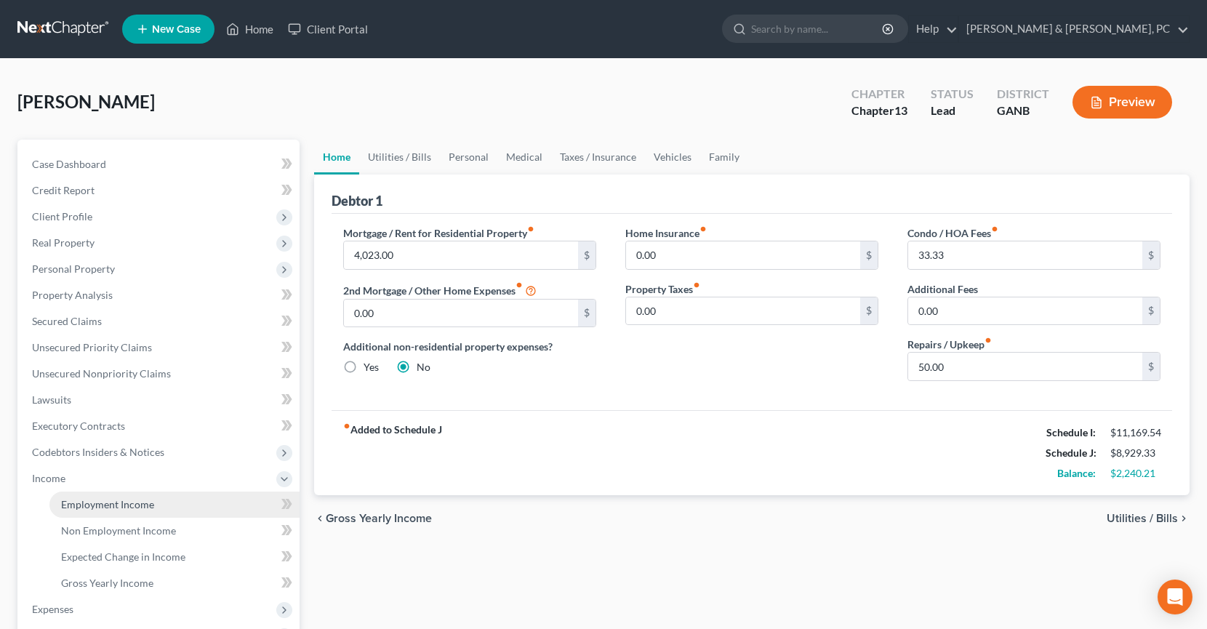
click at [62, 498] on span "Employment Income" at bounding box center [107, 504] width 93 height 12
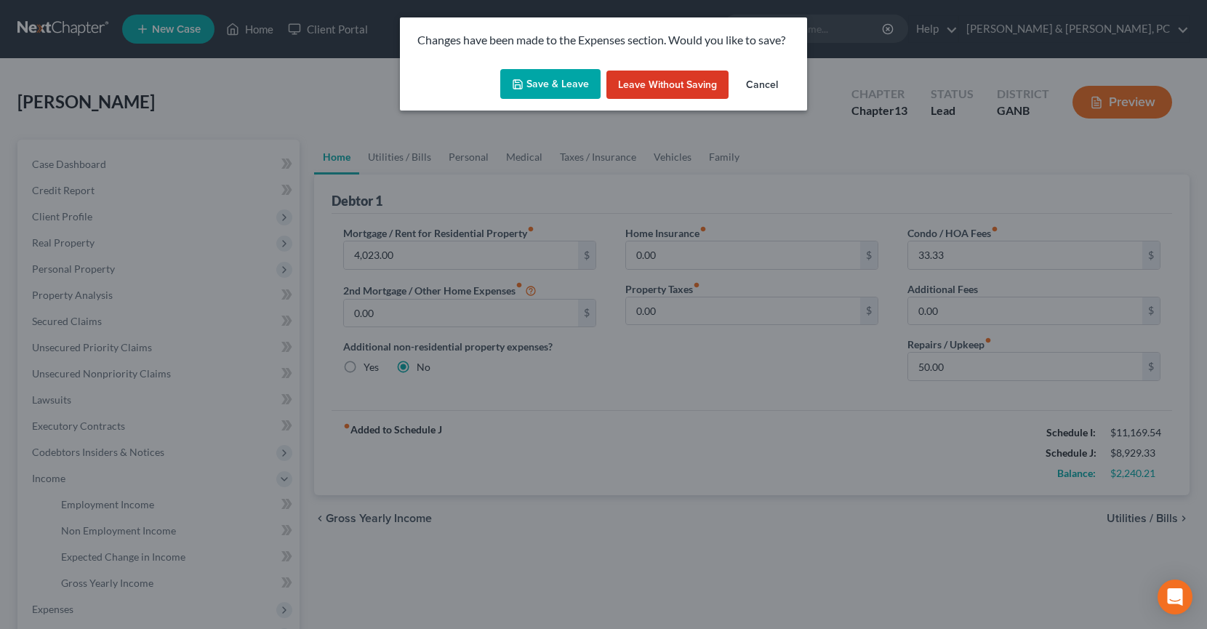
click at [510, 76] on button "Save & Leave" at bounding box center [550, 84] width 100 height 31
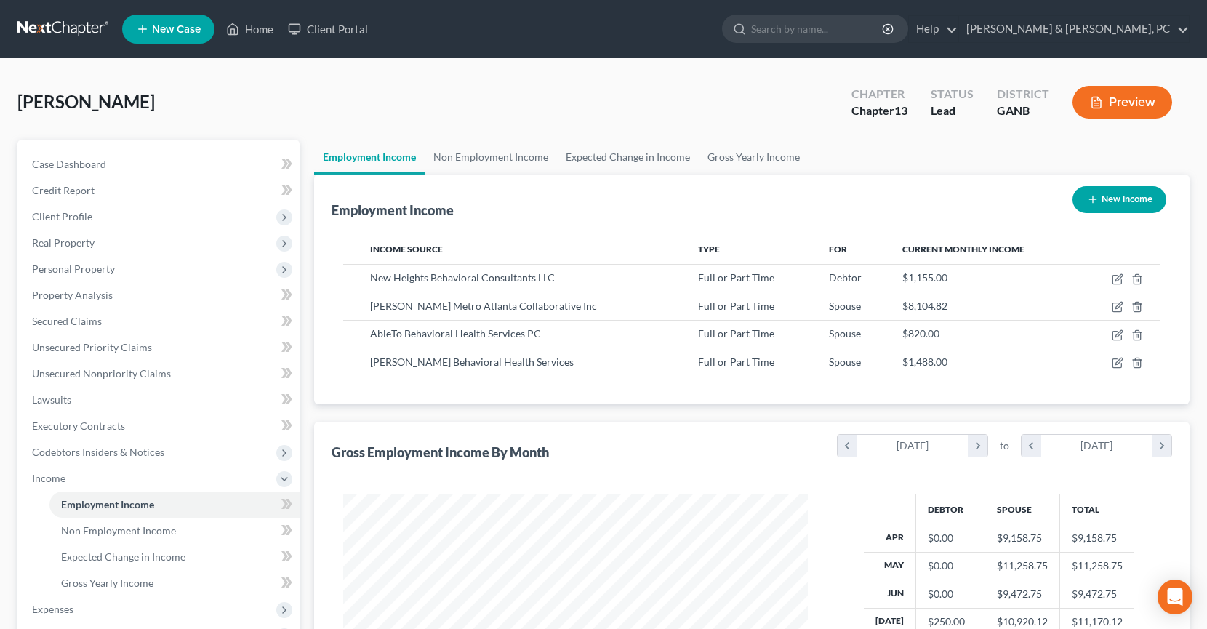
scroll to position [260, 494]
click at [92, 468] on span "Income" at bounding box center [159, 478] width 279 height 26
click at [60, 32] on link at bounding box center [63, 29] width 93 height 26
